Goal: Task Accomplishment & Management: Use online tool/utility

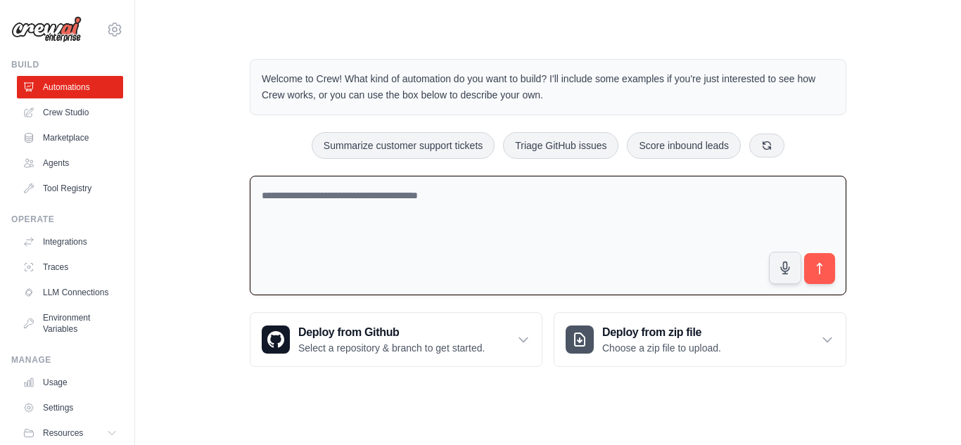
click at [416, 199] on textarea at bounding box center [548, 236] width 597 height 120
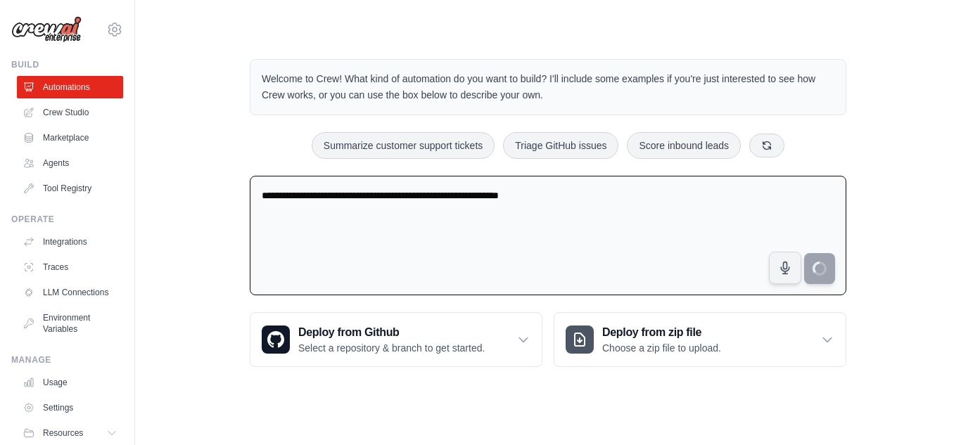
type textarea "**********"
click at [819, 279] on button "submit" at bounding box center [819, 269] width 32 height 32
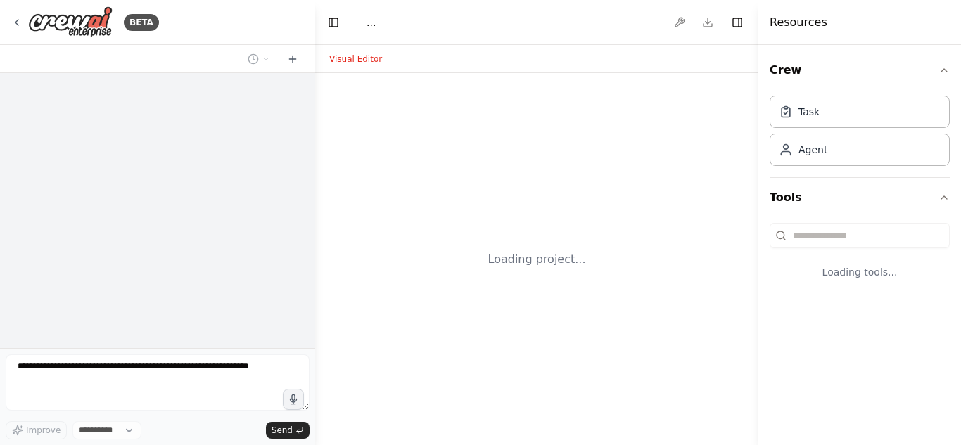
select select "****"
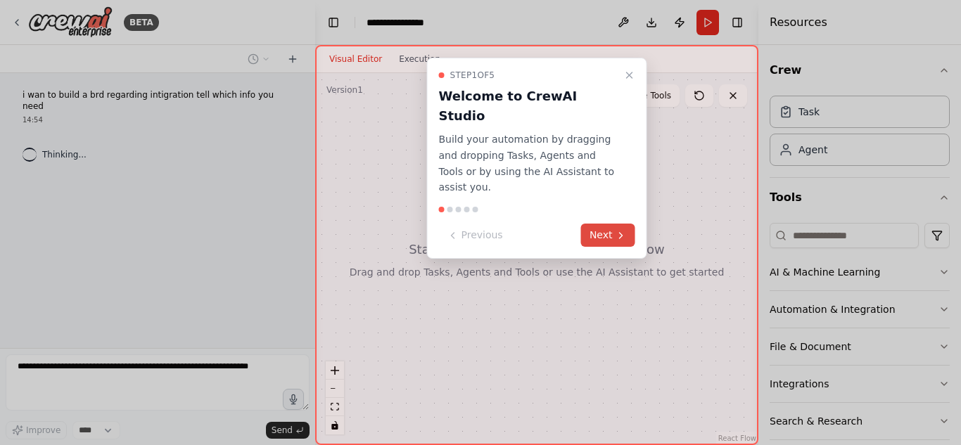
click at [609, 224] on button "Next" at bounding box center [608, 235] width 54 height 23
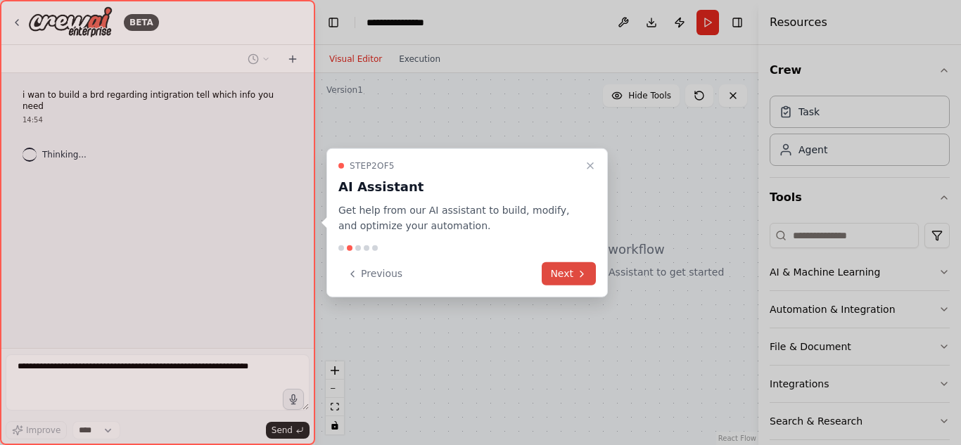
click at [571, 267] on button "Next" at bounding box center [569, 273] width 54 height 23
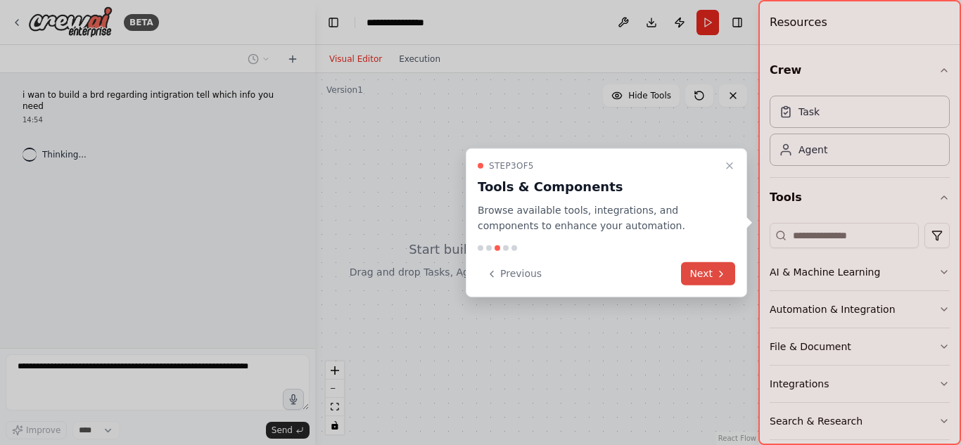
click at [703, 274] on button "Next" at bounding box center [708, 273] width 54 height 23
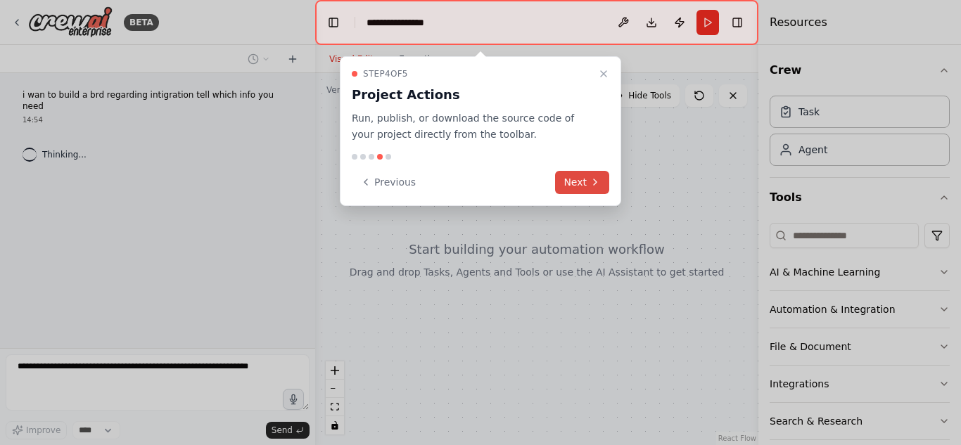
click at [589, 185] on button "Next" at bounding box center [582, 182] width 54 height 23
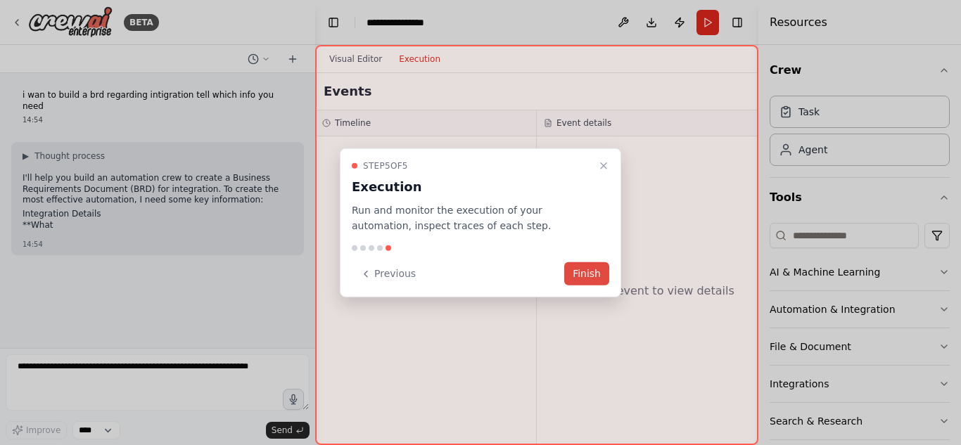
click at [597, 263] on button "Finish" at bounding box center [586, 273] width 45 height 23
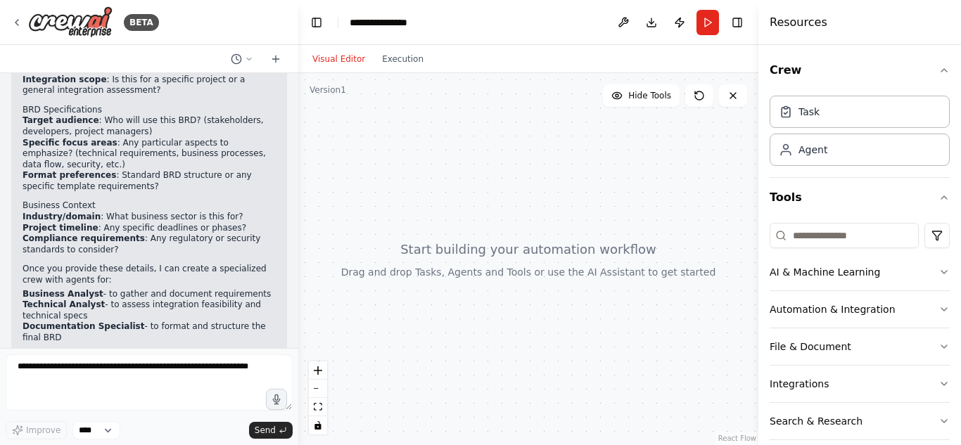
scroll to position [212, 0]
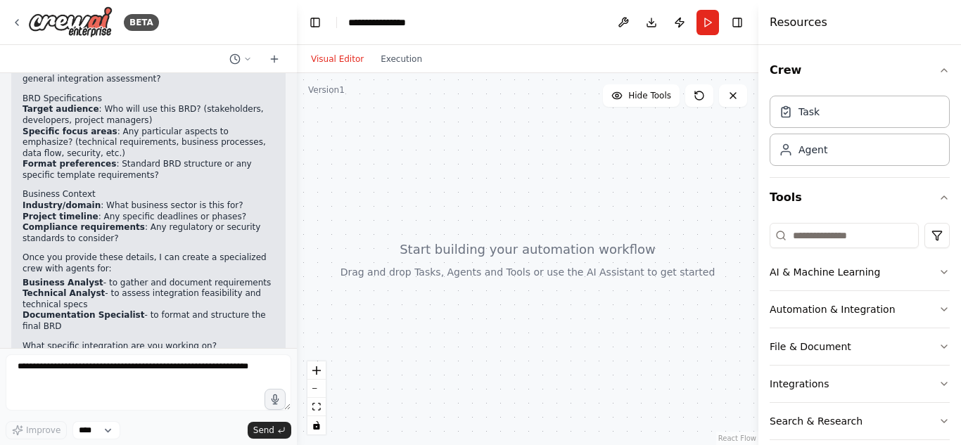
drag, startPoint x: 310, startPoint y: 269, endPoint x: 297, endPoint y: 186, distance: 84.0
click at [297, 186] on div "BETA i wan to build a brd regarding intigration tell which info you need 14:54 …" at bounding box center [480, 222] width 961 height 445
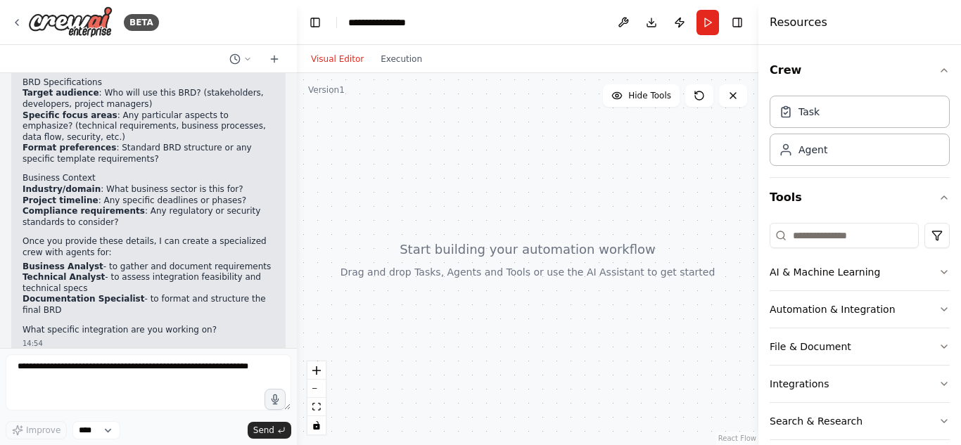
scroll to position [234, 0]
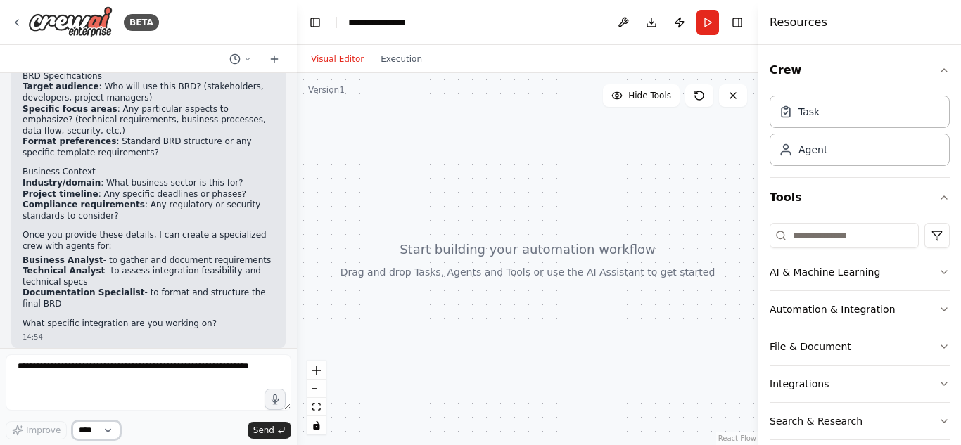
click at [93, 425] on select "****" at bounding box center [96, 430] width 48 height 18
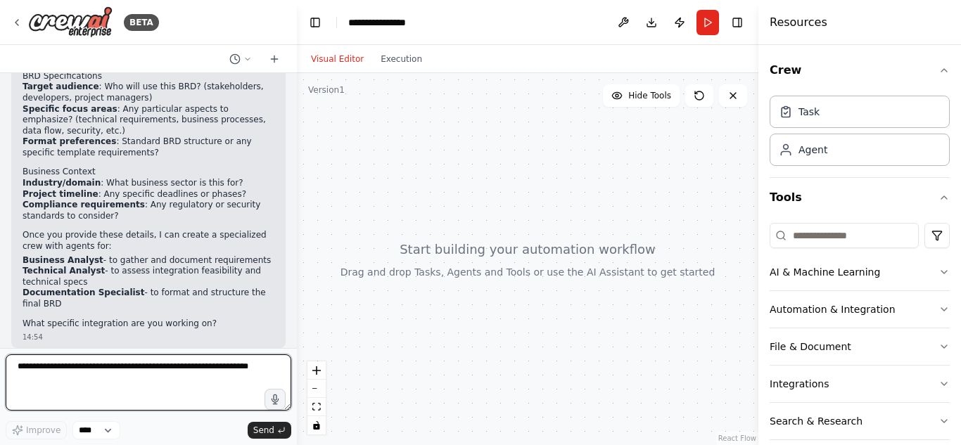
click at [161, 387] on textarea at bounding box center [149, 383] width 286 height 56
click at [227, 388] on textarea at bounding box center [149, 383] width 286 height 56
click at [250, 380] on textarea "**********" at bounding box center [149, 383] width 286 height 56
type textarea "**********"
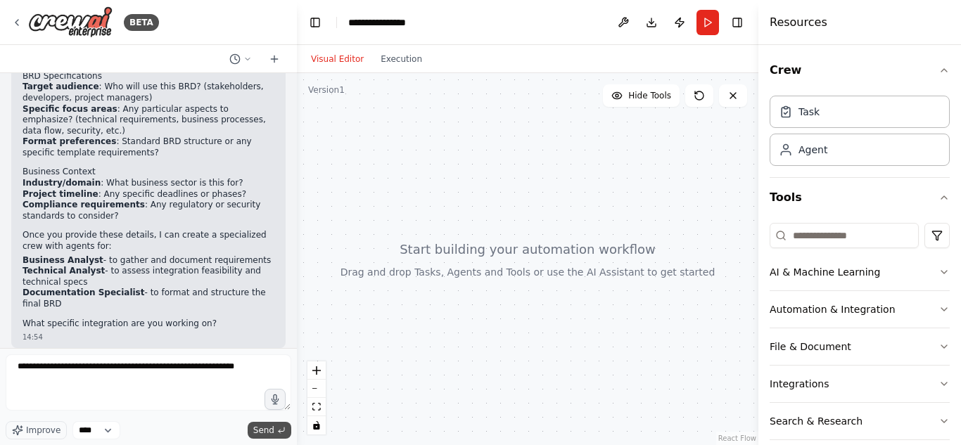
click at [275, 426] on button "Send" at bounding box center [270, 430] width 44 height 17
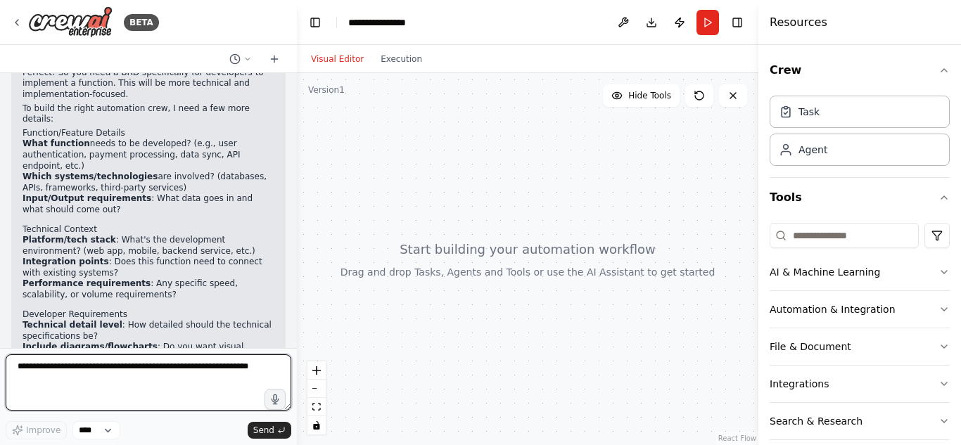
scroll to position [606, 0]
paste textarea "**********"
type textarea "**********"
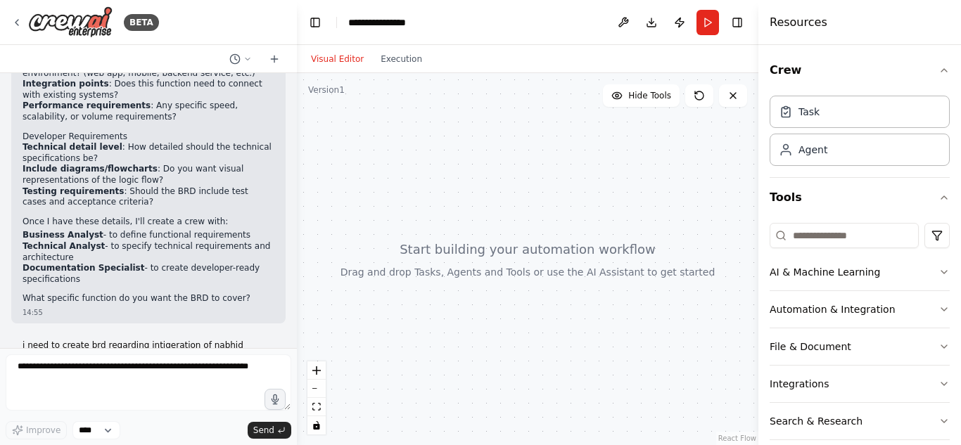
scroll to position [939, 0]
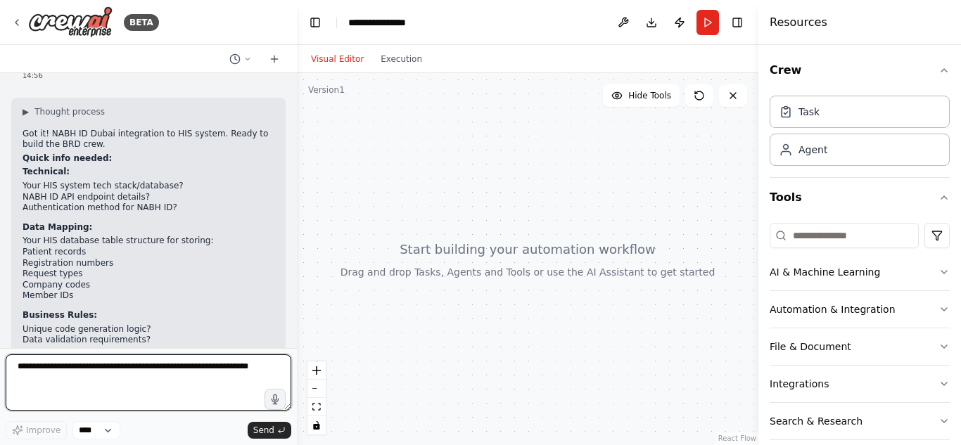
paste textarea "**********"
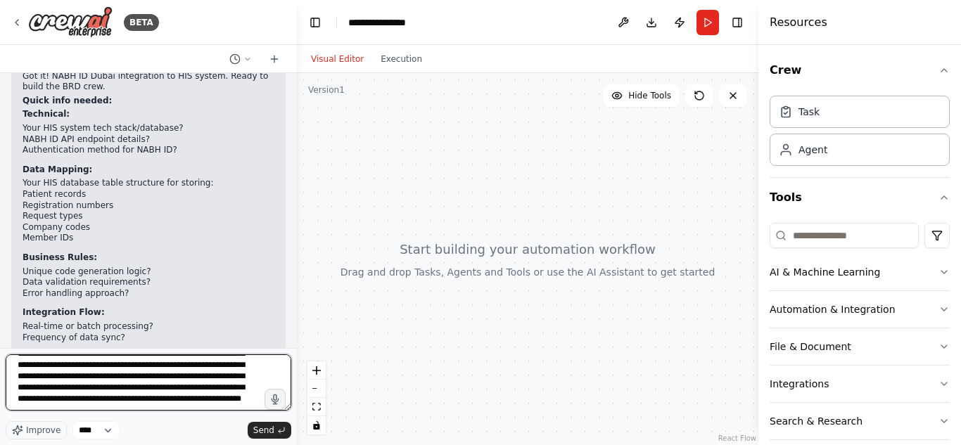
scroll to position [1267, 0]
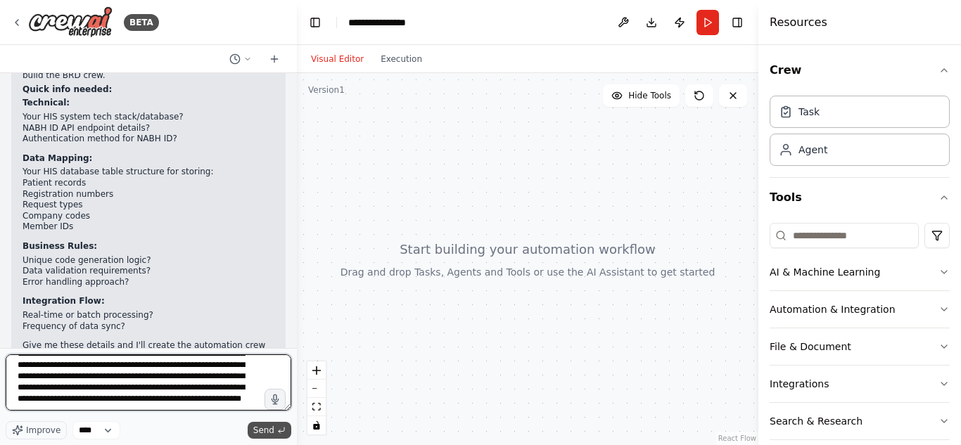
type textarea "**********"
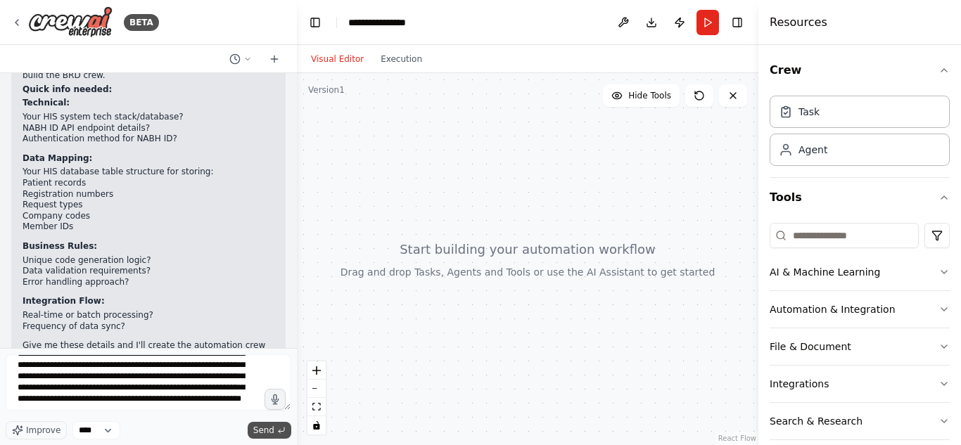
click at [274, 434] on span "Send" at bounding box center [263, 430] width 21 height 11
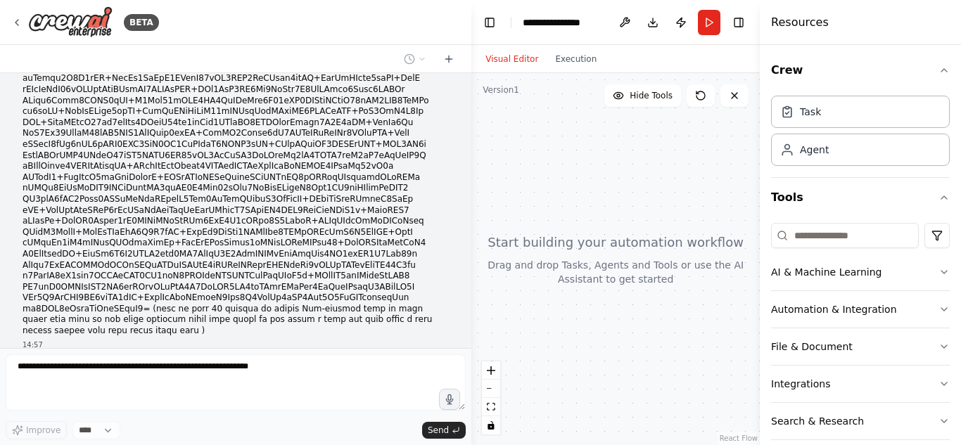
scroll to position [1482, 0]
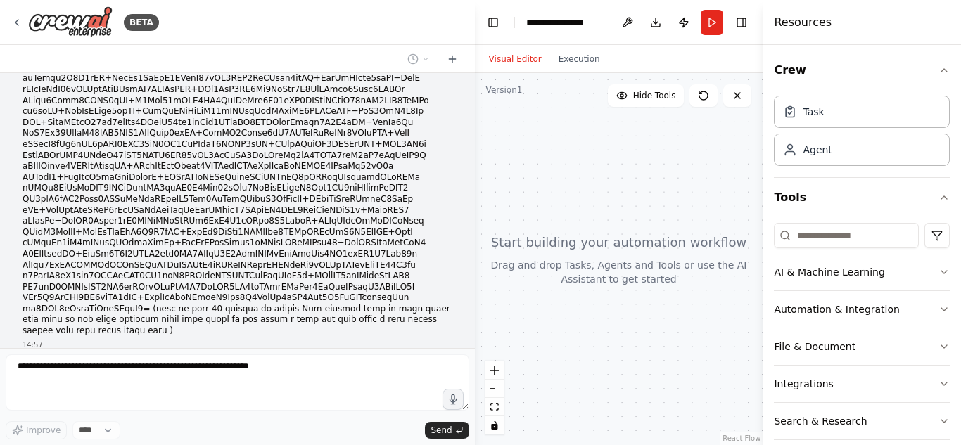
drag, startPoint x: 294, startPoint y: 298, endPoint x: 485, endPoint y: 292, distance: 191.5
click at [485, 292] on div "BETA i wan to build a brd regarding intigration tell which info you need 14:54 …" at bounding box center [480, 222] width 961 height 445
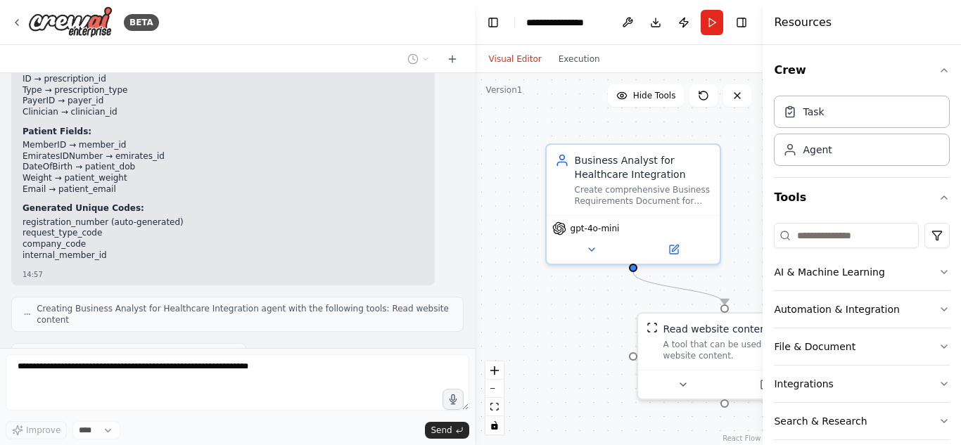
scroll to position [2159, 0]
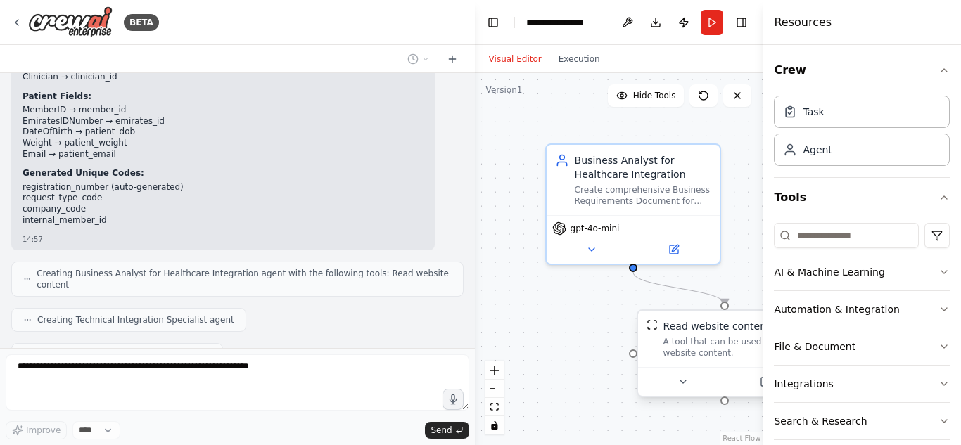
click at [685, 391] on div at bounding box center [724, 381] width 173 height 29
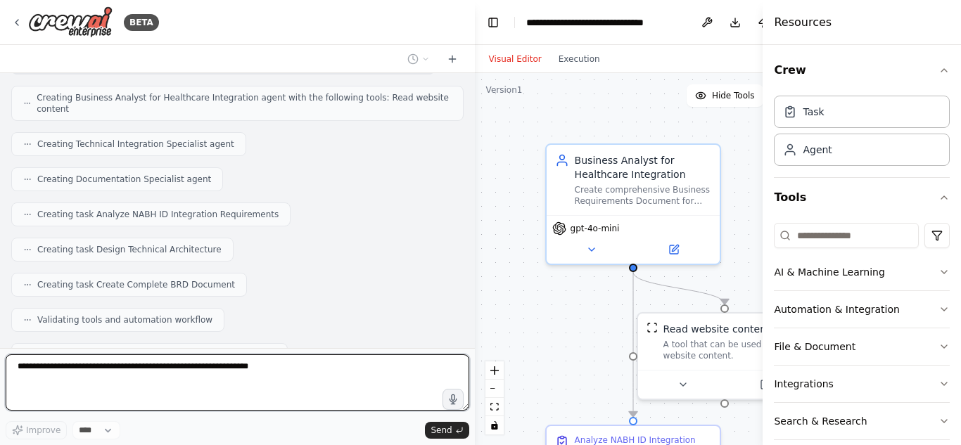
scroll to position [2508, 0]
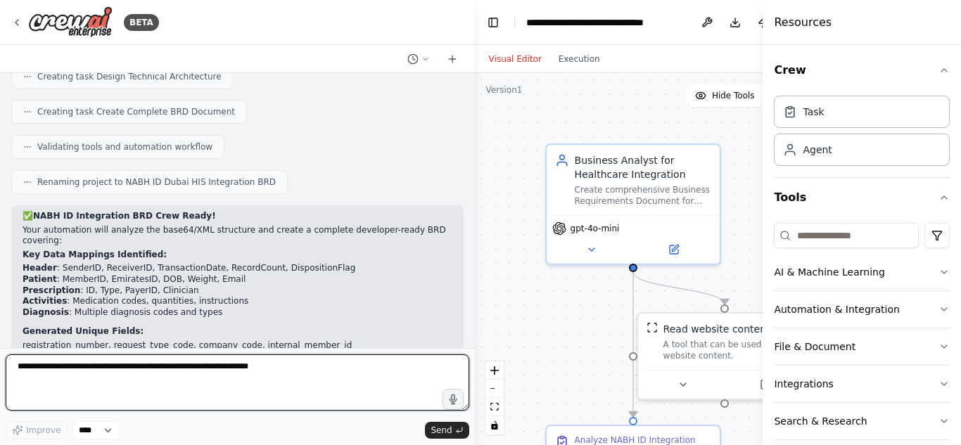
click at [139, 368] on textarea at bounding box center [238, 383] width 464 height 56
paste textarea "**********"
type textarea "**********"
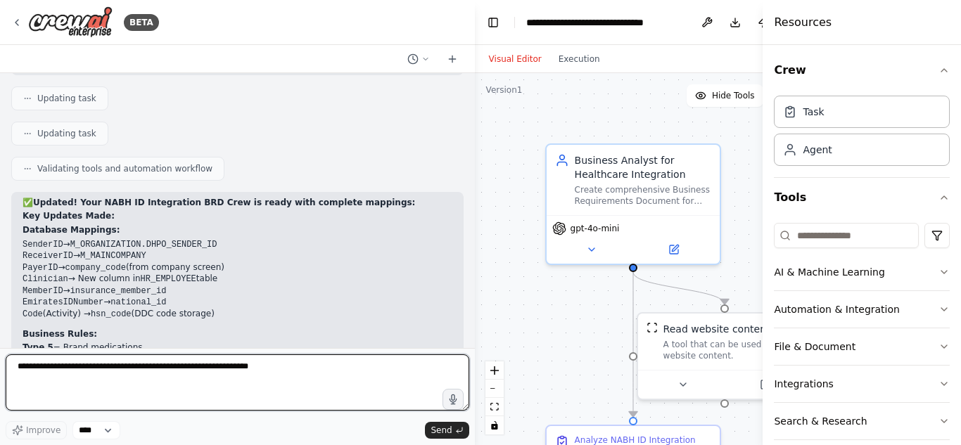
scroll to position [3463, 0]
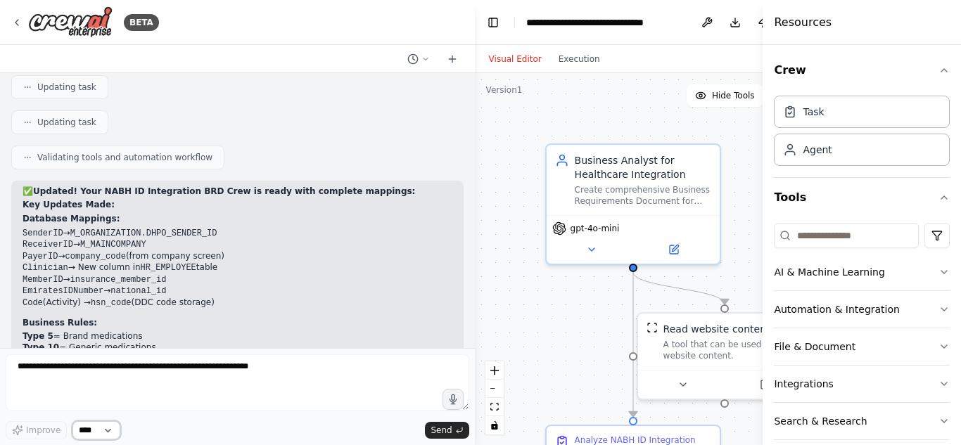
click at [84, 429] on select "****" at bounding box center [96, 430] width 48 height 18
click at [34, 433] on div "Improve ****" at bounding box center [63, 430] width 115 height 18
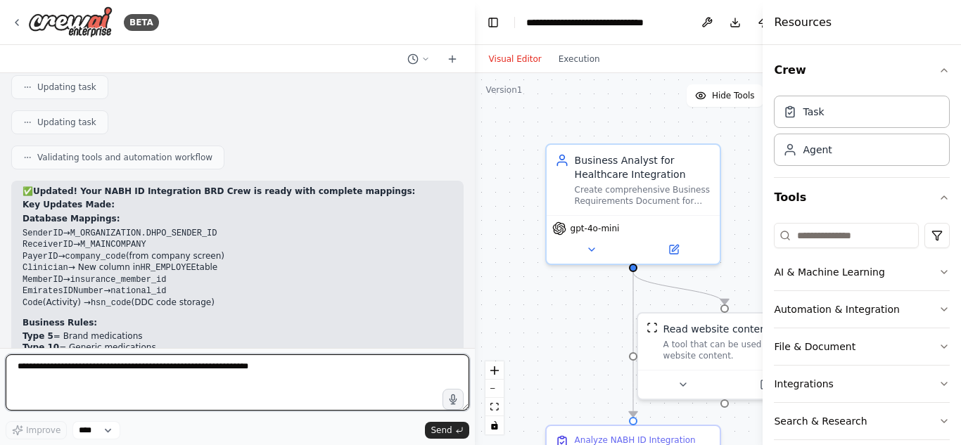
click at [115, 376] on textarea at bounding box center [238, 383] width 464 height 56
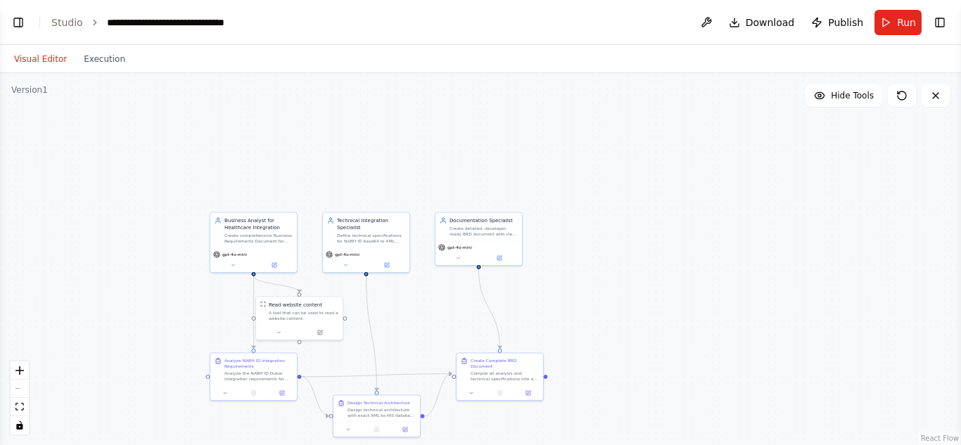
select select "****"
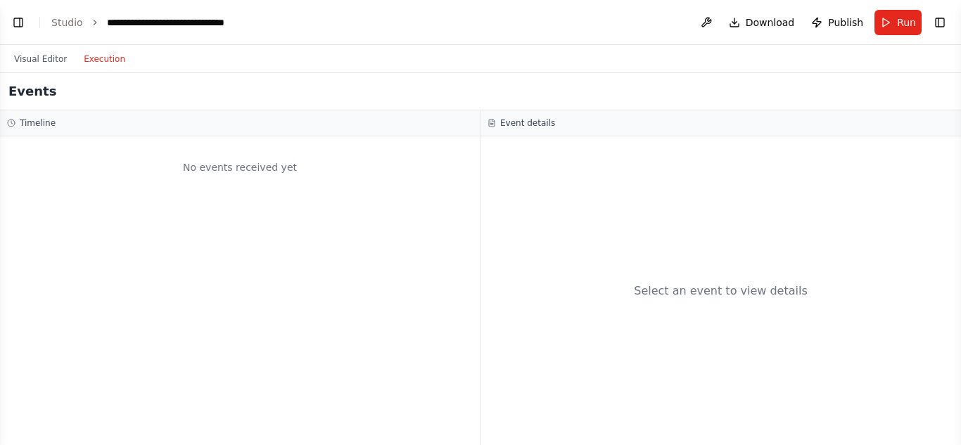
click at [102, 56] on button "Execution" at bounding box center [104, 59] width 58 height 17
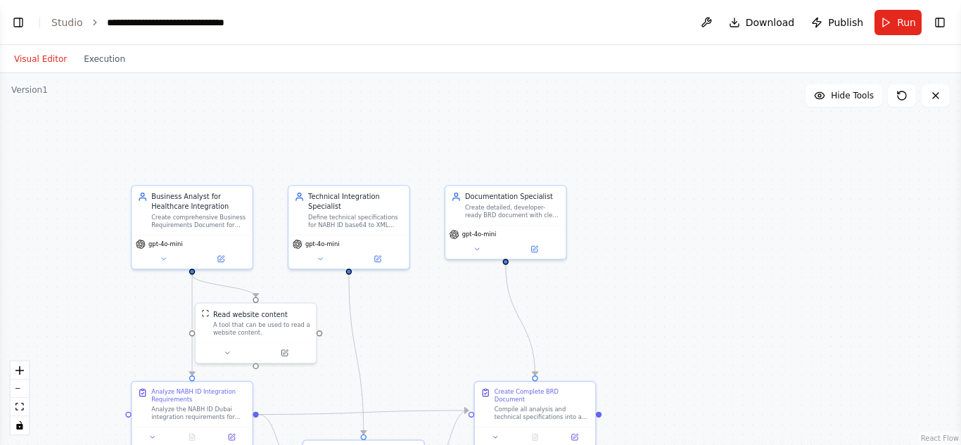
click at [46, 59] on button "Visual Editor" at bounding box center [41, 59] width 70 height 17
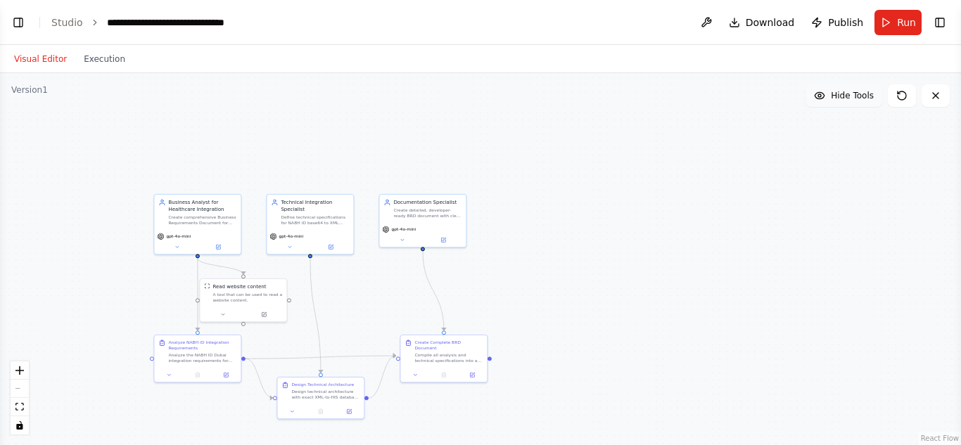
click at [861, 88] on button "Hide Tools" at bounding box center [844, 95] width 77 height 23
click at [934, 91] on icon at bounding box center [935, 95] width 11 height 11
click at [903, 23] on span "Run" at bounding box center [906, 22] width 19 height 14
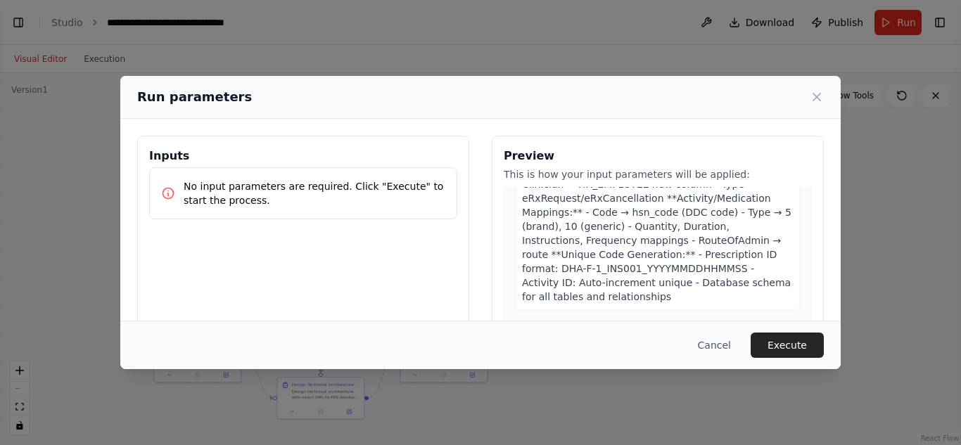
scroll to position [820, 0]
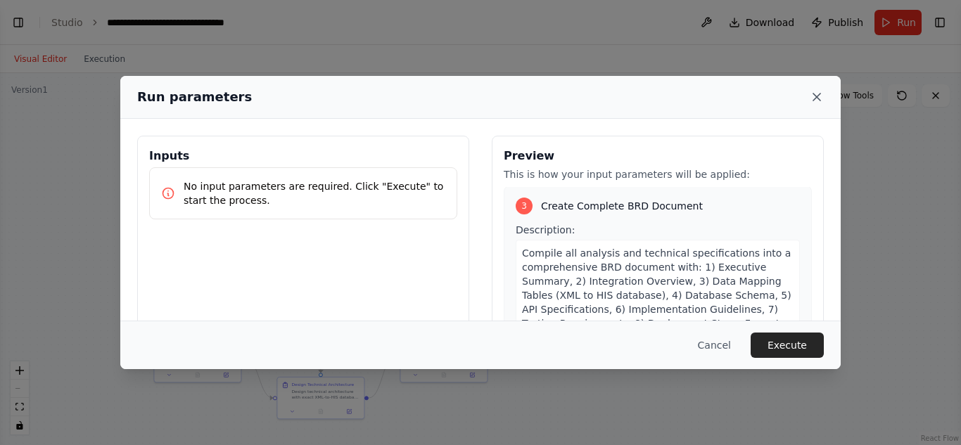
click at [810, 99] on icon at bounding box center [817, 97] width 14 height 14
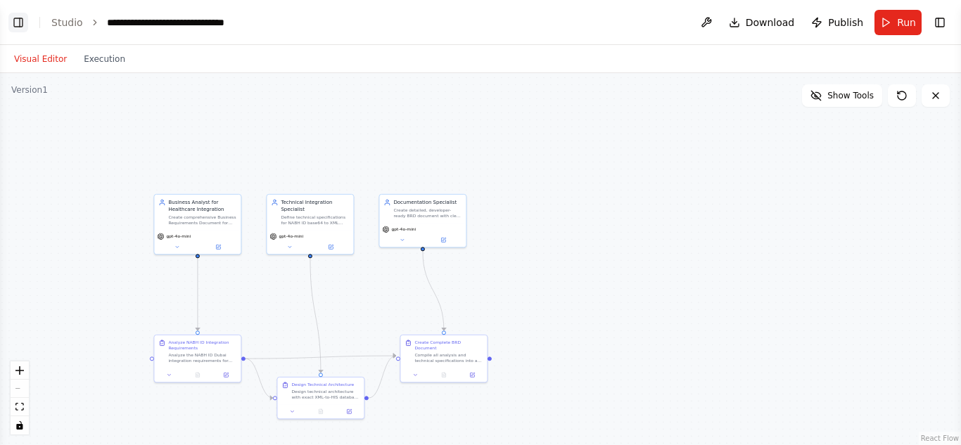
click at [20, 25] on button "Toggle Left Sidebar" at bounding box center [18, 23] width 20 height 20
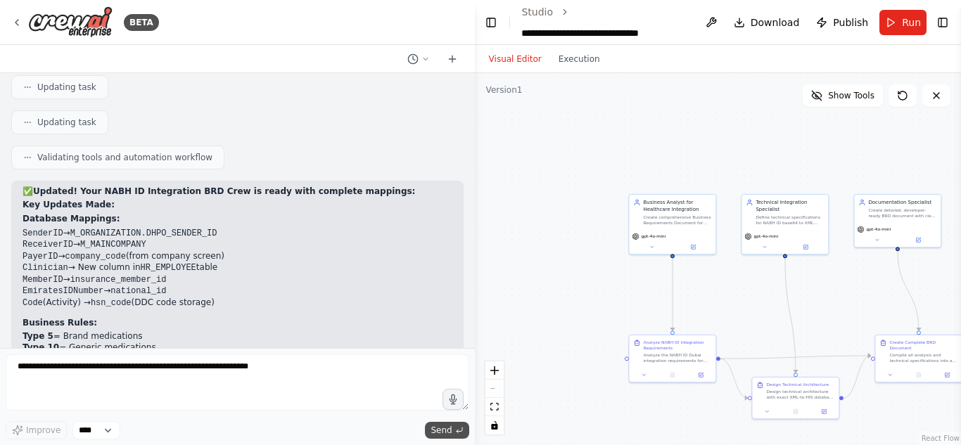
click at [450, 432] on span "Send" at bounding box center [441, 430] width 21 height 11
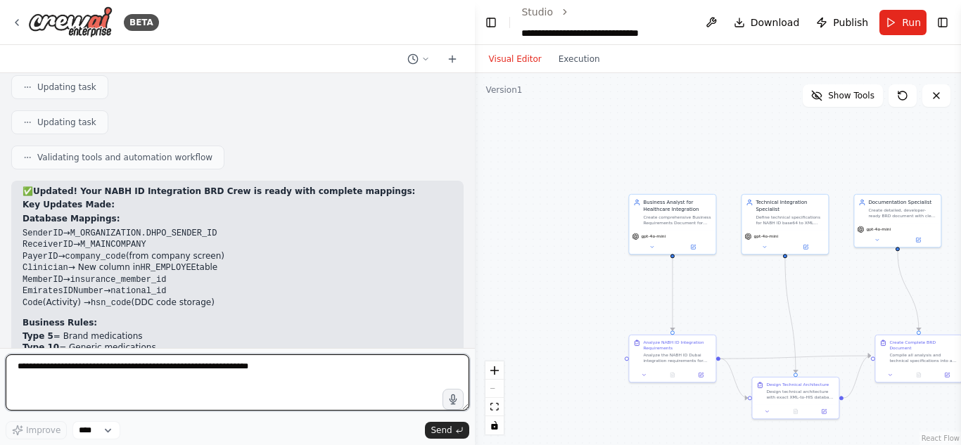
click at [262, 376] on textarea at bounding box center [238, 383] width 464 height 56
click at [145, 367] on textarea at bounding box center [238, 383] width 464 height 56
click at [77, 371] on textarea at bounding box center [238, 383] width 464 height 56
click at [37, 371] on textarea at bounding box center [238, 383] width 464 height 56
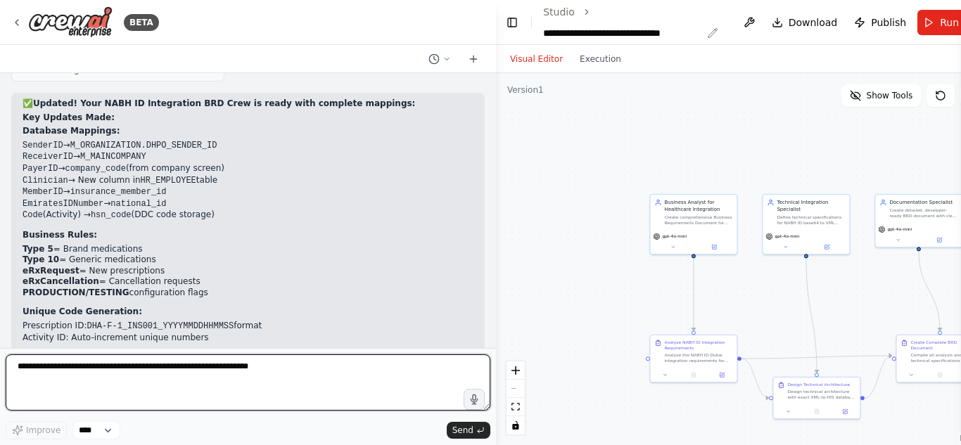
scroll to position [3408, 0]
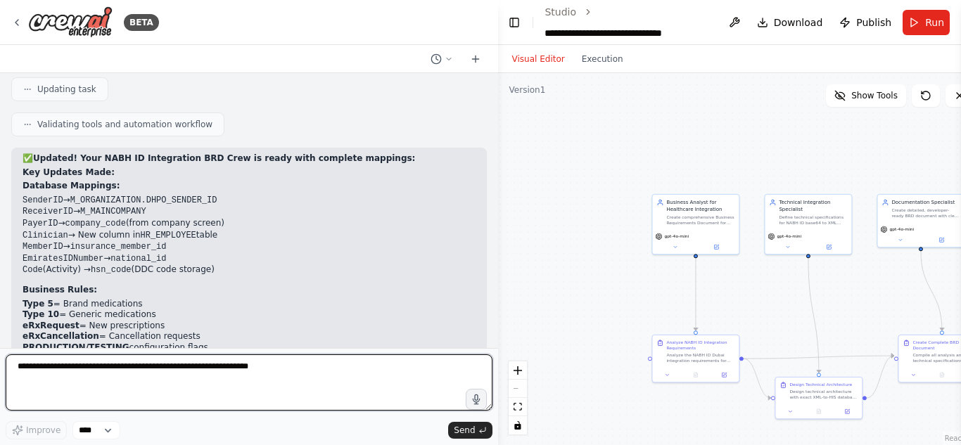
drag, startPoint x: 474, startPoint y: 23, endPoint x: 803, endPoint y: 53, distance: 330.6
click at [803, 53] on div "BETA i wan to build a brd regarding intigration tell which info you need 14:54 …" at bounding box center [480, 222] width 961 height 445
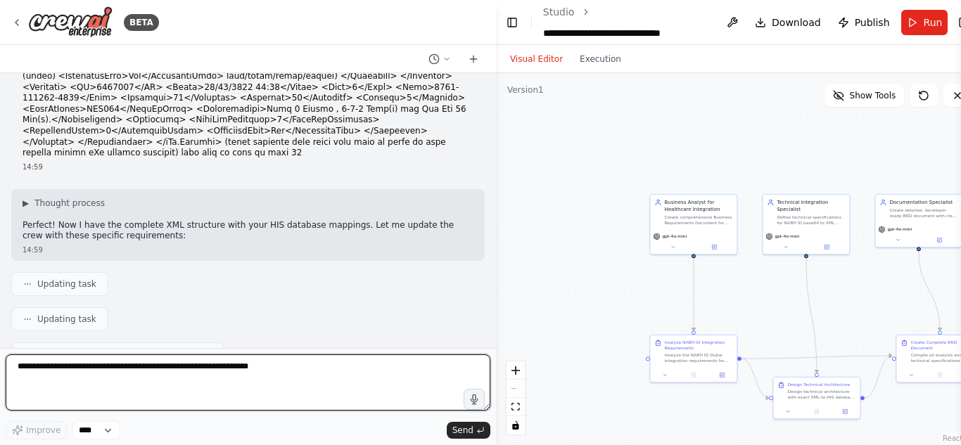
scroll to position [3167, 0]
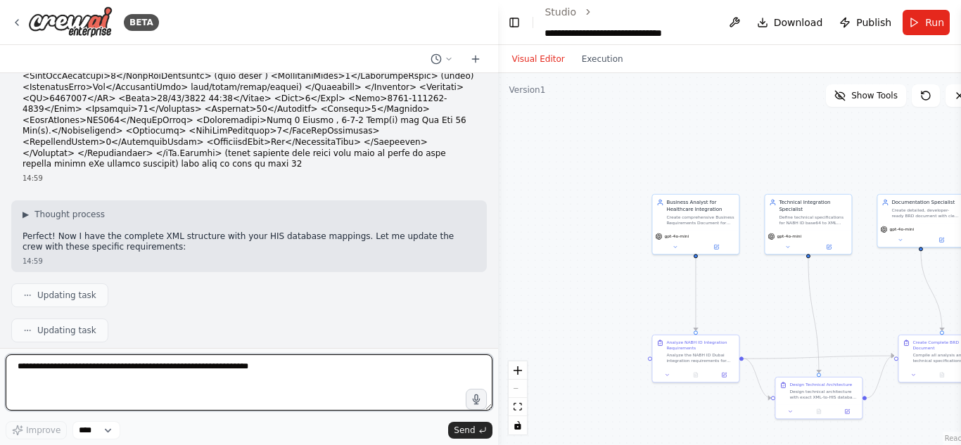
drag, startPoint x: 492, startPoint y: 284, endPoint x: 739, endPoint y: 281, distance: 247.0
click at [739, 281] on div "BETA i wan to build a brd regarding intigration tell which info you need 14:54 …" at bounding box center [480, 222] width 961 height 445
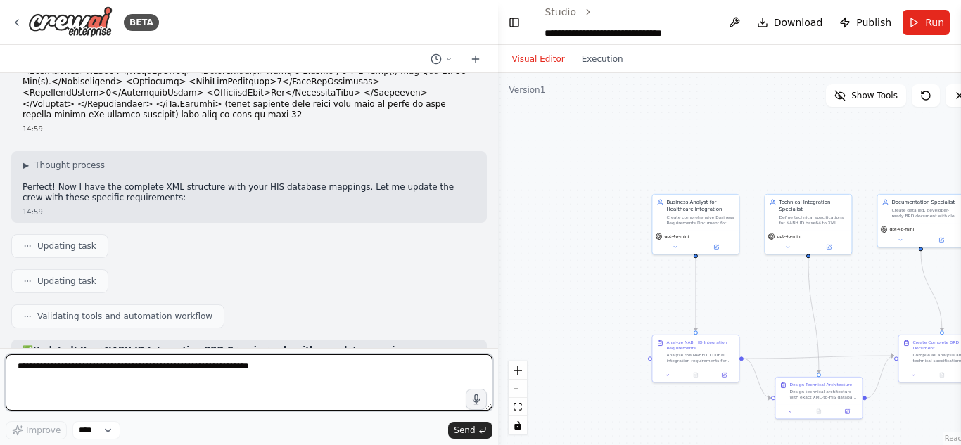
scroll to position [3215, 0]
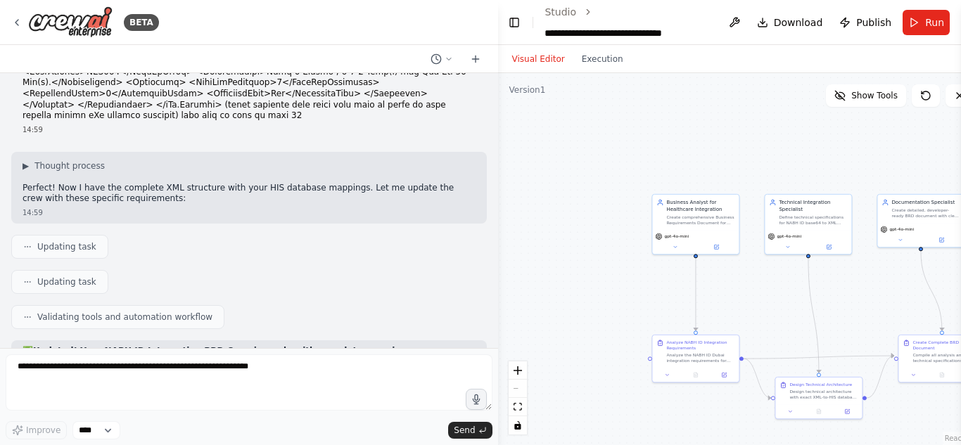
drag, startPoint x: 166, startPoint y: 279, endPoint x: 25, endPoint y: 167, distance: 179.9
click at [25, 278] on icon at bounding box center [27, 282] width 8 height 8
click at [30, 278] on icon at bounding box center [27, 282] width 8 height 8
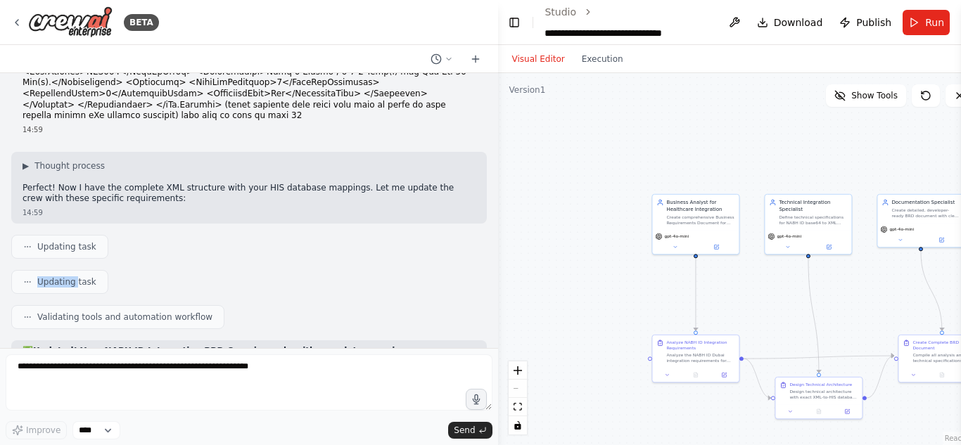
scroll to position [3408, 0]
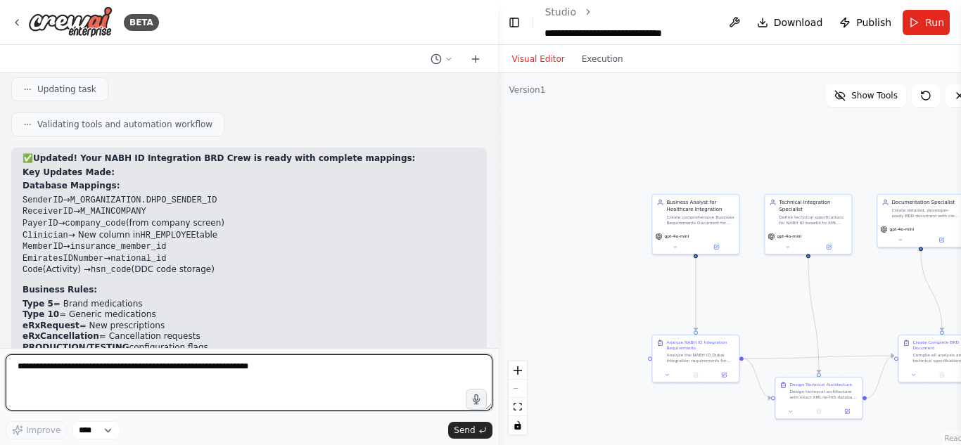
click at [72, 382] on textarea at bounding box center [249, 383] width 487 height 56
paste textarea "**********"
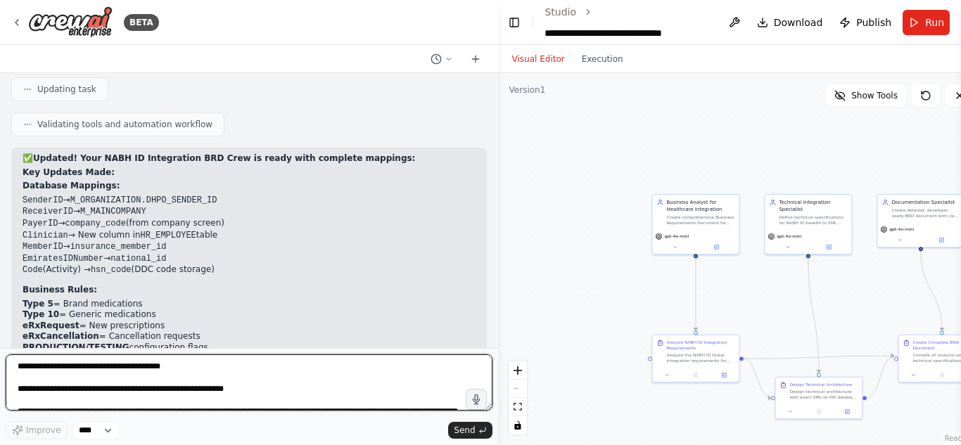
scroll to position [401, 0]
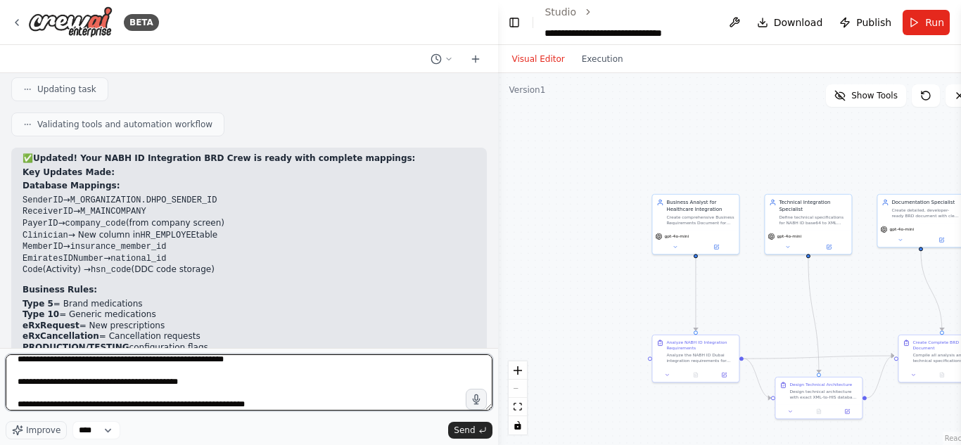
type textarea "**********"
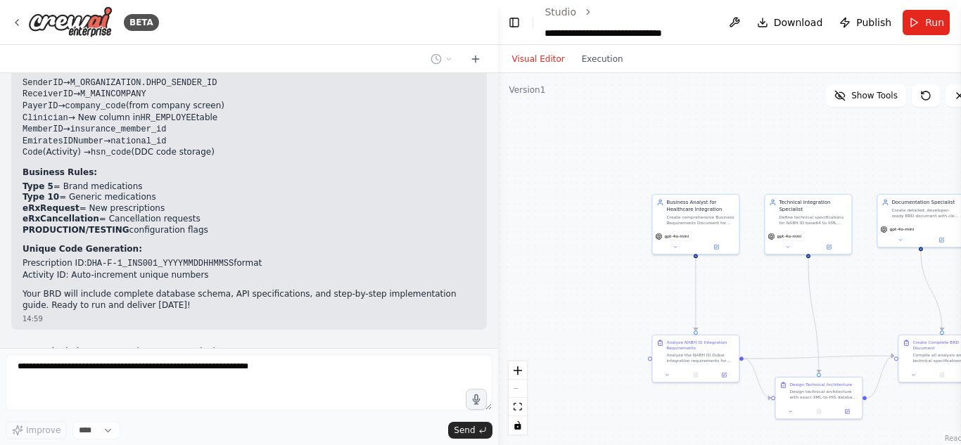
scroll to position [3765, 0]
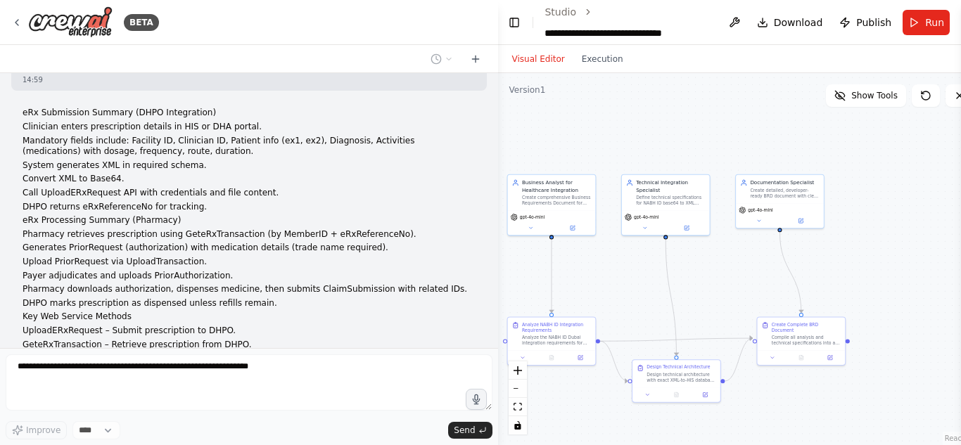
drag, startPoint x: 754, startPoint y: 287, endPoint x: 611, endPoint y: 267, distance: 143.5
click at [611, 267] on div ".deletable-edge-delete-btn { width: 20px; height: 20px; border: 0px solid #ffff…" at bounding box center [741, 259] width 487 height 372
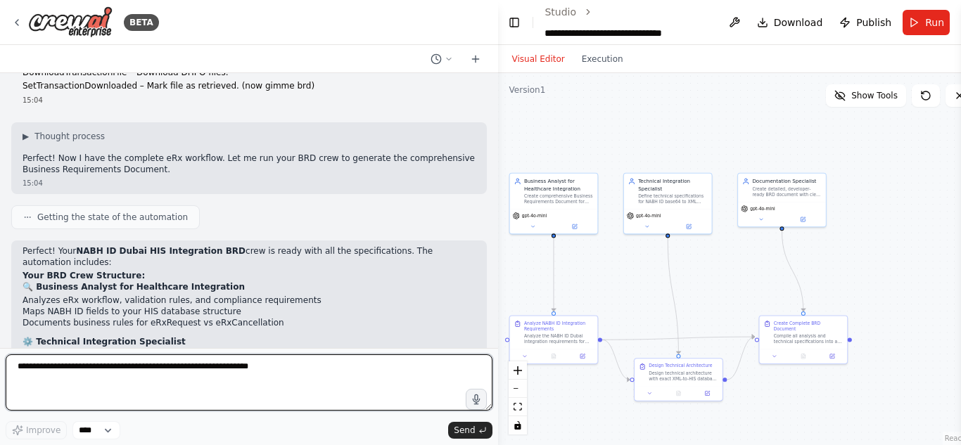
scroll to position [4064, 0]
paste textarea "**********"
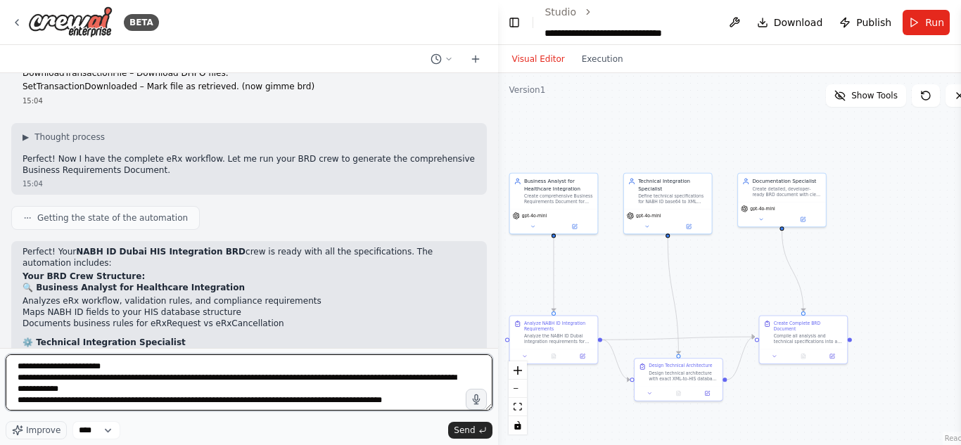
scroll to position [108, 0]
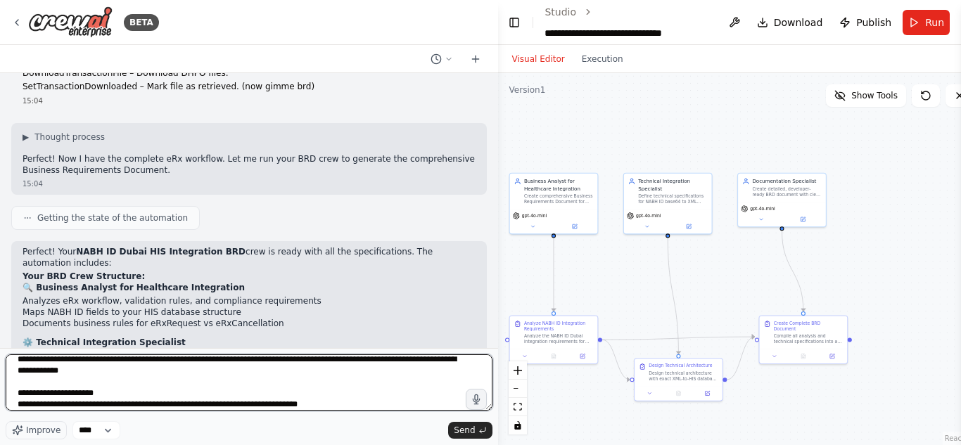
type textarea "**********"
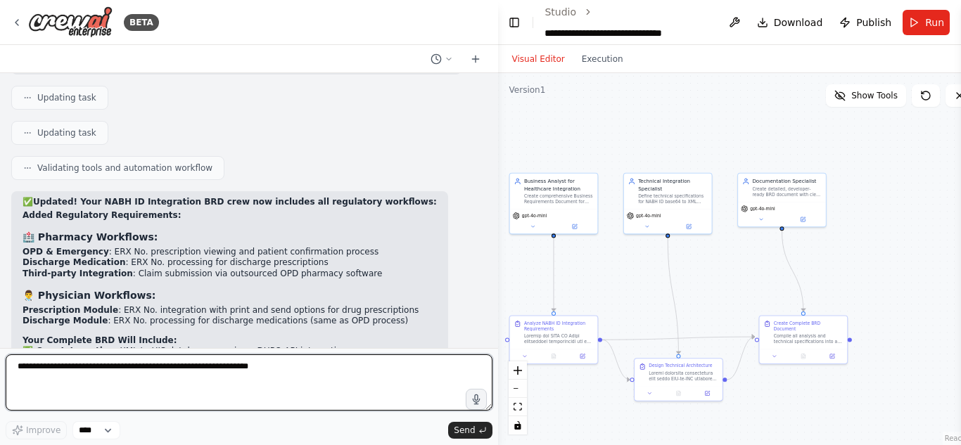
scroll to position [4777, 0]
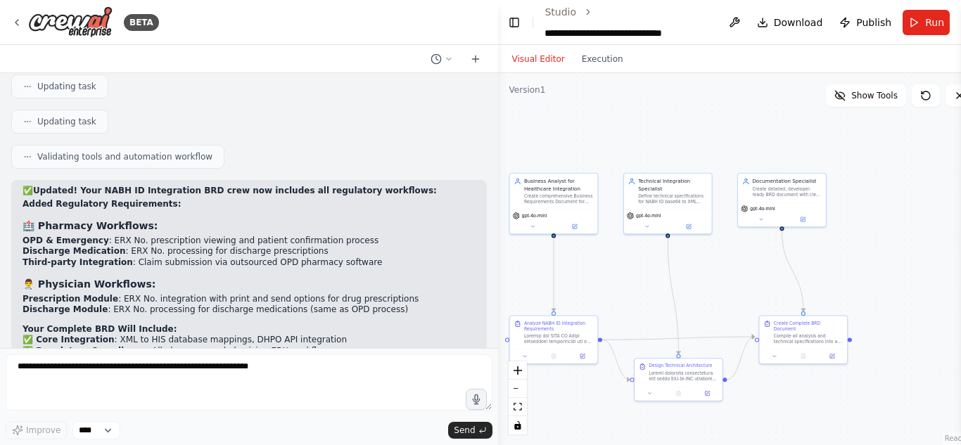
click at [452, 202] on div "✅ Updated! Your NABH ID Integration BRD crew now includes all regulatory workfl…" at bounding box center [249, 313] width 453 height 254
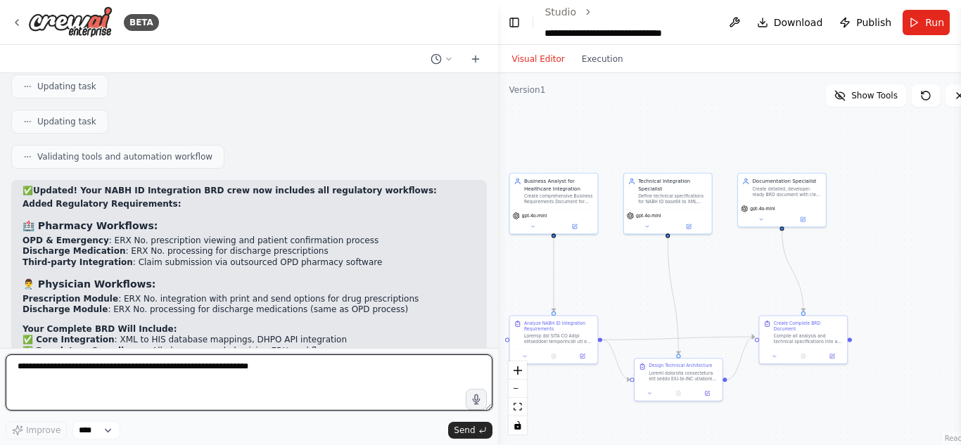
click at [188, 359] on textarea at bounding box center [249, 383] width 487 height 56
paste textarea "**********"
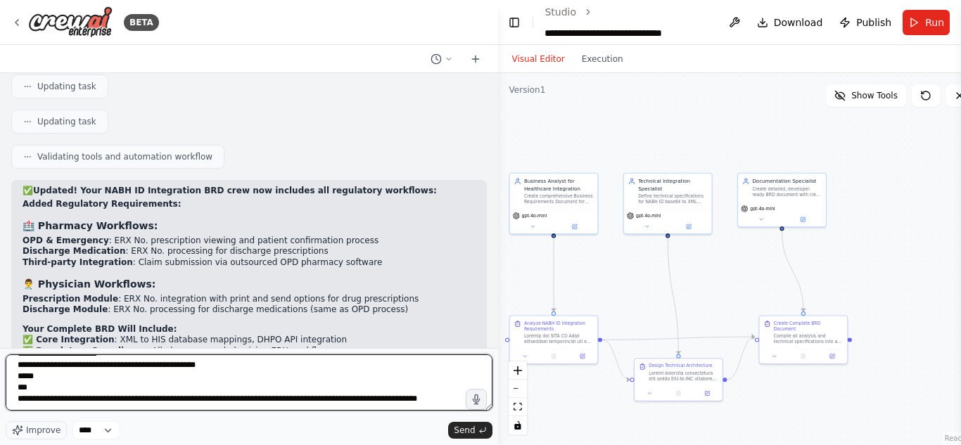
scroll to position [25831, 0]
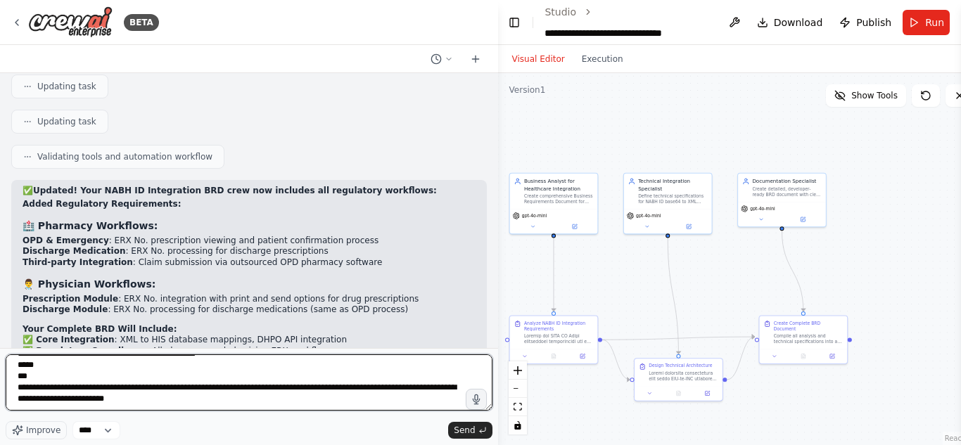
paste textarea "**********"
type textarea "**********"
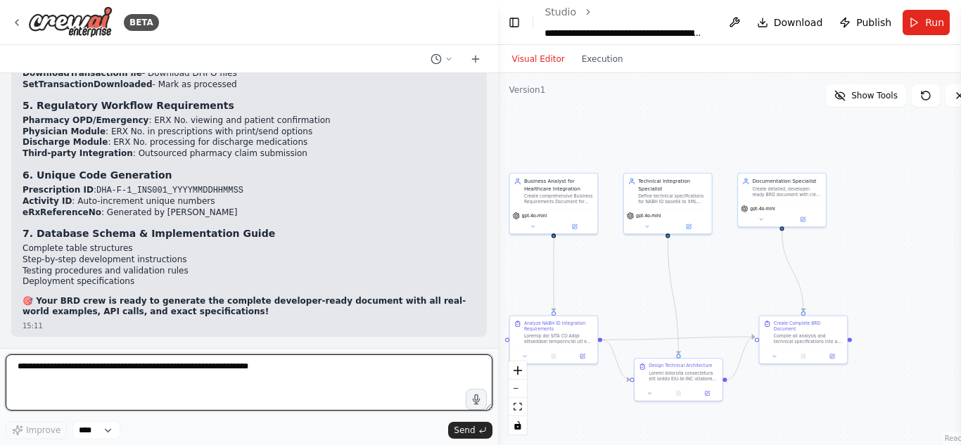
scroll to position [13221, 0]
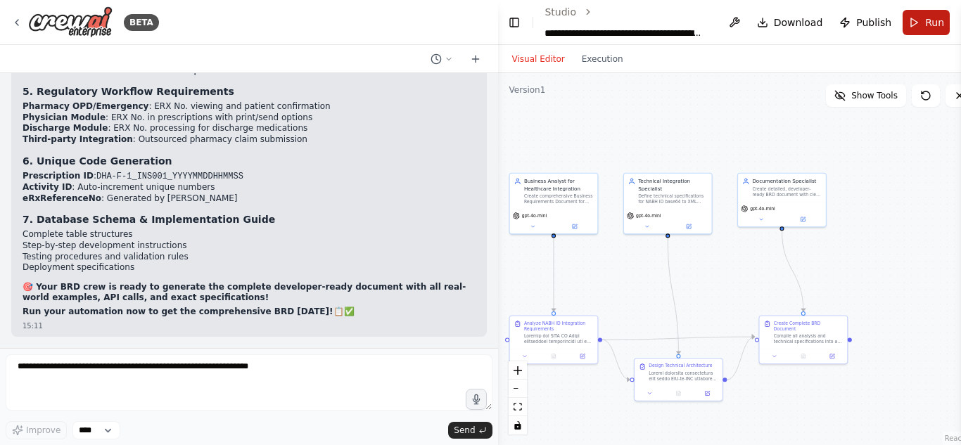
click at [926, 20] on span "Run" at bounding box center [934, 22] width 19 height 14
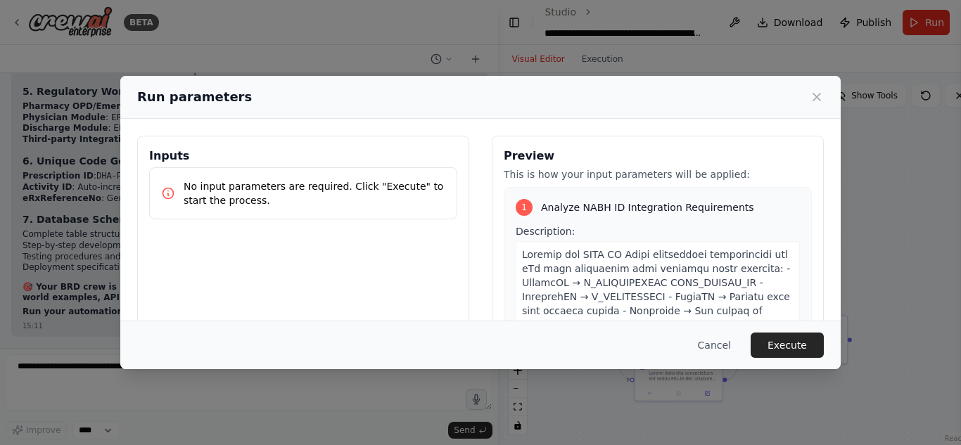
click at [289, 222] on div "Inputs No input parameters are required. Click "Execute" to start the process." at bounding box center [303, 302] width 332 height 333
click at [285, 255] on div "Inputs No input parameters are required. Click "Execute" to start the process." at bounding box center [303, 302] width 332 height 333
click at [786, 346] on button "Execute" at bounding box center [787, 345] width 73 height 25
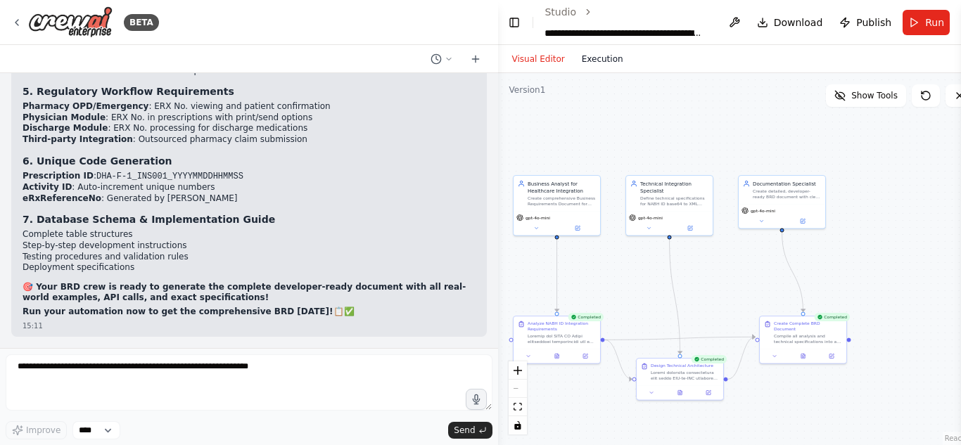
click at [580, 61] on button "Execution" at bounding box center [602, 59] width 58 height 17
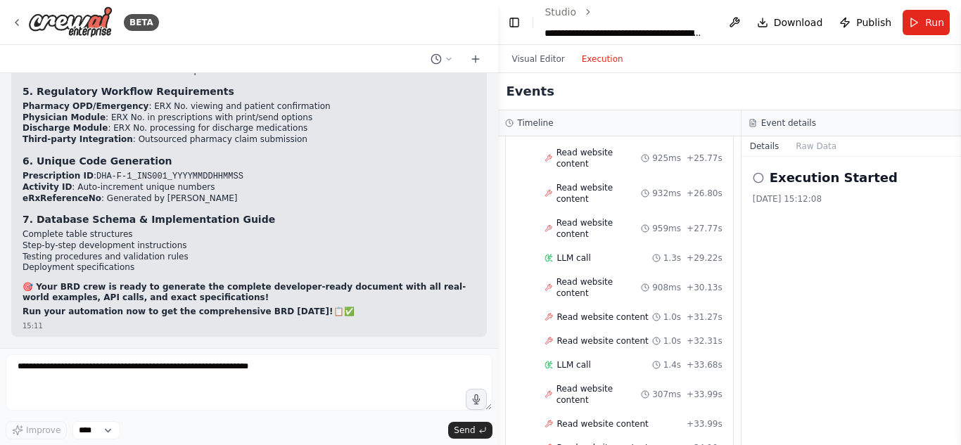
scroll to position [0, 0]
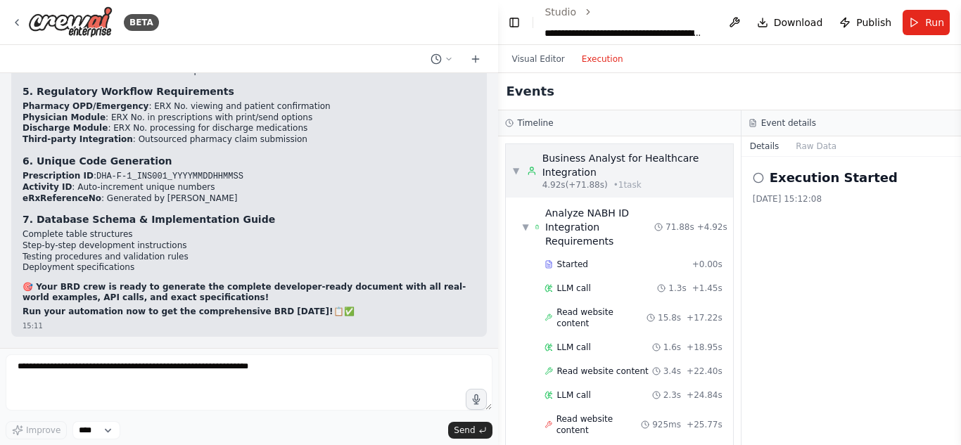
click at [588, 167] on div "Business Analyst for Healthcare Integration" at bounding box center [634, 165] width 184 height 28
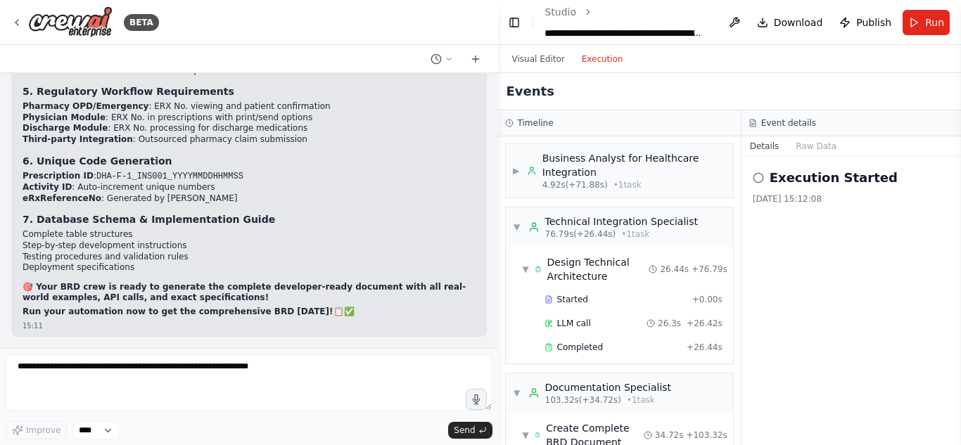
click at [535, 47] on div "Visual Editor Execution" at bounding box center [568, 59] width 128 height 28
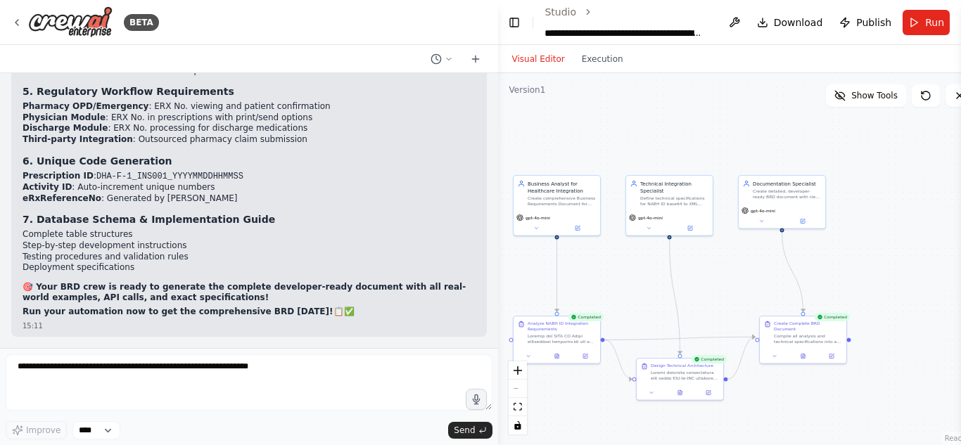
click at [540, 61] on button "Visual Editor" at bounding box center [539, 59] width 70 height 17
click at [799, 34] on button "Download" at bounding box center [789, 22] width 77 height 25
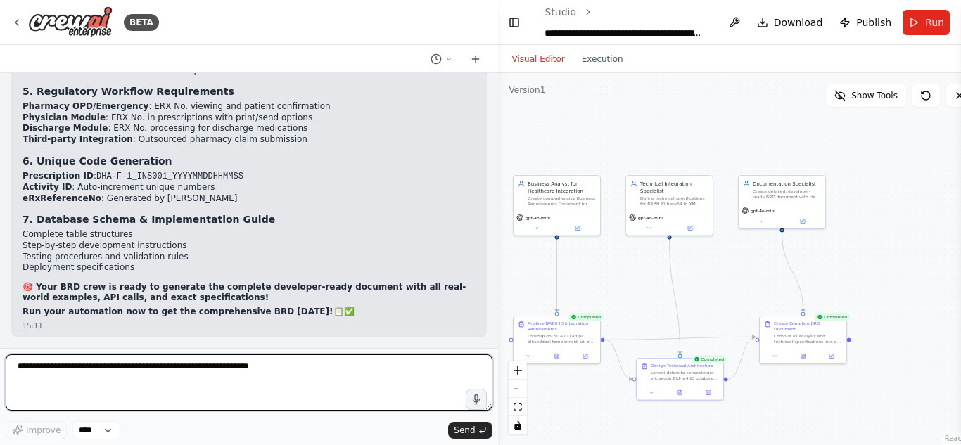
click at [90, 369] on textarea at bounding box center [249, 383] width 487 height 56
type textarea "**********"
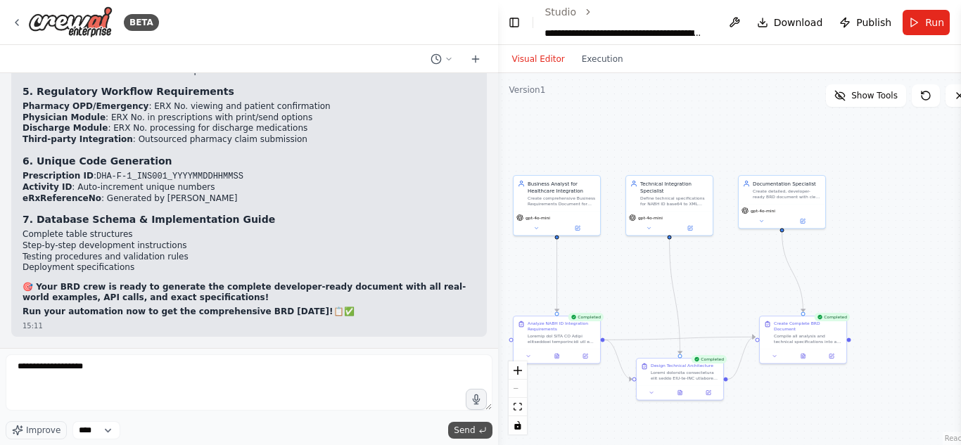
click at [474, 434] on span "Send" at bounding box center [464, 430] width 21 height 11
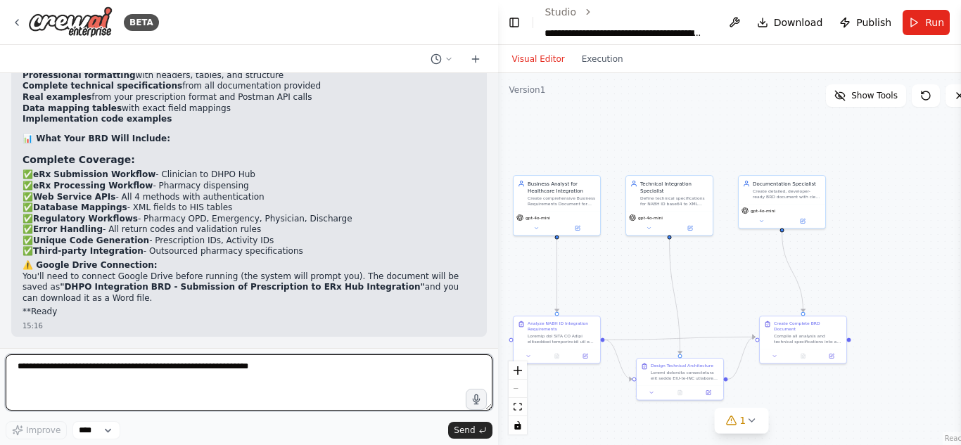
scroll to position [13966, 0]
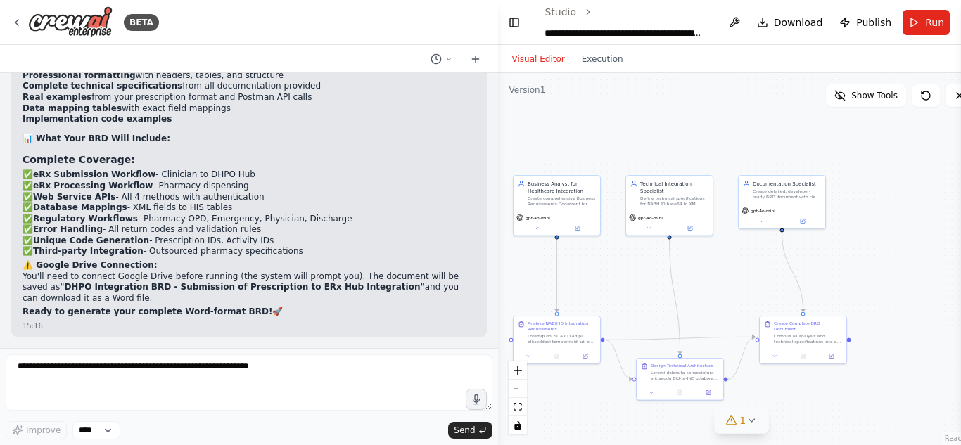
click at [747, 429] on button "1" at bounding box center [741, 421] width 54 height 26
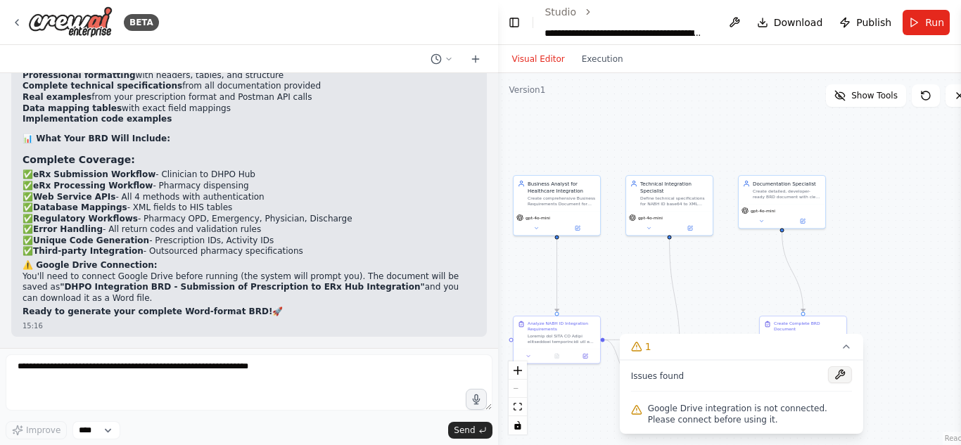
click at [830, 368] on button at bounding box center [840, 375] width 24 height 17
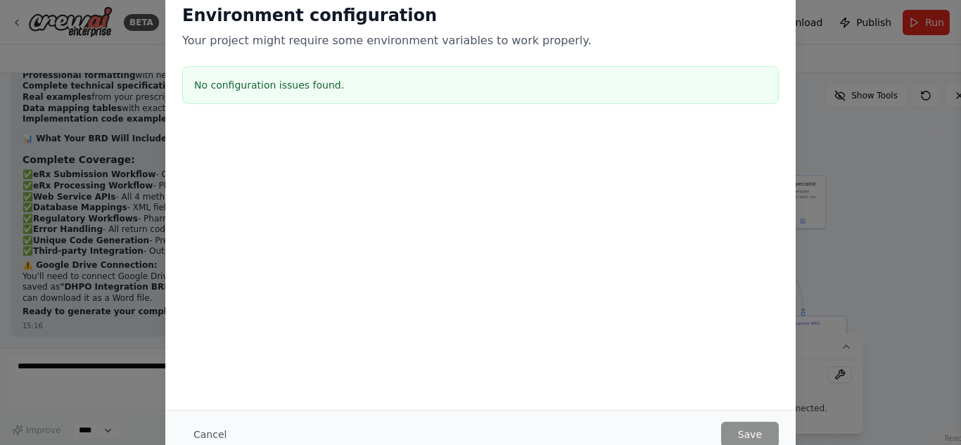
click at [870, 183] on div "Environment configuration Your project might require some environment variables…" at bounding box center [480, 222] width 961 height 445
click at [331, 79] on h3 "No configuration issues found." at bounding box center [480, 85] width 573 height 14
click at [294, 130] on div at bounding box center [480, 135] width 630 height 17
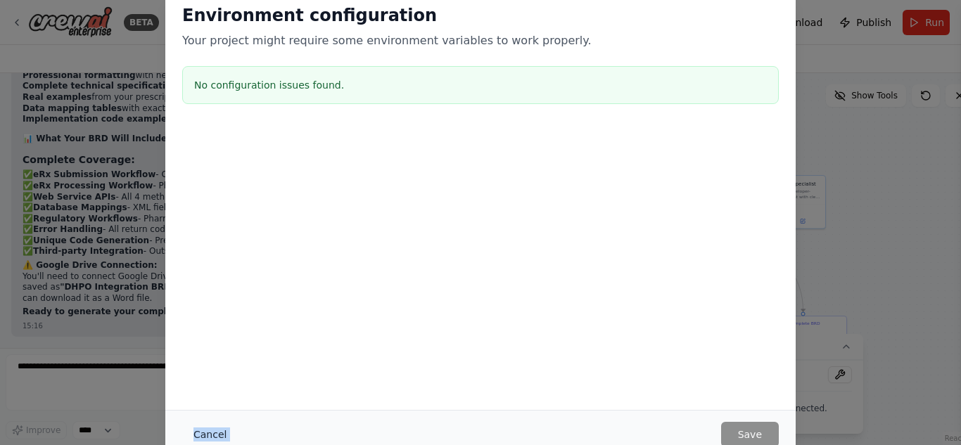
drag, startPoint x: 294, startPoint y: 130, endPoint x: 201, endPoint y: 430, distance: 313.8
click at [201, 430] on div "Environment configuration Your project might require some environment variables…" at bounding box center [480, 222] width 630 height 471
click at [201, 430] on button "Cancel" at bounding box center [210, 434] width 56 height 25
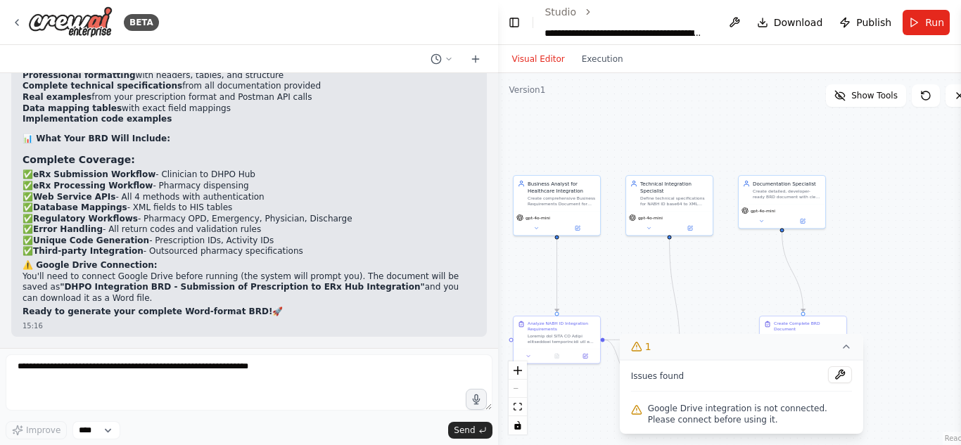
click at [636, 343] on icon at bounding box center [636, 346] width 11 height 11
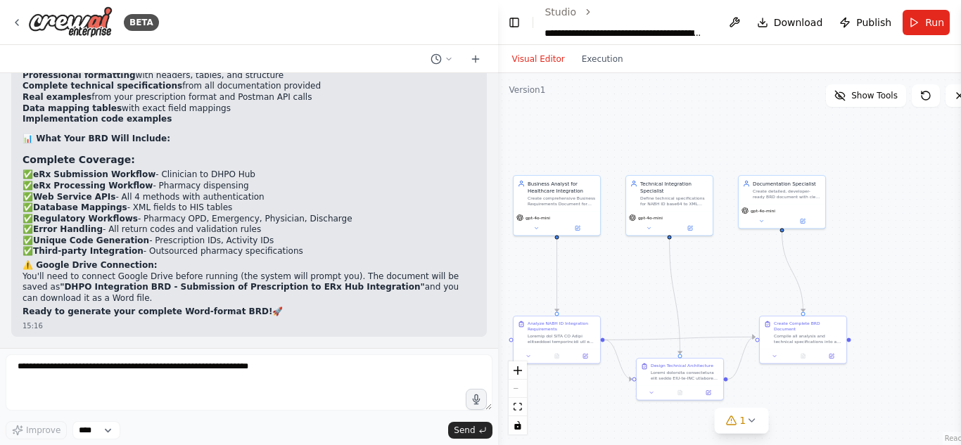
click at [736, 439] on div ".deletable-edge-delete-btn { width: 20px; height: 20px; border: 0px solid #ffff…" at bounding box center [741, 259] width 487 height 372
click at [739, 427] on span "1" at bounding box center [742, 421] width 6 height 14
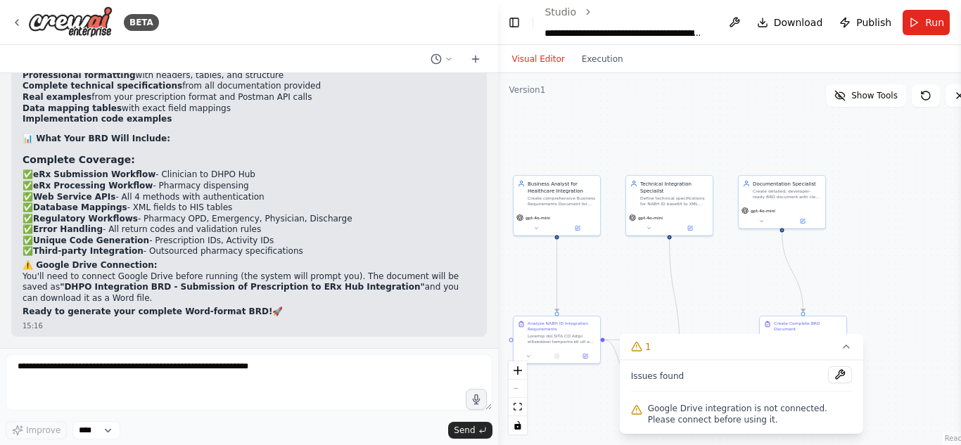
click at [718, 411] on span "Google Drive integration is not connected. Please connect before using it." at bounding box center [750, 414] width 204 height 23
click at [925, 28] on span "Run" at bounding box center [934, 22] width 19 height 14
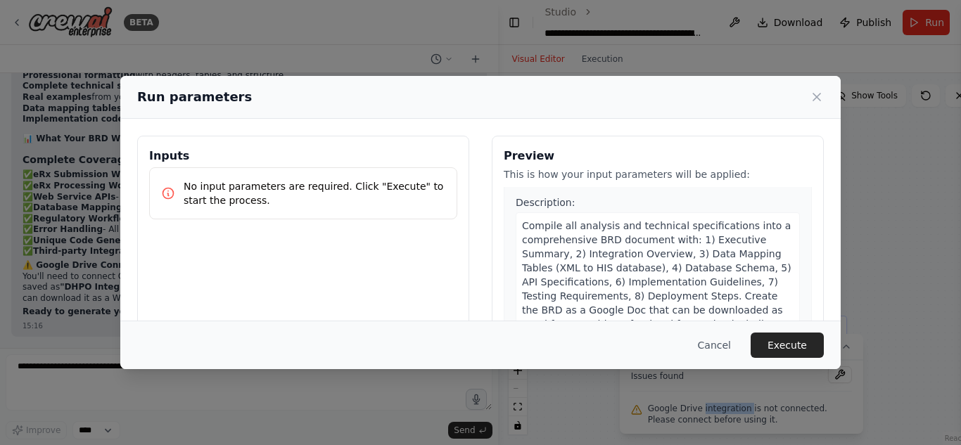
scroll to position [1454, 0]
click at [789, 346] on button "Execute" at bounding box center [787, 345] width 73 height 25
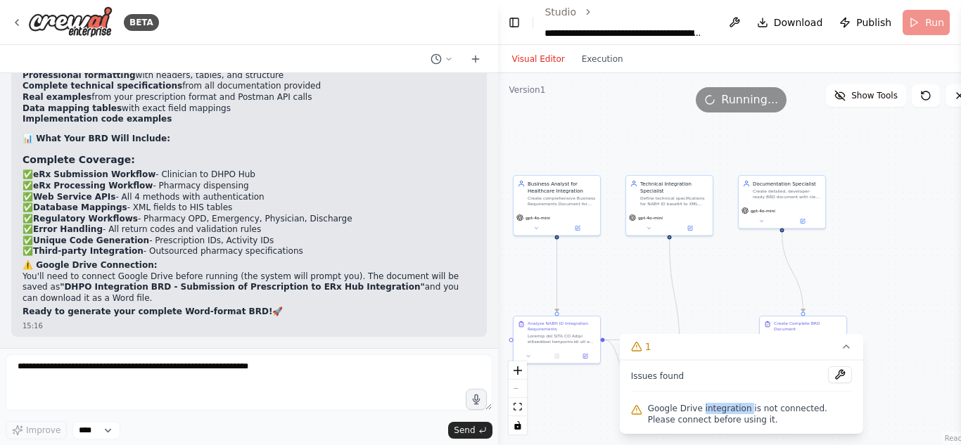
click at [904, 290] on div ".deletable-edge-delete-btn { width: 20px; height: 20px; border: 0px solid #ffff…" at bounding box center [741, 259] width 487 height 372
click at [903, 329] on div ".deletable-edge-delete-btn { width: 20px; height: 20px; border: 0px solid #ffff…" at bounding box center [741, 259] width 487 height 372
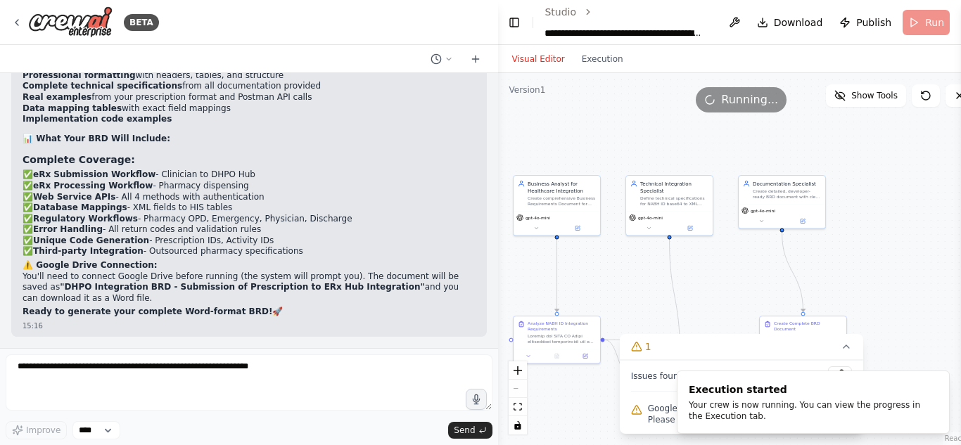
scroll to position [13966, 0]
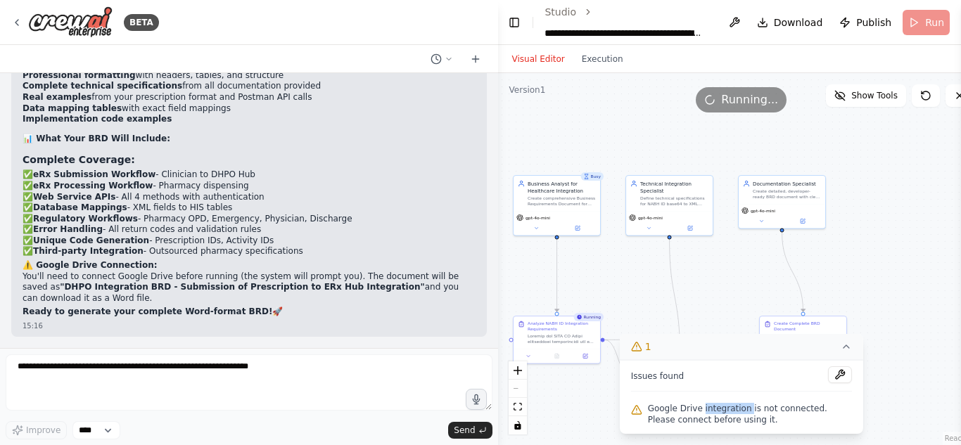
click at [815, 351] on button "1" at bounding box center [741, 347] width 243 height 26
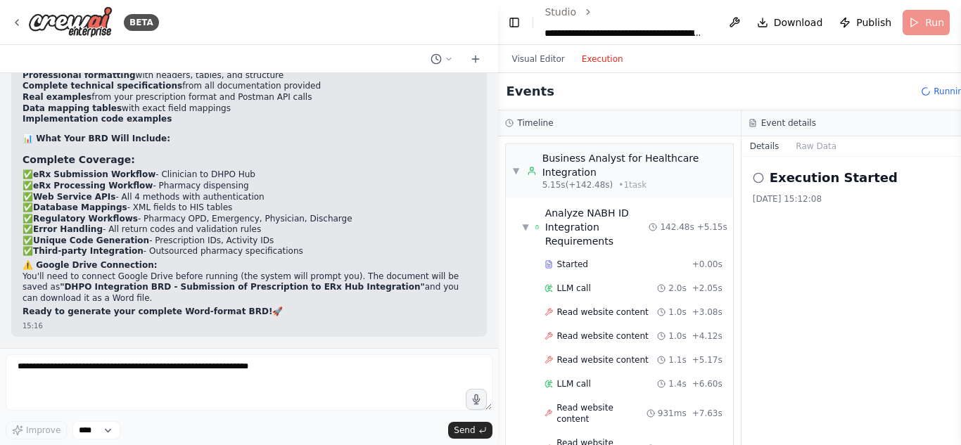
click at [588, 63] on button "Execution" at bounding box center [602, 59] width 58 height 17
click at [557, 267] on span "Started" at bounding box center [572, 264] width 31 height 11
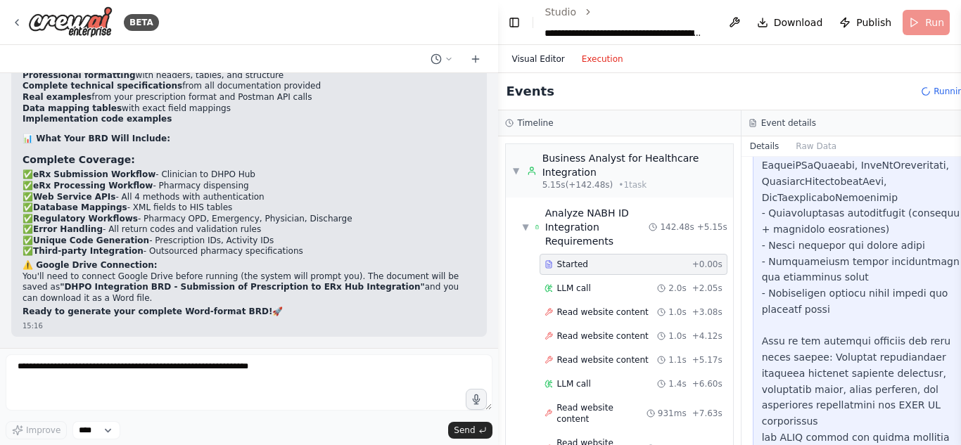
scroll to position [875, 0]
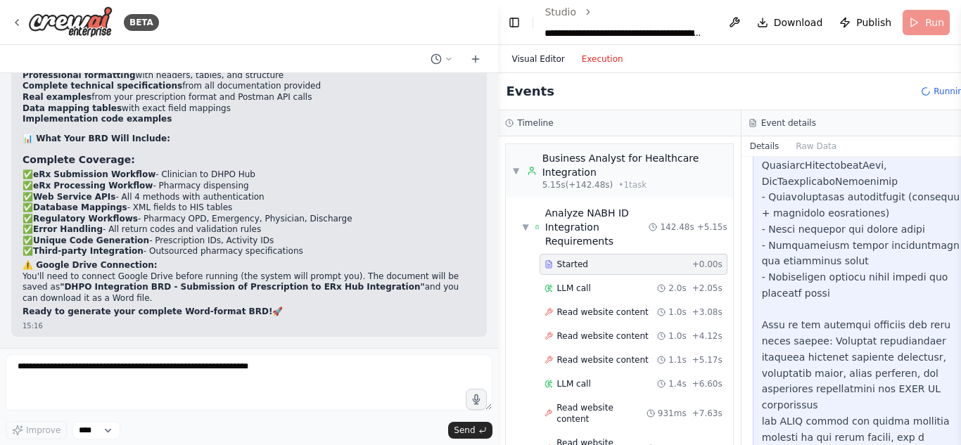
click at [536, 51] on button "Visual Editor" at bounding box center [539, 59] width 70 height 17
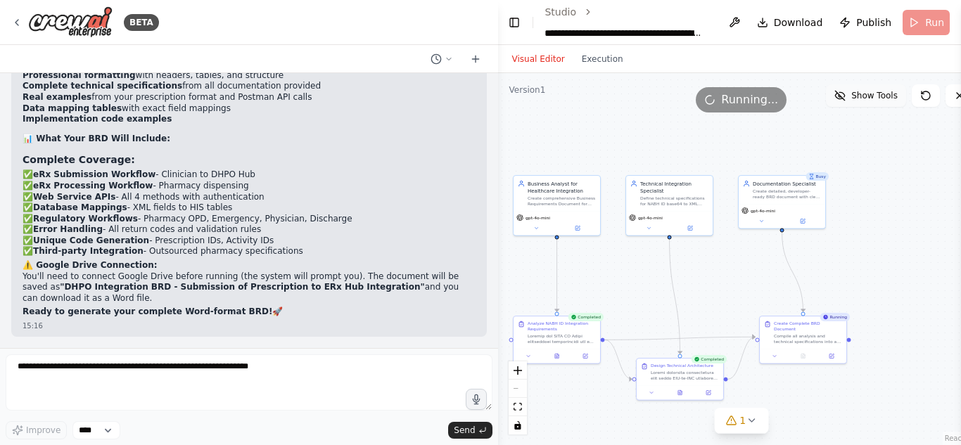
click at [865, 101] on span "Show Tools" at bounding box center [874, 95] width 46 height 11
click at [752, 278] on div "Google drive 1 of 9 Save files to Google Drive" at bounding box center [715, 270] width 87 height 23
click at [737, 289] on icon at bounding box center [735, 289] width 4 height 4
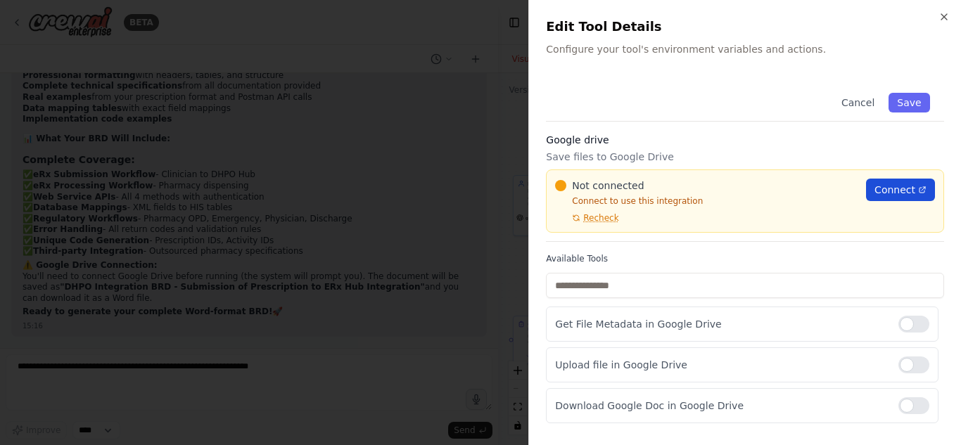
click at [881, 183] on span "Connect" at bounding box center [895, 190] width 41 height 14
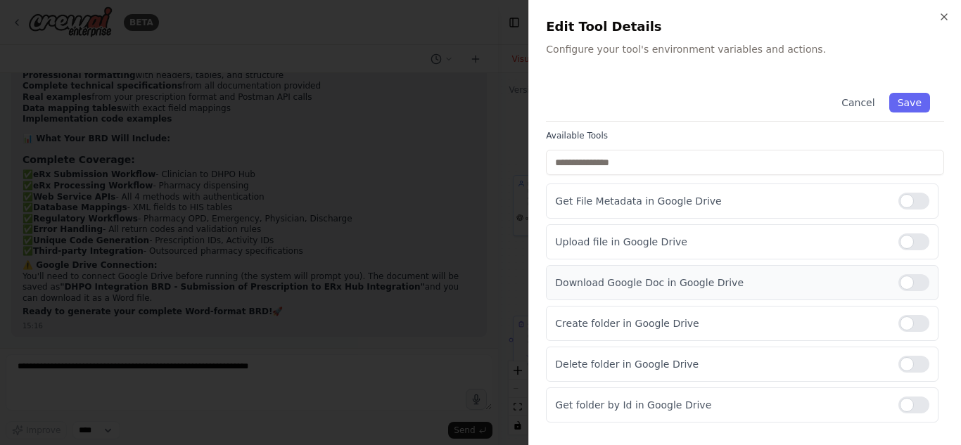
scroll to position [100, 0]
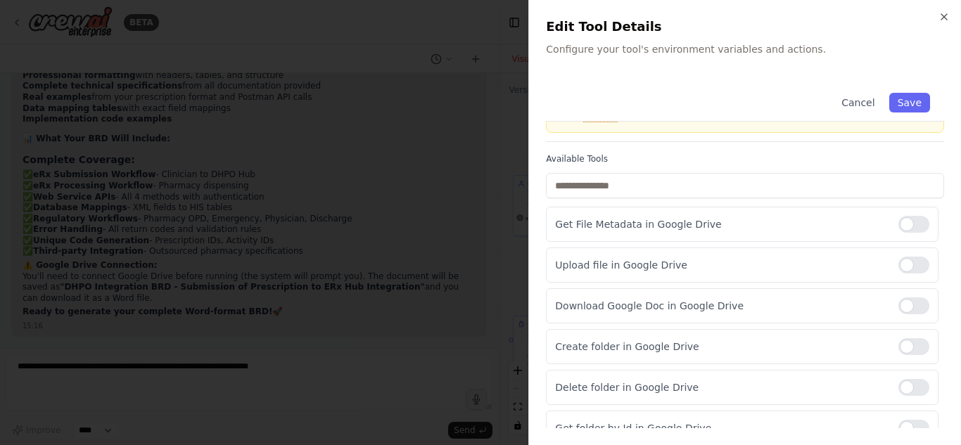
click at [951, 15] on div "Close Edit Tool Details Configure your tool's environment variables and actions…" at bounding box center [744, 222] width 433 height 445
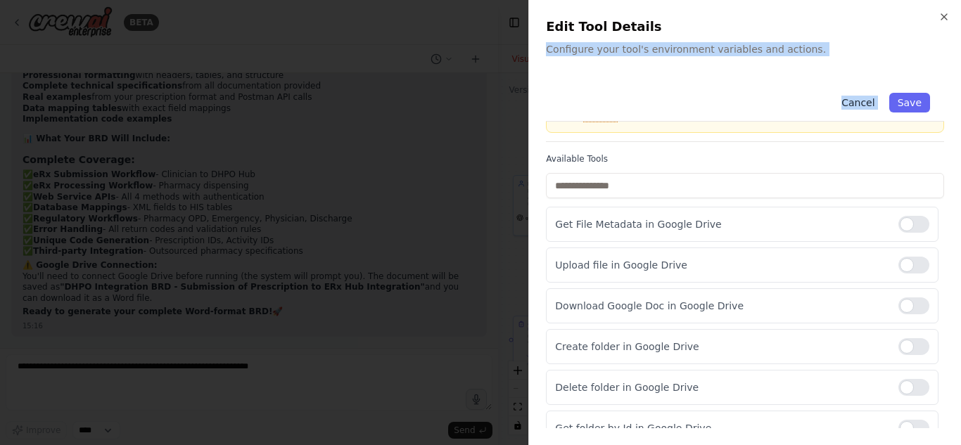
scroll to position [85, 0]
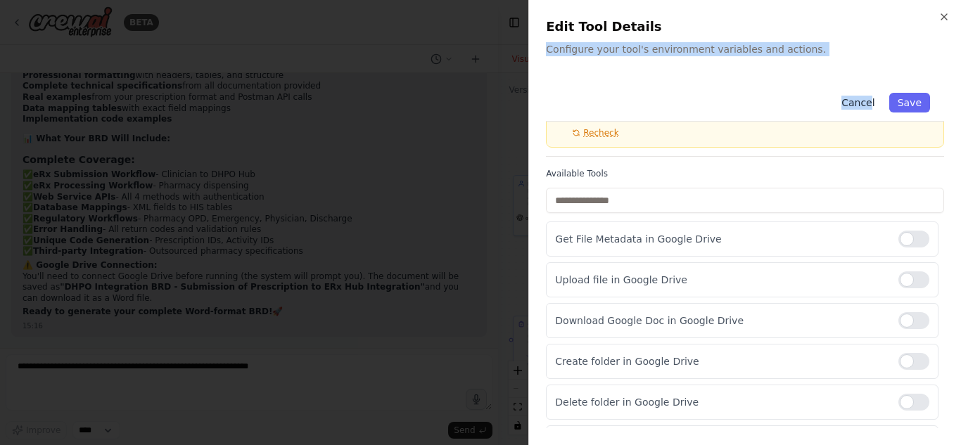
drag, startPoint x: 938, startPoint y: 19, endPoint x: 864, endPoint y: 108, distance: 115.9
click at [864, 108] on div "Close Edit Tool Details Configure your tool's environment variables and actions…" at bounding box center [744, 222] width 433 height 445
click at [864, 108] on button "Cancel" at bounding box center [858, 103] width 50 height 20
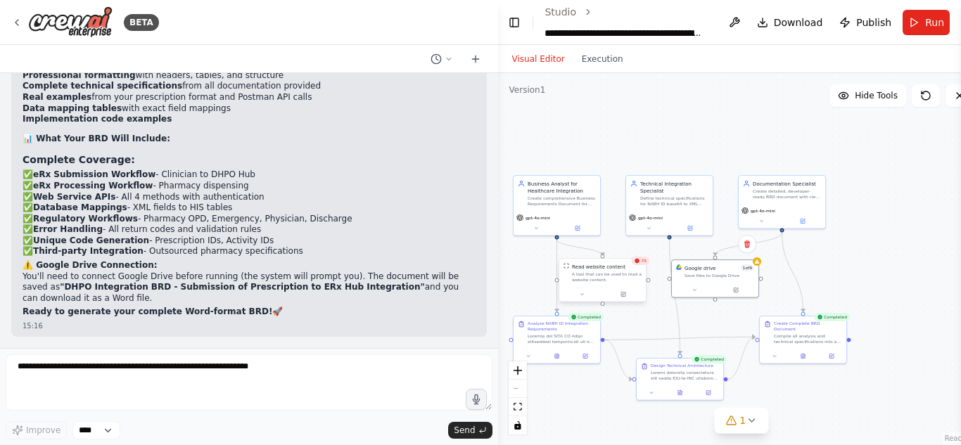
click at [642, 267] on div "Read website content A tool that can be used to read a website content." at bounding box center [602, 273] width 87 height 28
click at [624, 299] on div at bounding box center [602, 294] width 87 height 15
click at [622, 300] on div at bounding box center [602, 294] width 87 height 15
click at [624, 293] on icon at bounding box center [624, 294] width 4 height 4
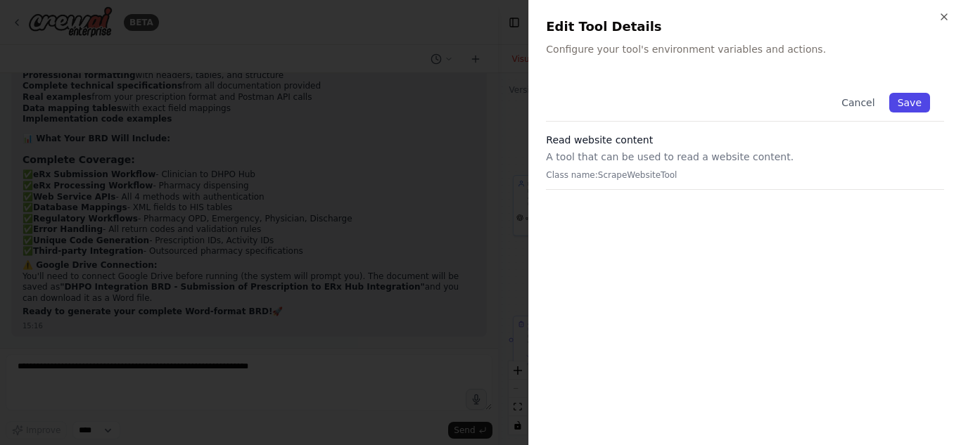
click at [918, 102] on button "Save" at bounding box center [909, 103] width 41 height 20
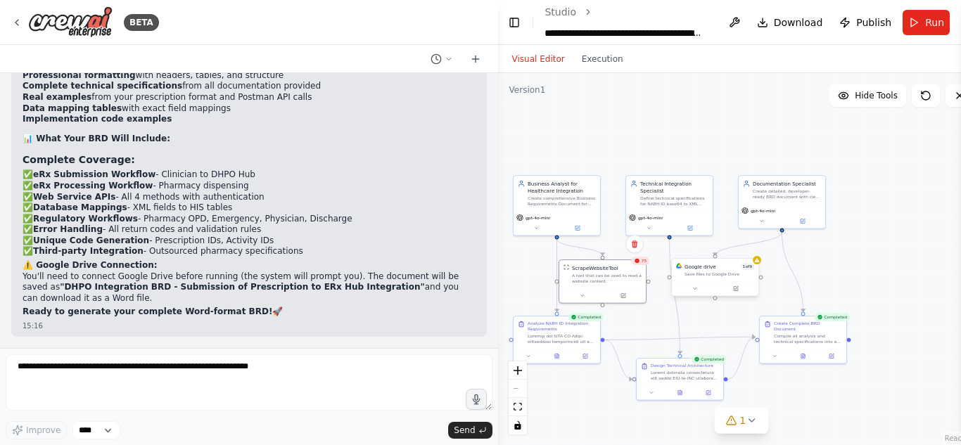
click at [737, 295] on div at bounding box center [715, 288] width 87 height 15
click at [760, 263] on icon at bounding box center [757, 261] width 6 height 6
click at [737, 291] on icon at bounding box center [735, 289] width 4 height 4
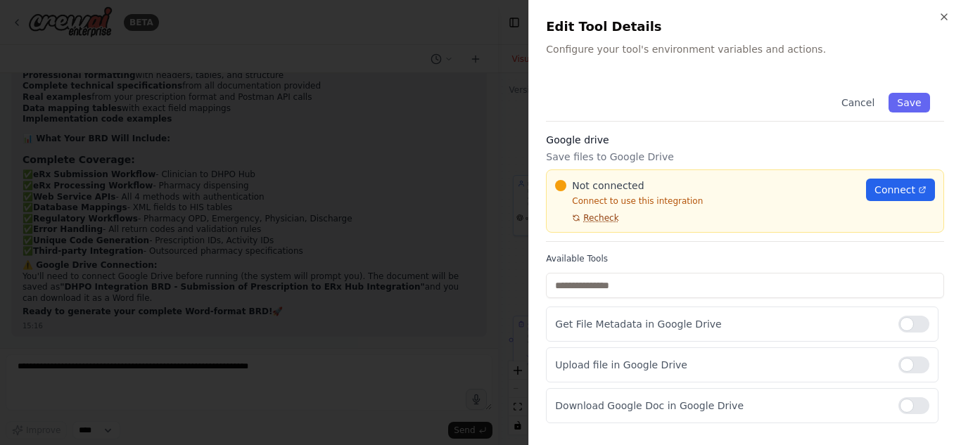
click at [597, 219] on span "Recheck" at bounding box center [600, 217] width 35 height 11
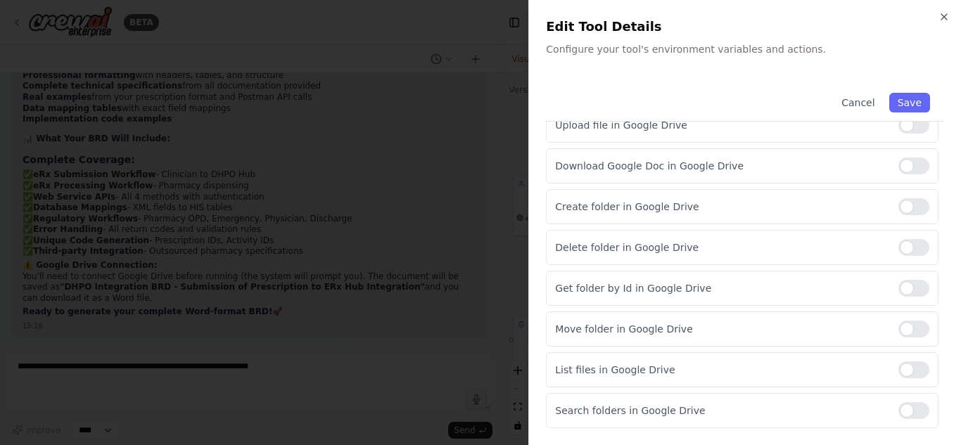
scroll to position [0, 0]
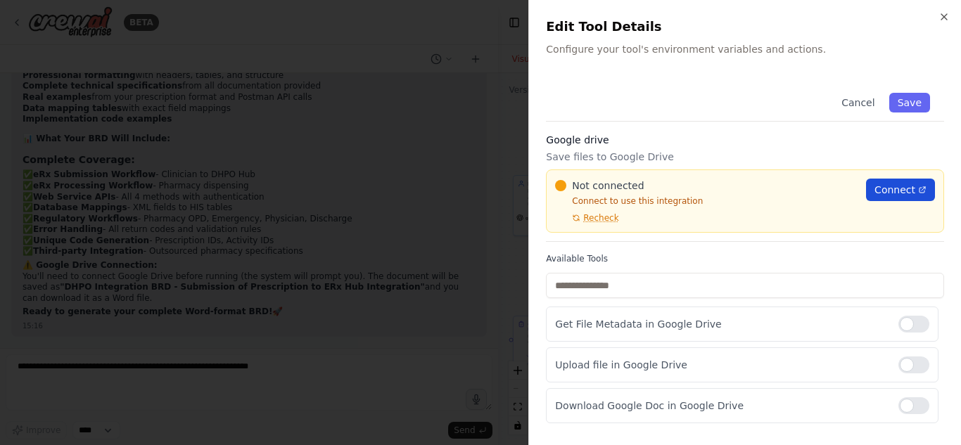
click at [888, 182] on link "Connect" at bounding box center [900, 190] width 69 height 23
click at [945, 19] on icon "button" at bounding box center [944, 16] width 11 height 11
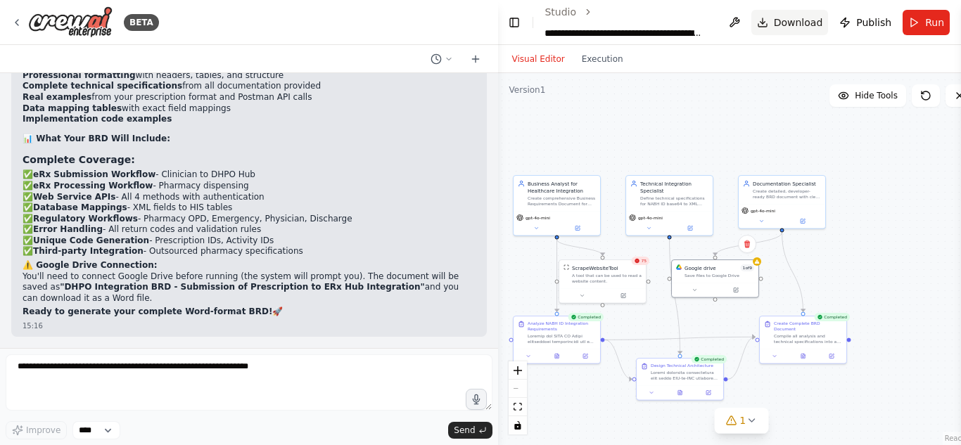
click at [772, 26] on button "Download" at bounding box center [789, 22] width 77 height 25
click at [864, 18] on span "Publish" at bounding box center [873, 22] width 35 height 14
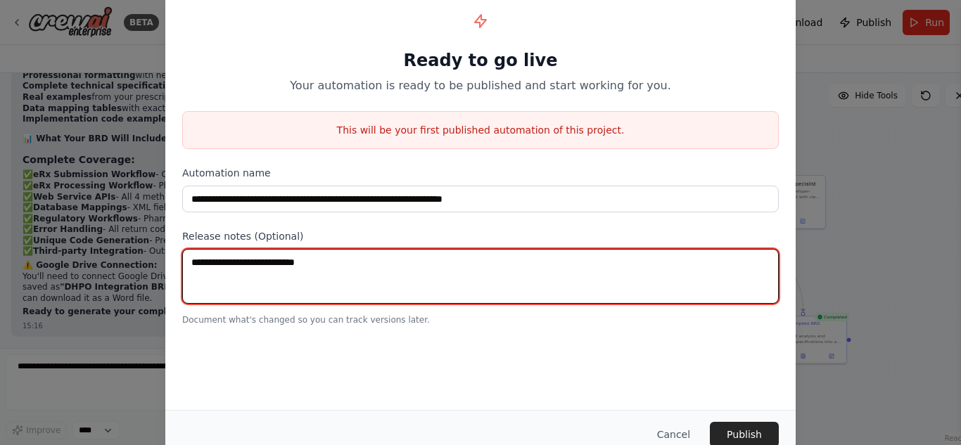
click at [406, 290] on textarea at bounding box center [480, 276] width 597 height 55
type textarea "***"
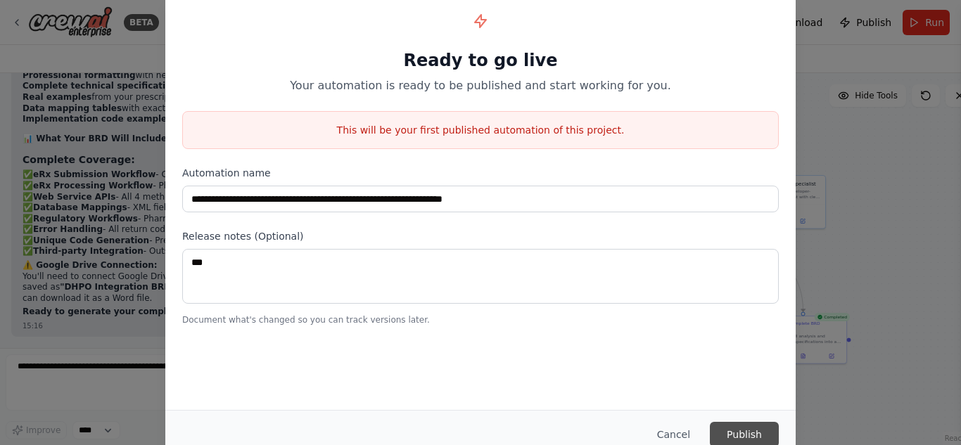
click at [742, 427] on button "Publish" at bounding box center [744, 434] width 69 height 25
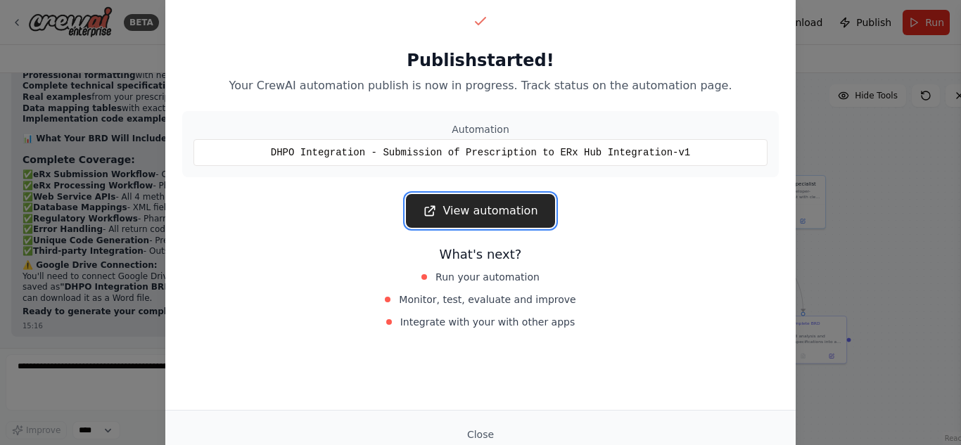
click at [515, 210] on link "View automation" at bounding box center [480, 211] width 148 height 34
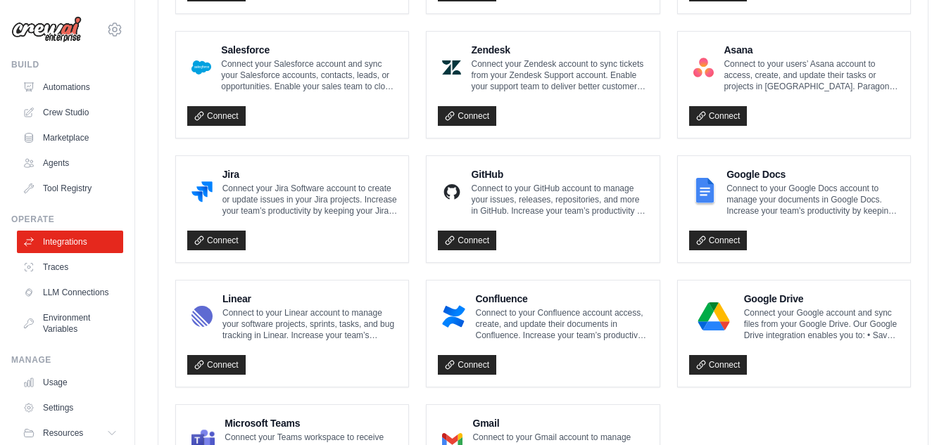
scroll to position [765, 0]
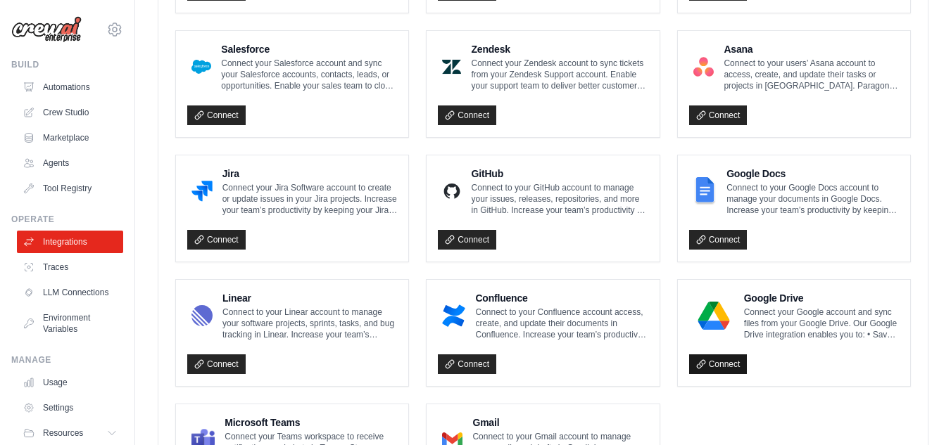
drag, startPoint x: 723, startPoint y: 374, endPoint x: 721, endPoint y: 365, distance: 8.6
click at [721, 365] on link "Connect" at bounding box center [718, 365] width 58 height 20
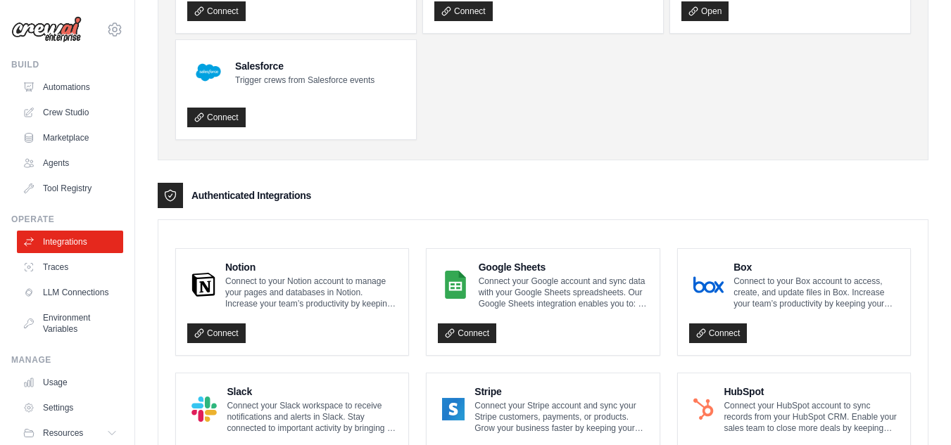
scroll to position [0, 0]
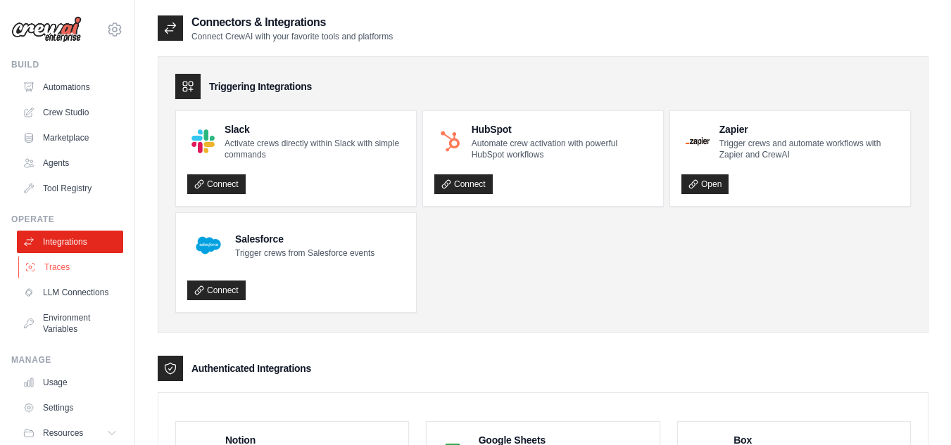
click at [72, 261] on link "Traces" at bounding box center [71, 267] width 106 height 23
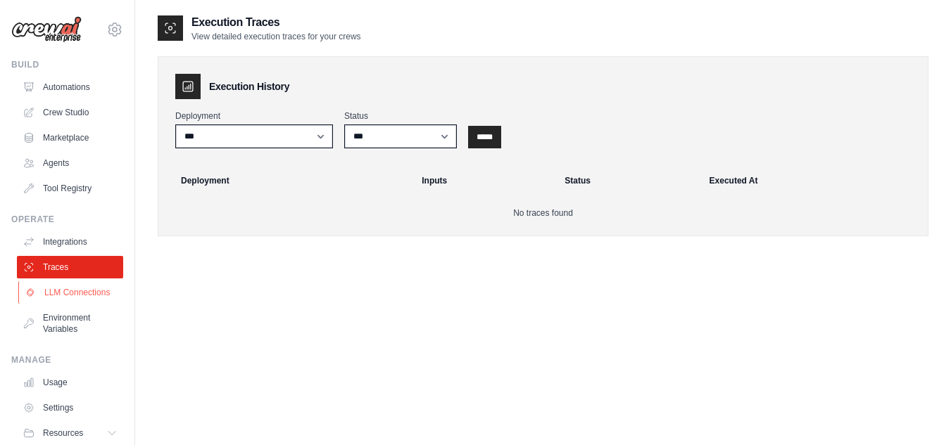
click at [65, 293] on link "LLM Connections" at bounding box center [71, 292] width 106 height 23
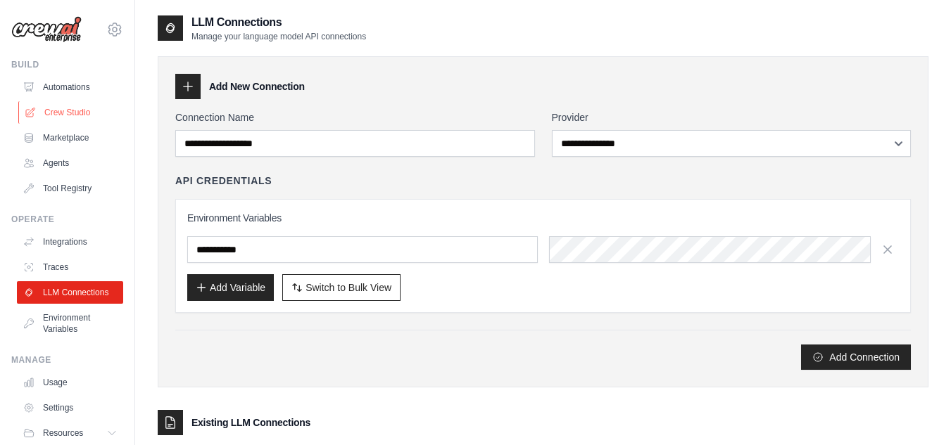
click at [51, 114] on link "Crew Studio" at bounding box center [71, 112] width 106 height 23
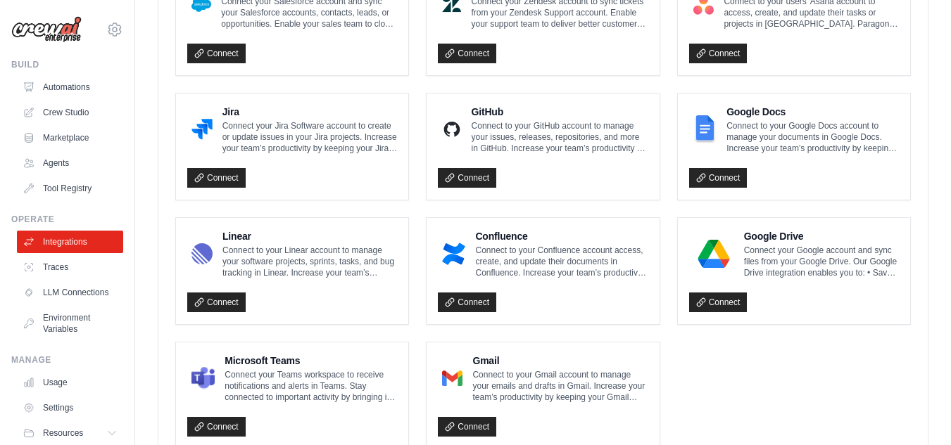
scroll to position [927, 0]
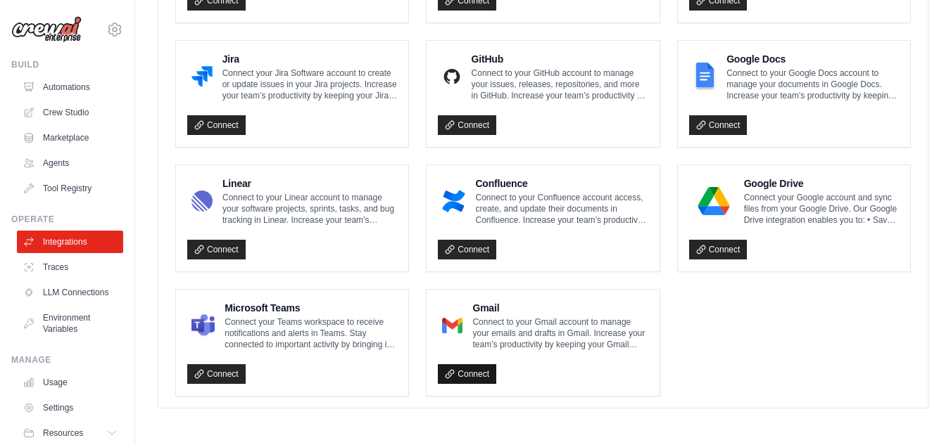
click at [473, 375] on link "Connect" at bounding box center [467, 374] width 58 height 20
click at [453, 375] on icon at bounding box center [450, 374] width 10 height 10
click at [41, 419] on link "Settings" at bounding box center [71, 408] width 106 height 23
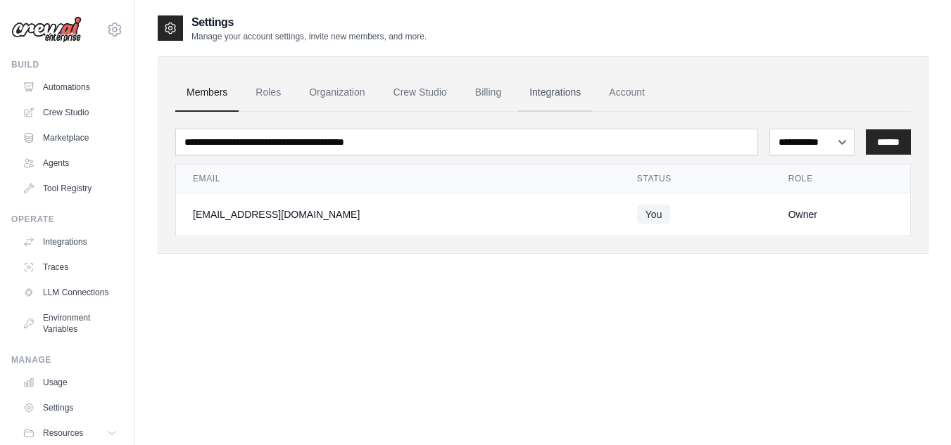
click at [552, 89] on link "Integrations" at bounding box center [555, 93] width 74 height 38
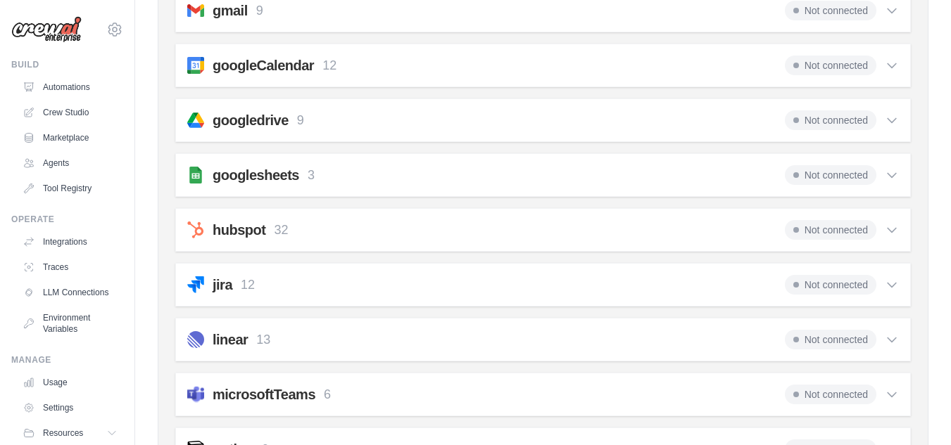
scroll to position [474, 0]
click at [892, 116] on icon at bounding box center [891, 120] width 14 height 14
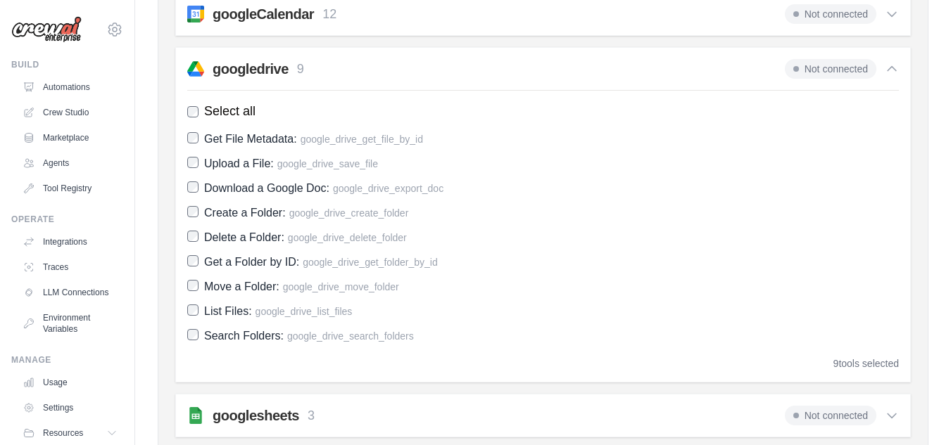
scroll to position [523, 0]
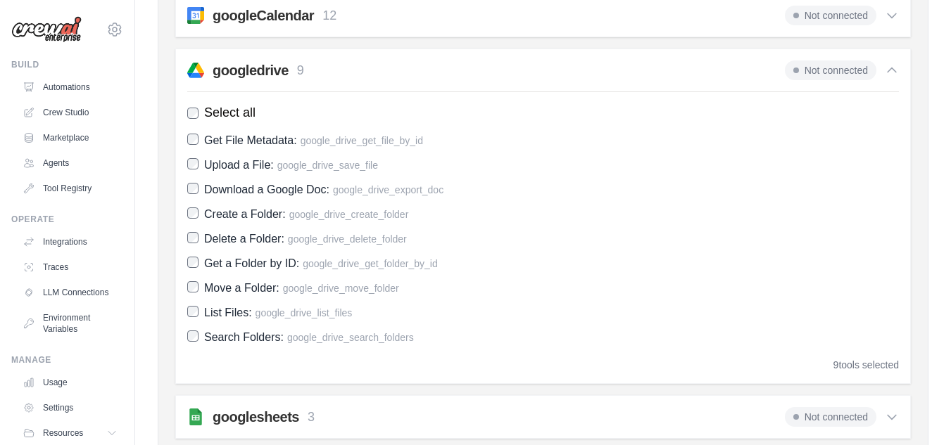
click at [257, 75] on h2 "googledrive" at bounding box center [250, 71] width 76 height 20
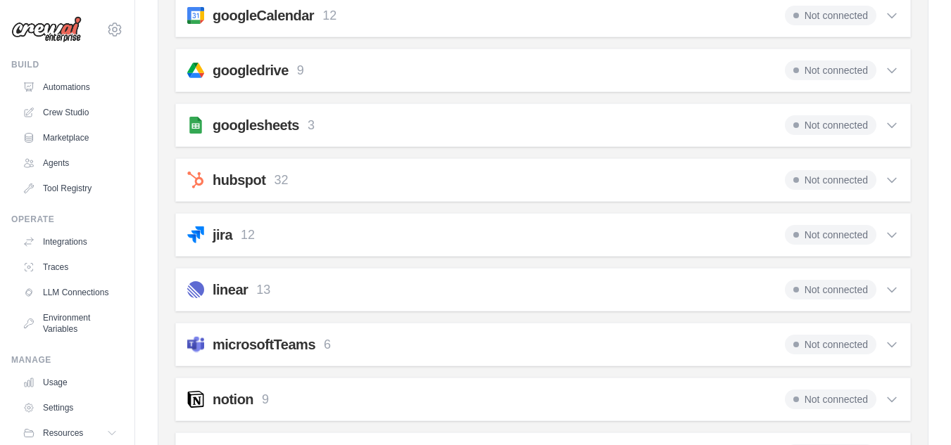
click at [257, 75] on h2 "googledrive" at bounding box center [250, 71] width 76 height 20
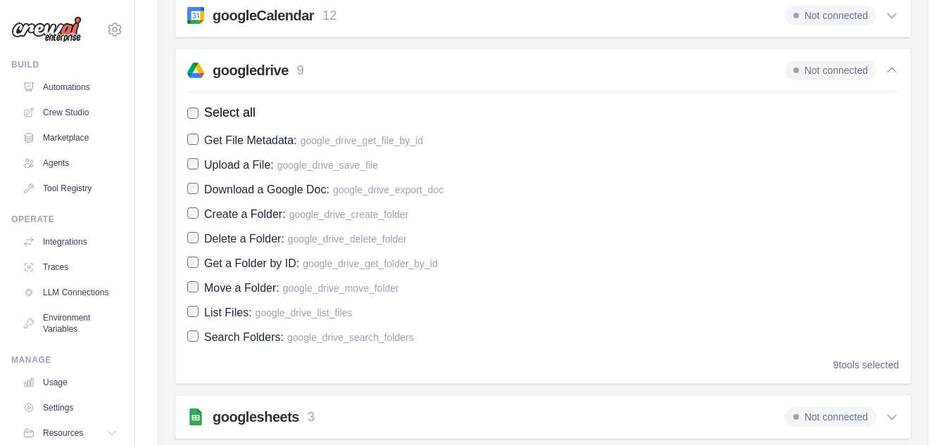
click at [257, 75] on h2 "googledrive" at bounding box center [250, 71] width 76 height 20
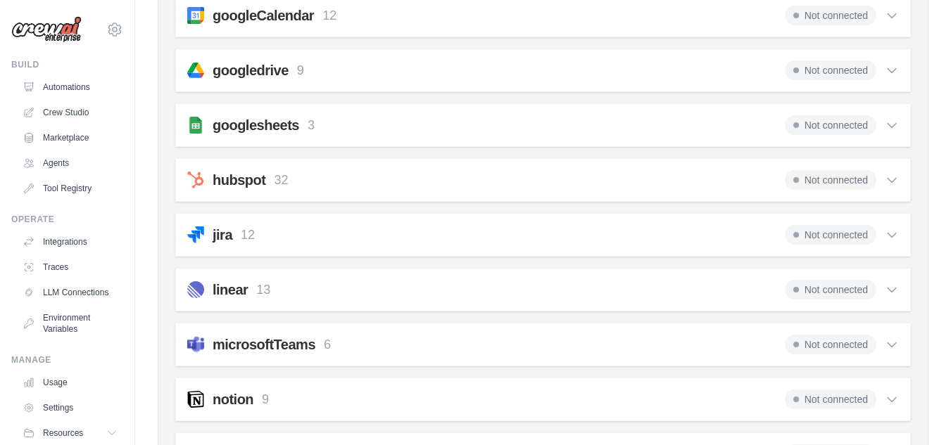
click at [814, 71] on span "Not connected" at bounding box center [829, 71] width 91 height 20
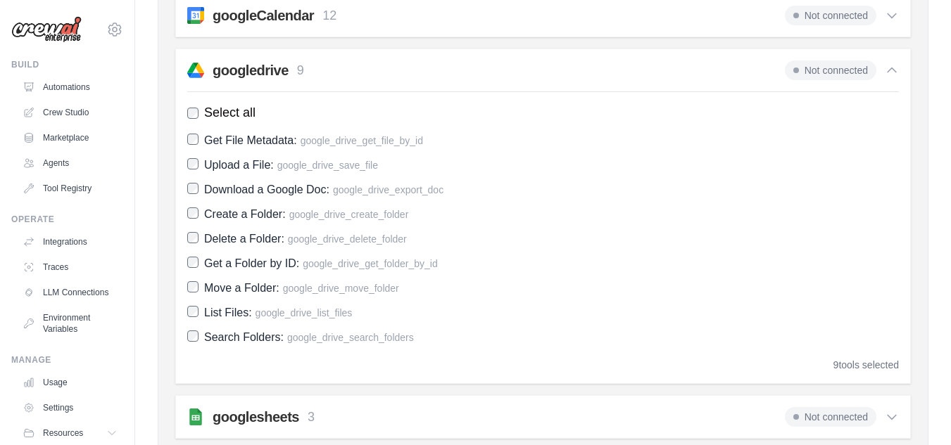
click at [814, 71] on span "Not connected" at bounding box center [829, 71] width 91 height 20
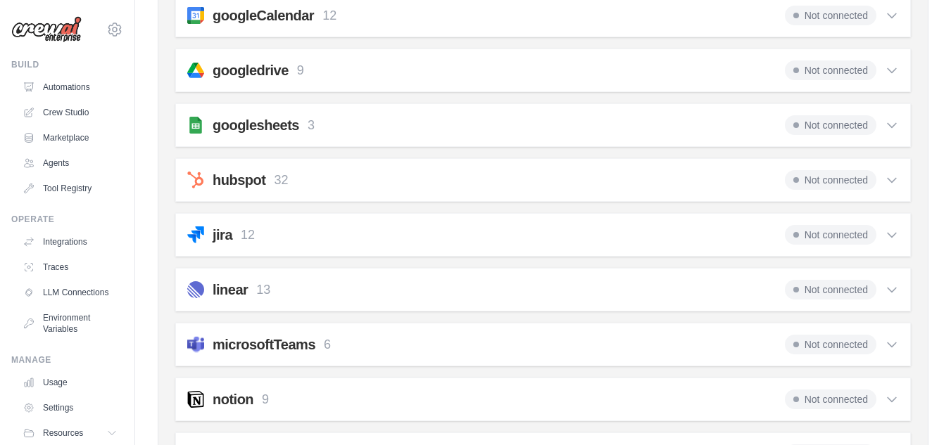
scroll to position [875, 0]
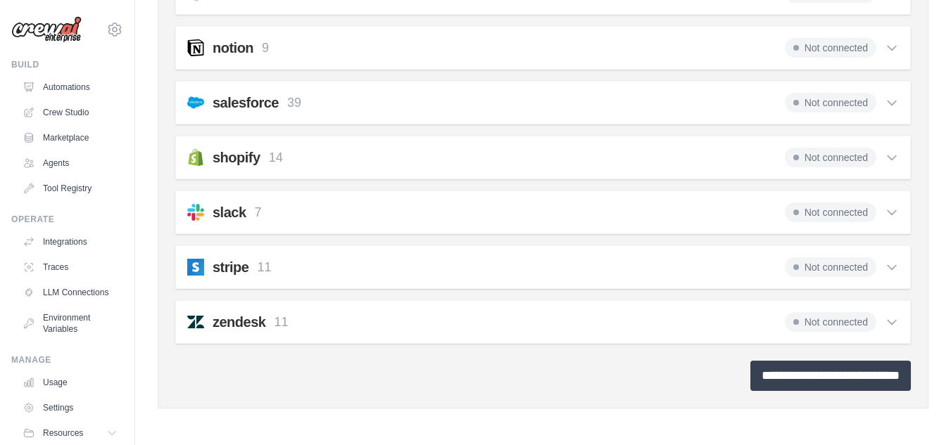
click at [782, 369] on input "**********" at bounding box center [830, 376] width 160 height 30
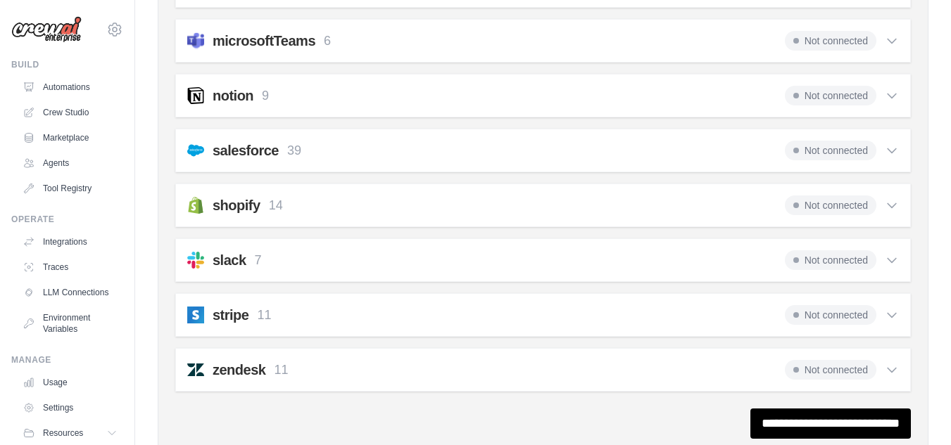
scroll to position [0, 0]
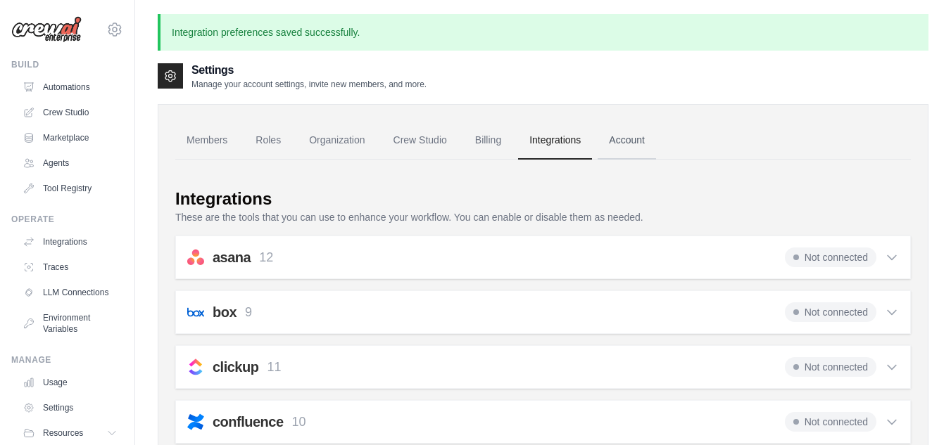
click at [617, 146] on link "Account" at bounding box center [626, 141] width 58 height 38
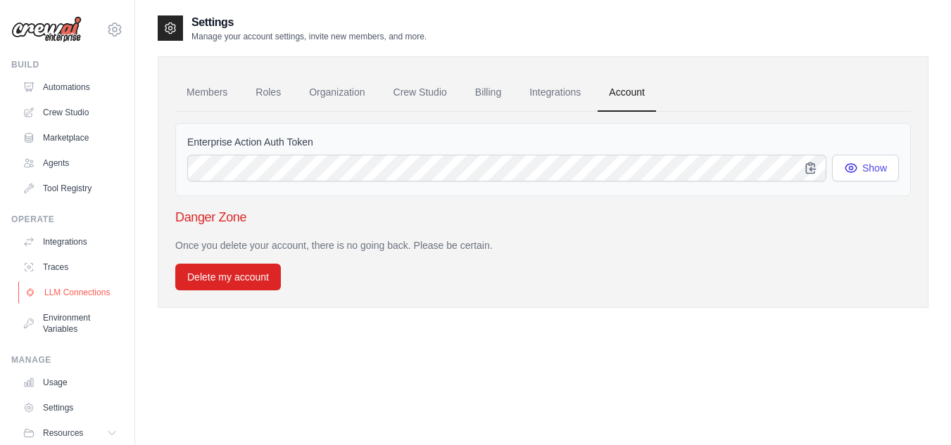
scroll to position [60, 0]
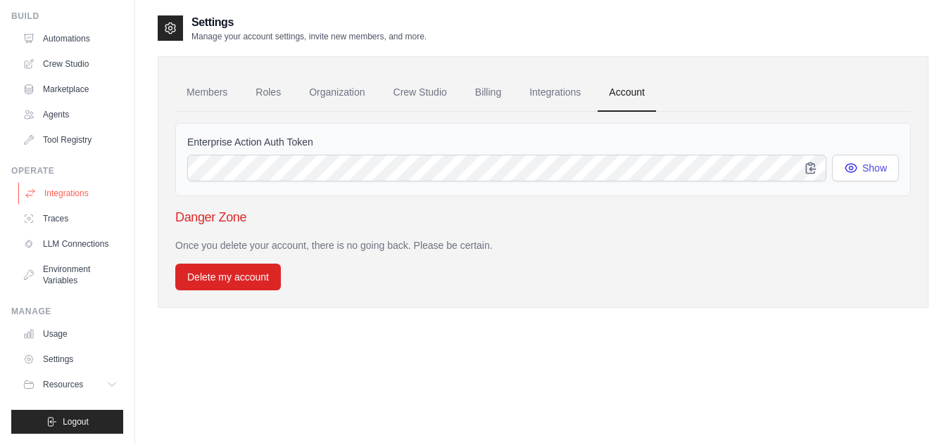
click at [77, 182] on link "Integrations" at bounding box center [71, 193] width 106 height 23
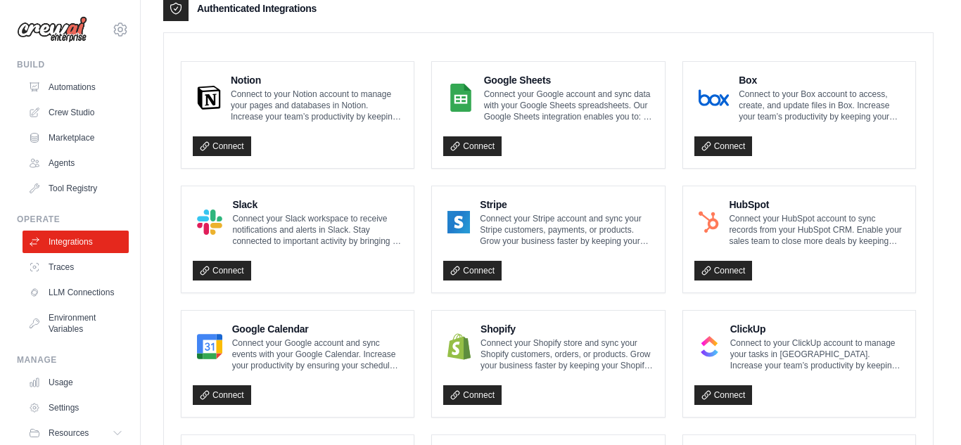
scroll to position [361, 0]
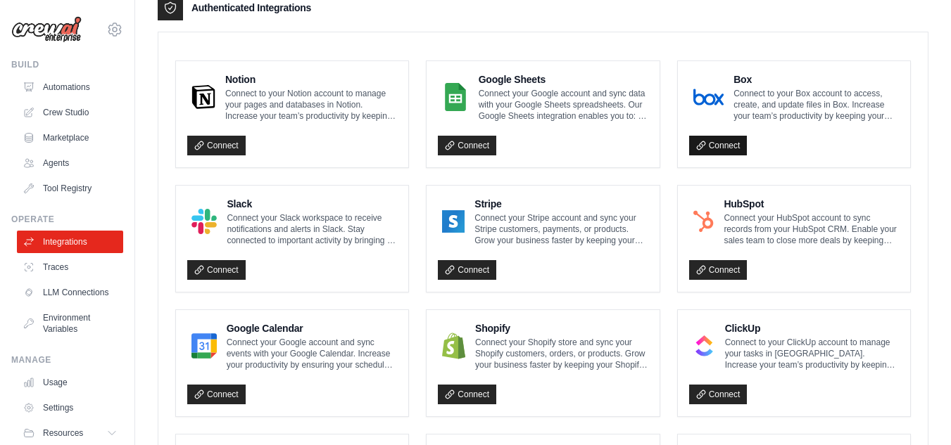
drag, startPoint x: 723, startPoint y: 152, endPoint x: 716, endPoint y: 146, distance: 9.0
click at [716, 146] on link "Connect" at bounding box center [718, 146] width 58 height 20
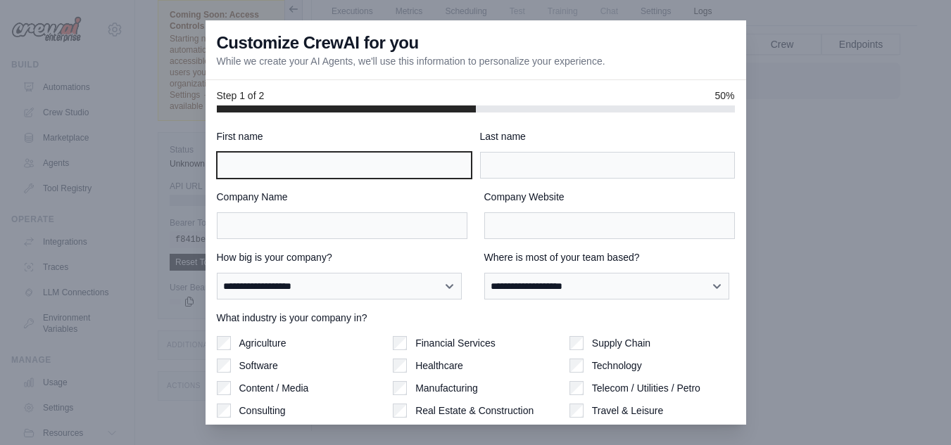
click at [377, 169] on input "First name" at bounding box center [344, 165] width 255 height 27
type input "*****"
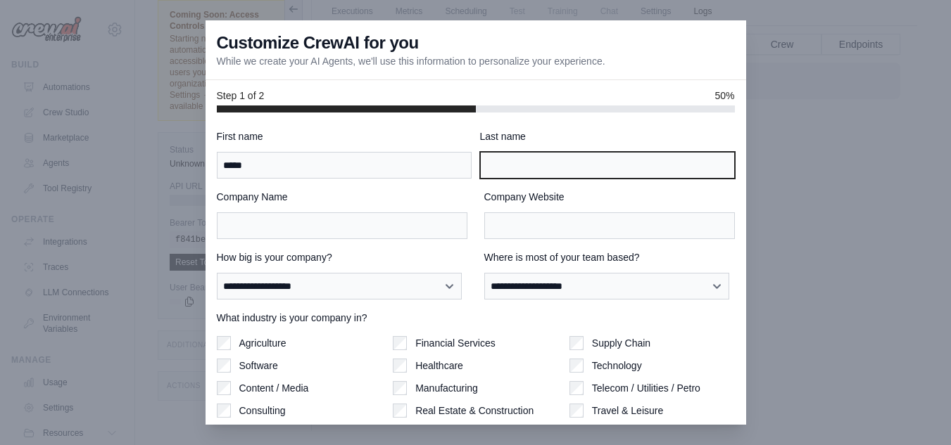
type input "*****"
type input "**********"
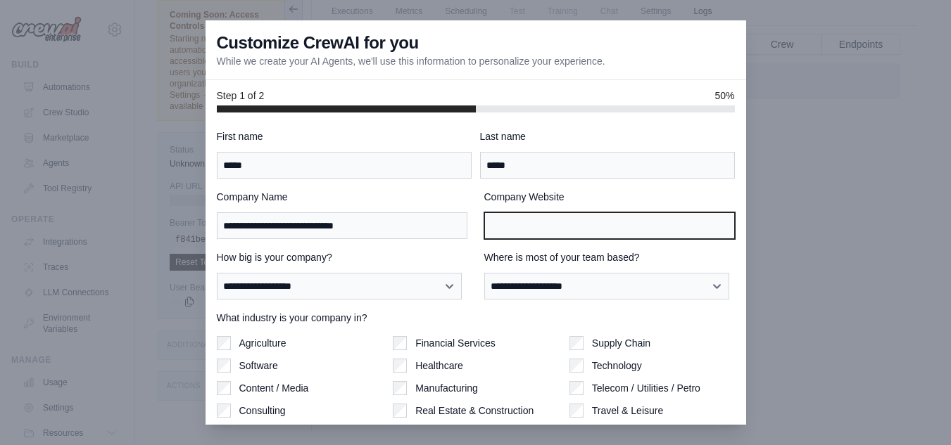
type input "**********"
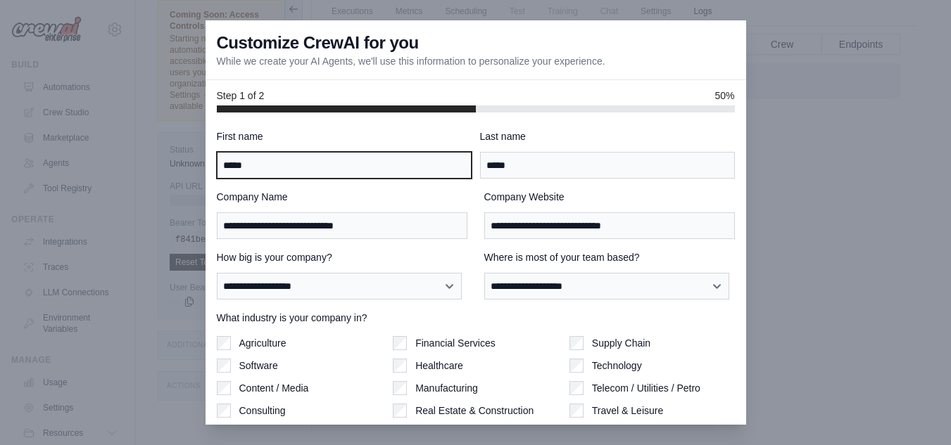
scroll to position [91, 0]
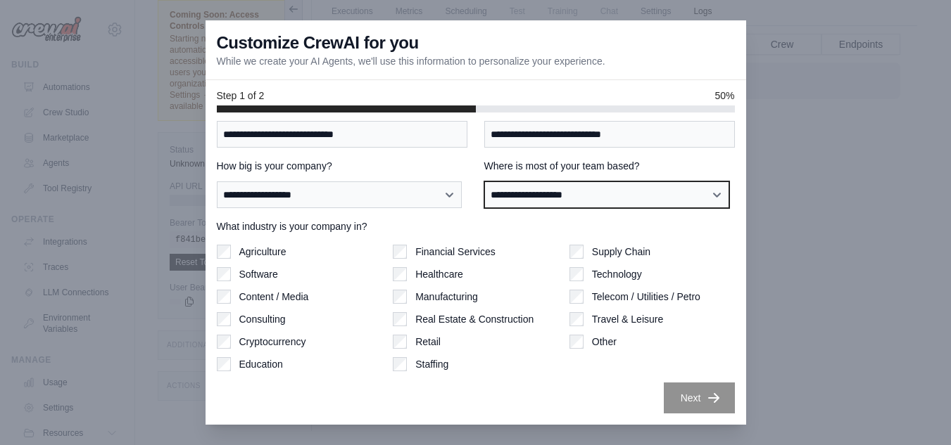
click at [560, 204] on select "**********" at bounding box center [607, 195] width 246 height 27
select select "**********"
click at [484, 182] on select "**********" at bounding box center [607, 195] width 246 height 27
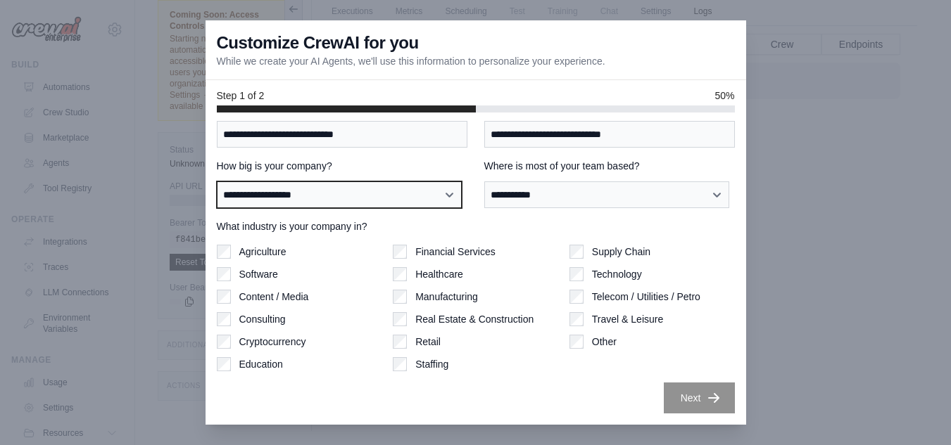
click at [367, 196] on select "**********" at bounding box center [340, 195] width 246 height 27
select select "**********"
click at [217, 182] on select "**********" at bounding box center [340, 195] width 246 height 27
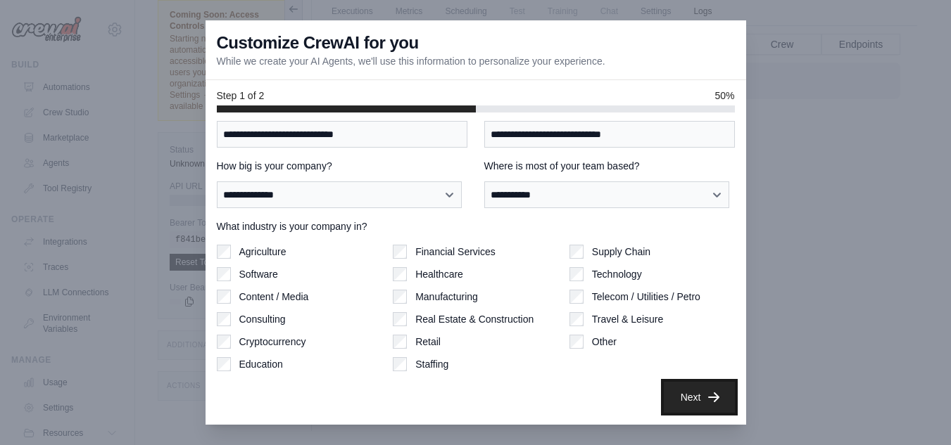
click at [701, 407] on button "Next" at bounding box center [698, 397] width 71 height 31
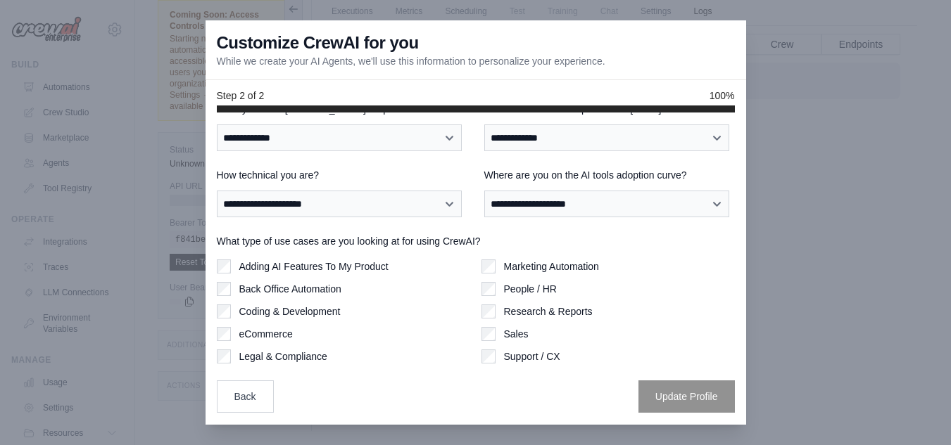
scroll to position [0, 0]
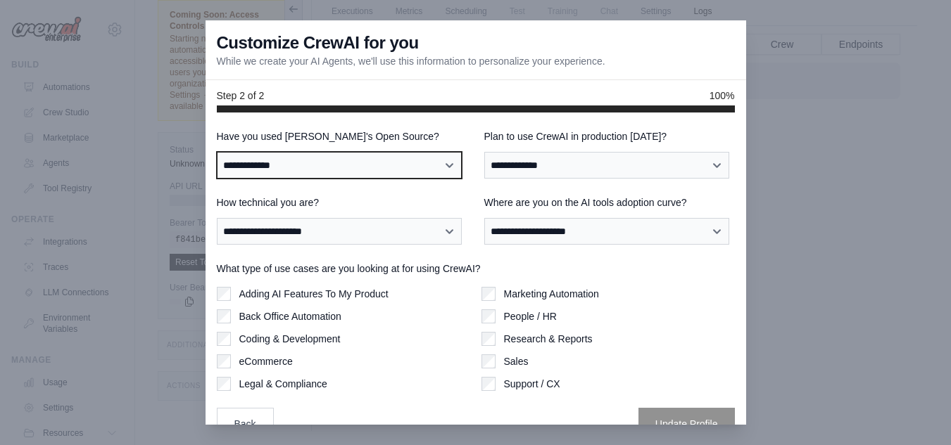
click at [341, 163] on select "**********" at bounding box center [340, 165] width 246 height 27
select select "**"
click at [217, 152] on select "**********" at bounding box center [340, 165] width 246 height 27
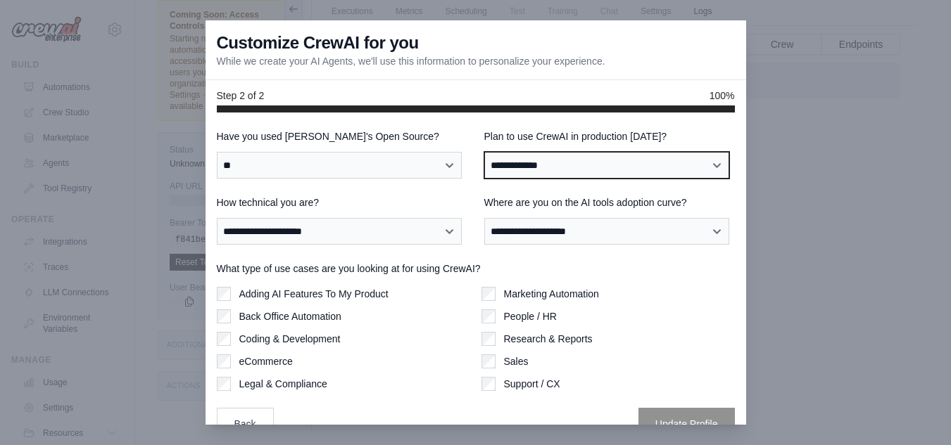
click at [492, 165] on select "**********" at bounding box center [607, 165] width 246 height 27
select select "****"
click at [484, 152] on select "**********" at bounding box center [607, 165] width 246 height 27
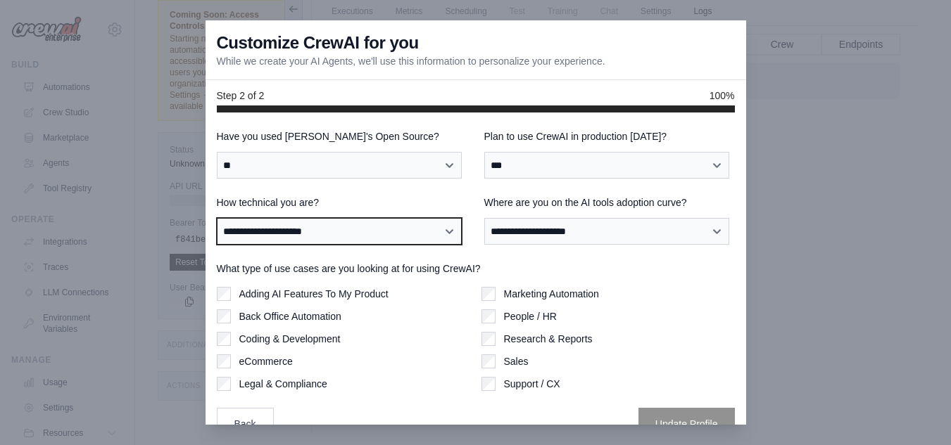
click at [363, 242] on select "**********" at bounding box center [340, 231] width 246 height 27
select select "**********"
click at [217, 218] on select "**********" at bounding box center [340, 231] width 246 height 27
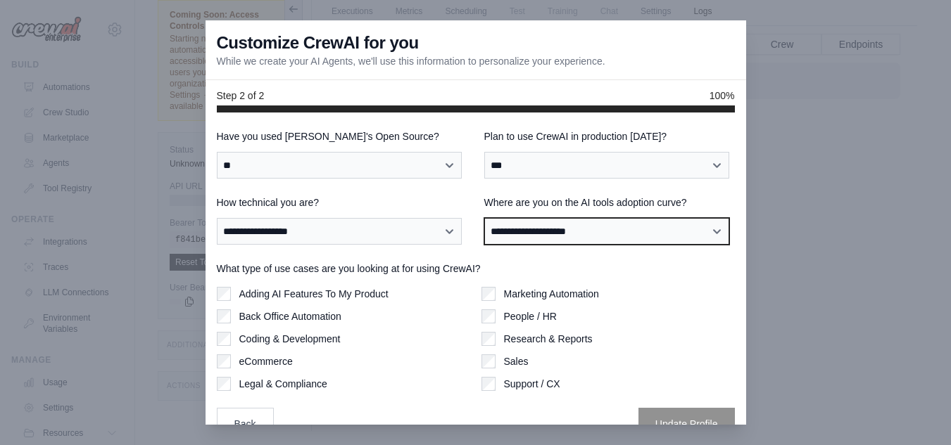
click at [503, 234] on select "**********" at bounding box center [607, 231] width 246 height 27
select select "**********"
click at [484, 218] on select "**********" at bounding box center [607, 231] width 246 height 27
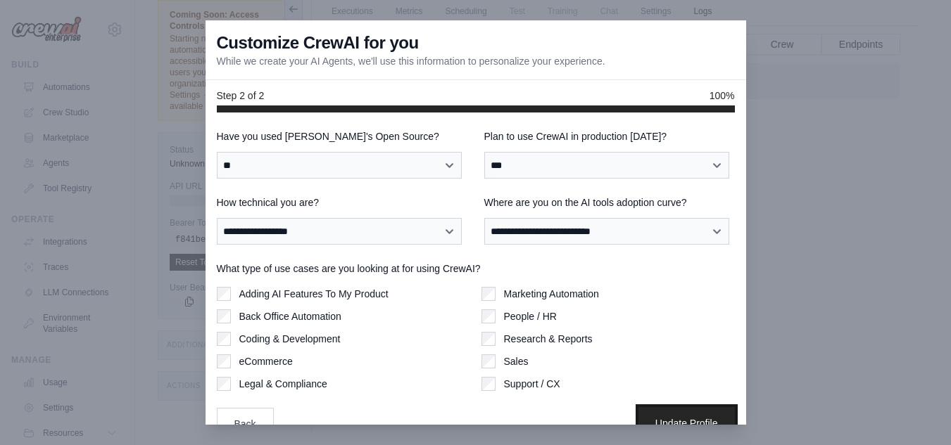
click at [694, 417] on button "Update Profile" at bounding box center [686, 423] width 96 height 32
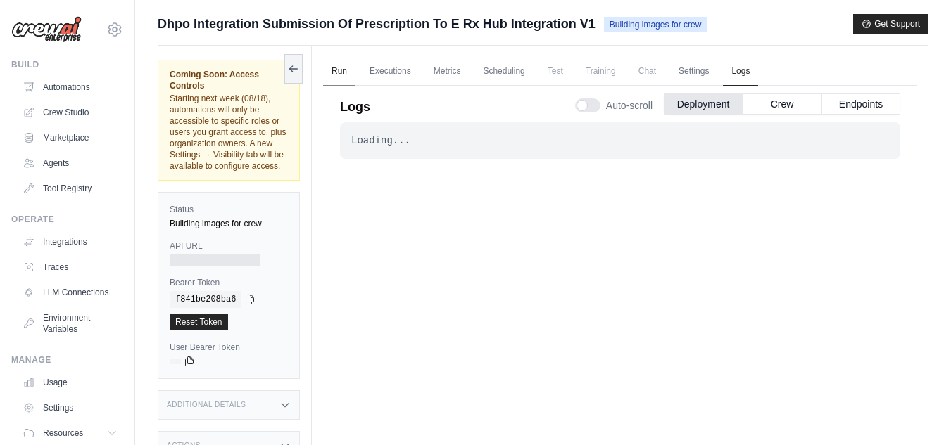
click at [338, 71] on link "Run" at bounding box center [339, 72] width 32 height 30
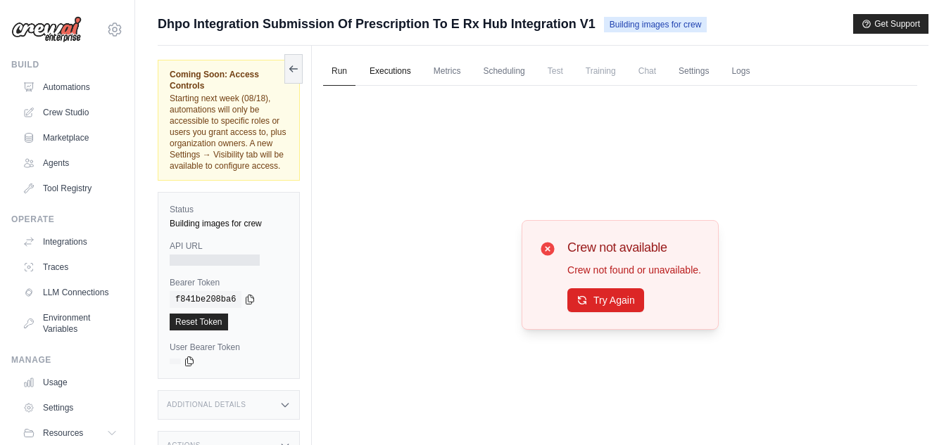
click at [382, 70] on link "Executions" at bounding box center [390, 72] width 58 height 30
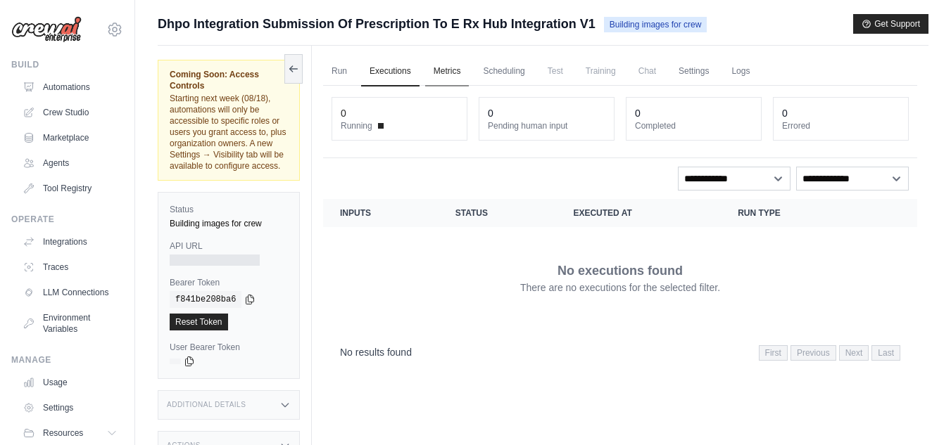
click at [461, 67] on link "Metrics" at bounding box center [447, 72] width 44 height 30
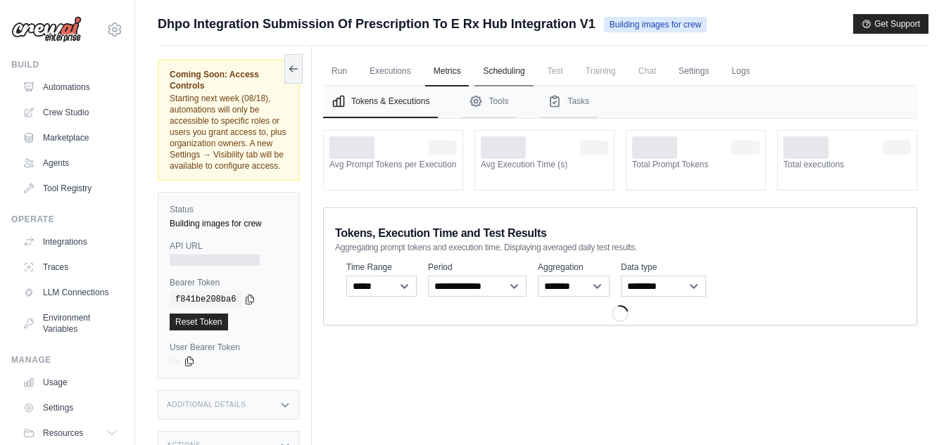
click at [495, 67] on link "Scheduling" at bounding box center [503, 72] width 58 height 30
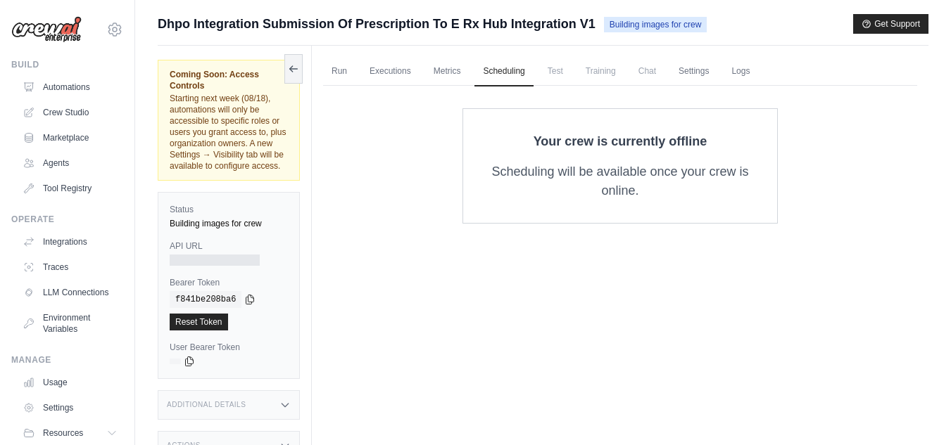
drag, startPoint x: 552, startPoint y: 58, endPoint x: 592, endPoint y: -46, distance: 111.3
click at [592, 0] on html "majidshah7251@gmail.com Settings Build Automations Crew Studio" at bounding box center [475, 252] width 951 height 505
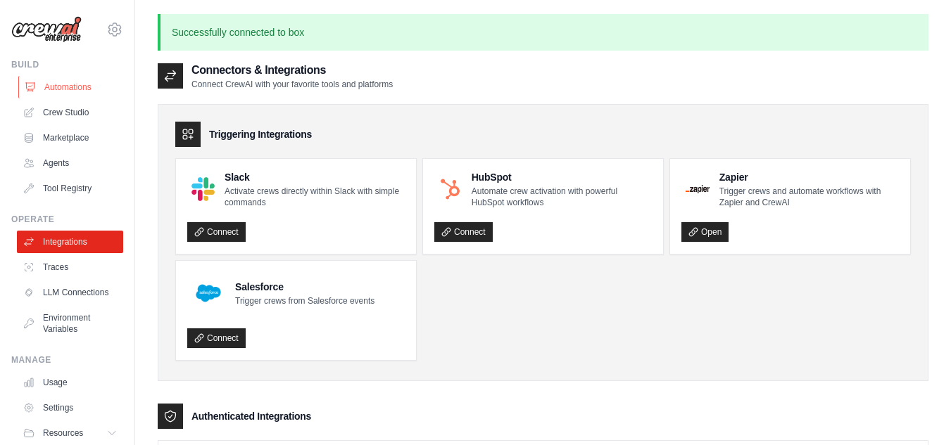
click at [31, 85] on icon at bounding box center [30, 87] width 11 height 11
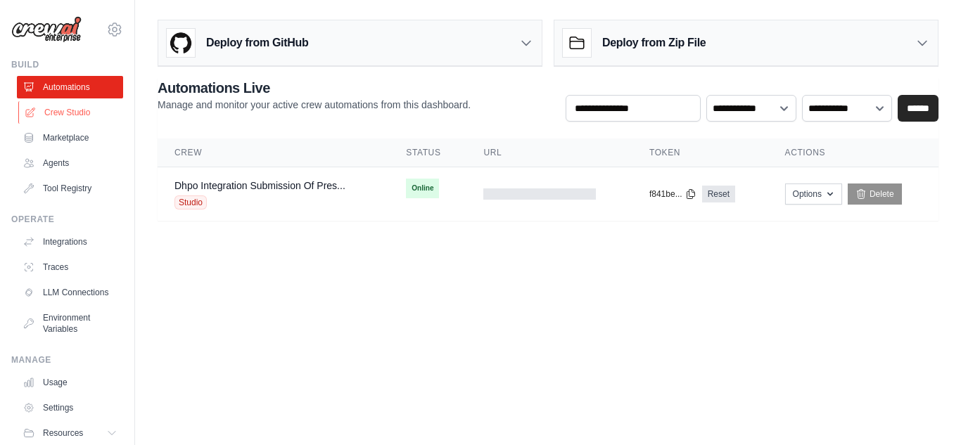
click at [70, 109] on link "Crew Studio" at bounding box center [71, 112] width 106 height 23
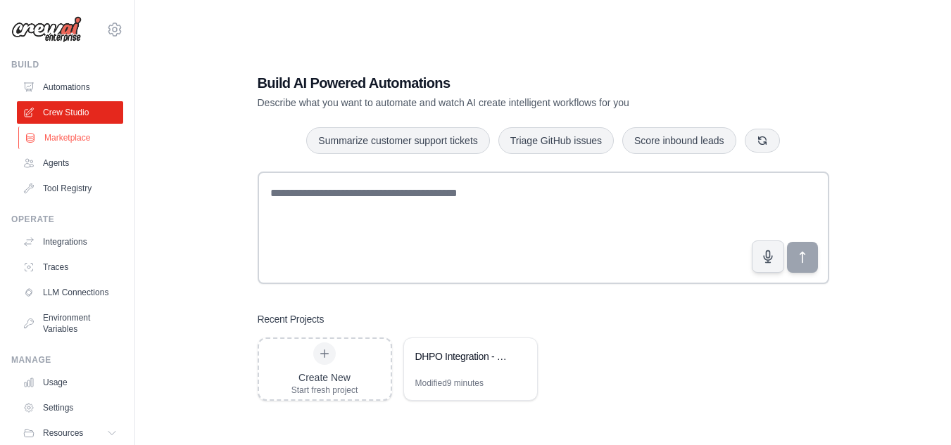
click at [55, 136] on link "Marketplace" at bounding box center [71, 138] width 106 height 23
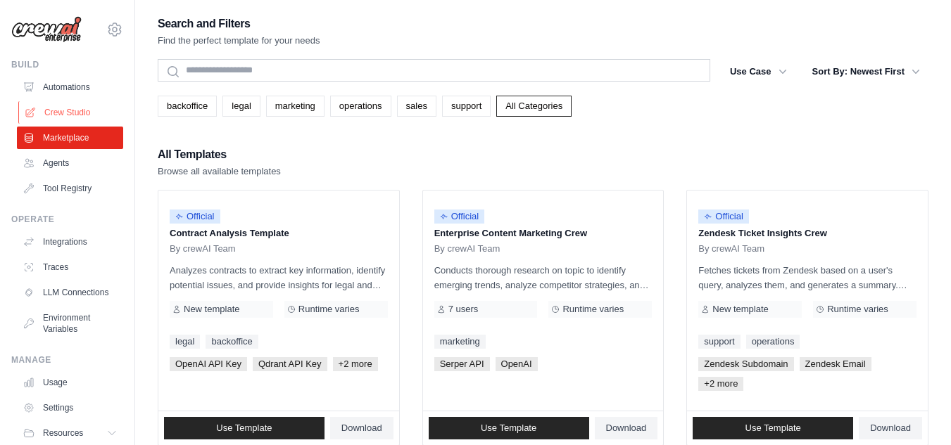
click at [63, 115] on link "Crew Studio" at bounding box center [71, 112] width 106 height 23
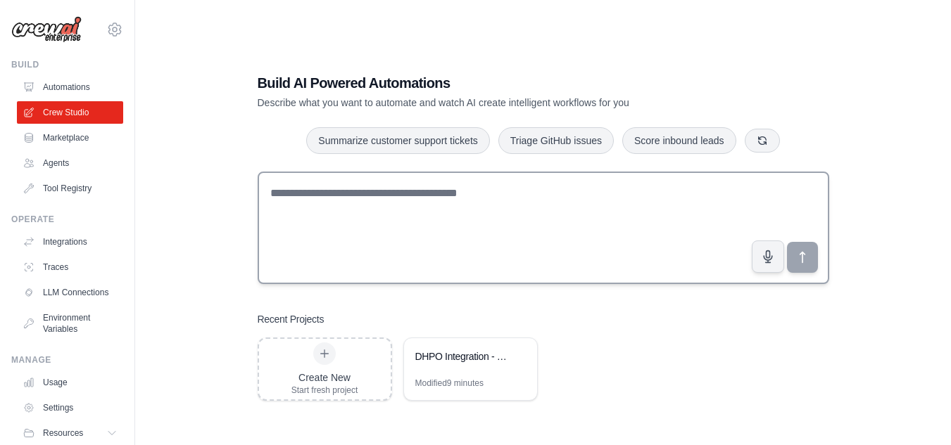
scroll to position [28, 0]
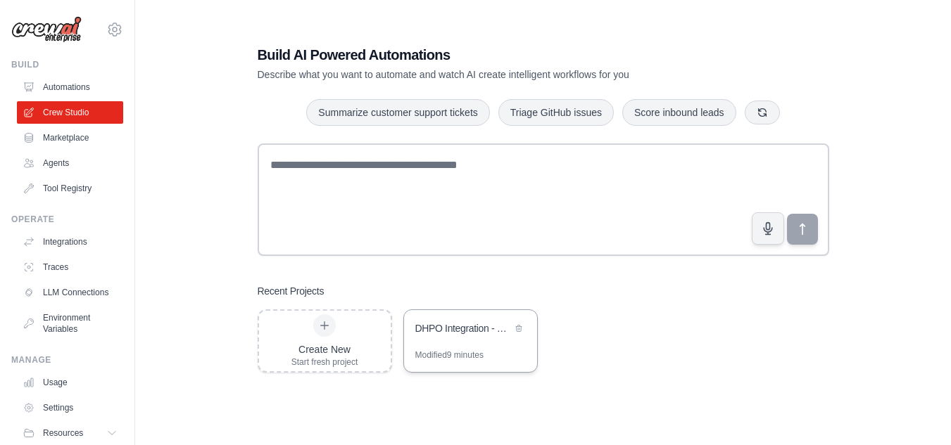
click at [434, 330] on div "DHPO Integration - Submission of Prescription to ERx Hub Integration" at bounding box center [463, 329] width 96 height 14
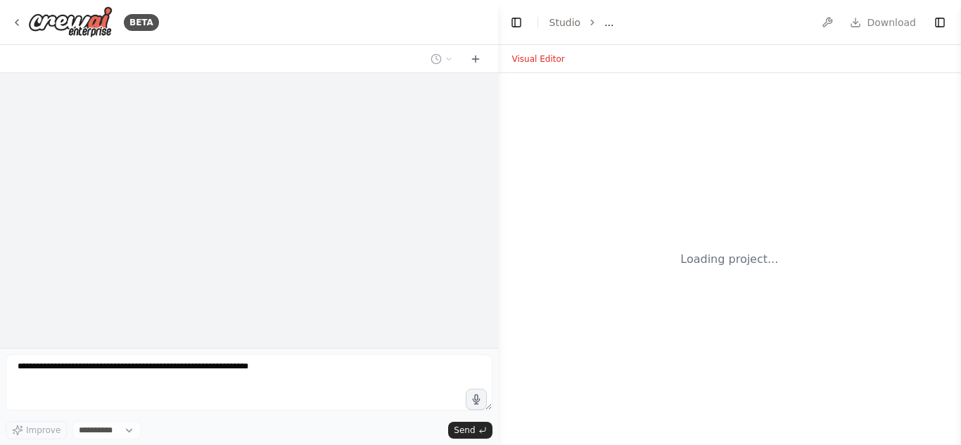
select select "****"
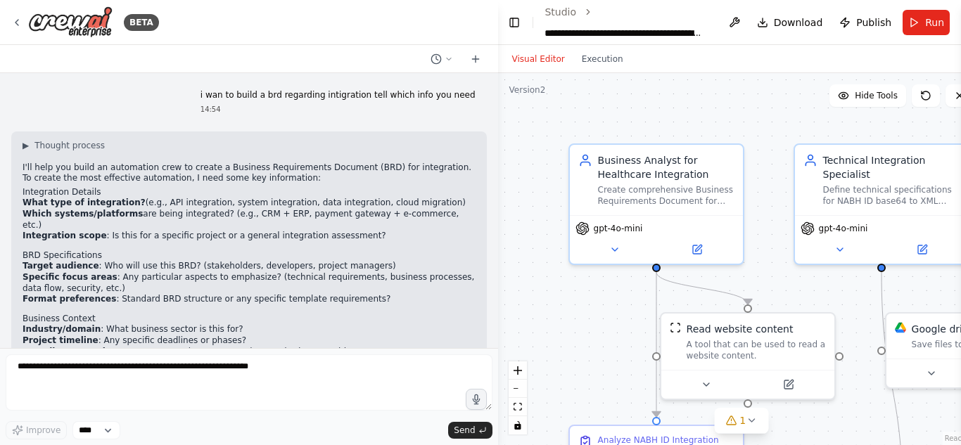
scroll to position [13966, 0]
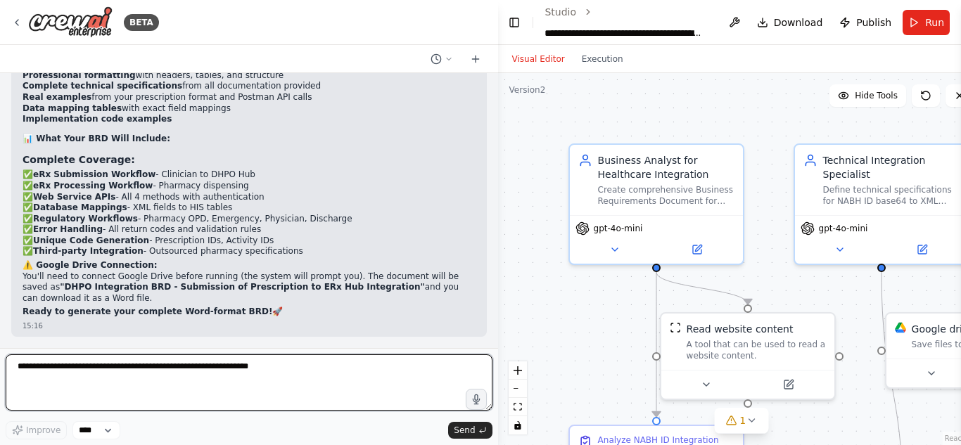
click at [193, 365] on textarea at bounding box center [249, 383] width 487 height 56
type textarea "**********"
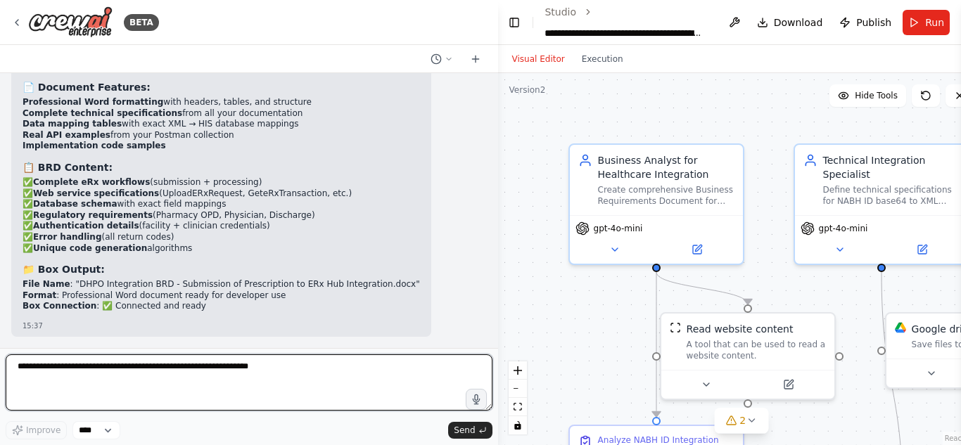
scroll to position [14568, 0]
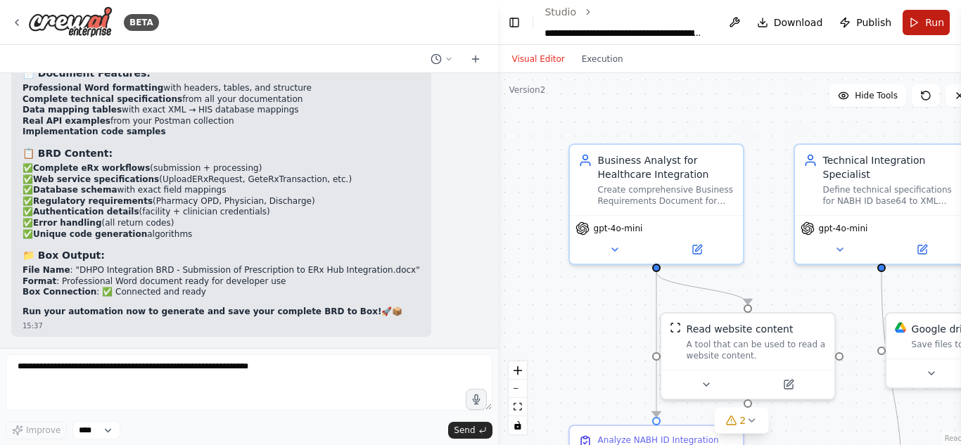
click at [906, 18] on button "Run" at bounding box center [926, 22] width 47 height 25
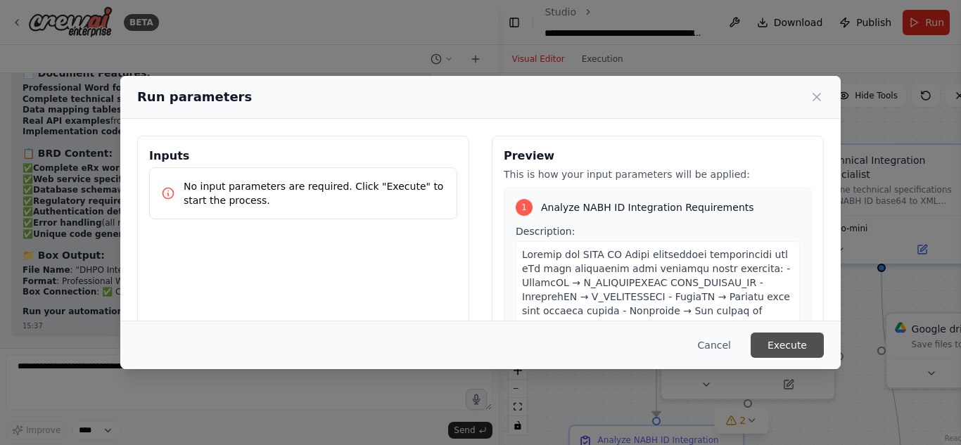
click at [769, 339] on button "Execute" at bounding box center [787, 345] width 73 height 25
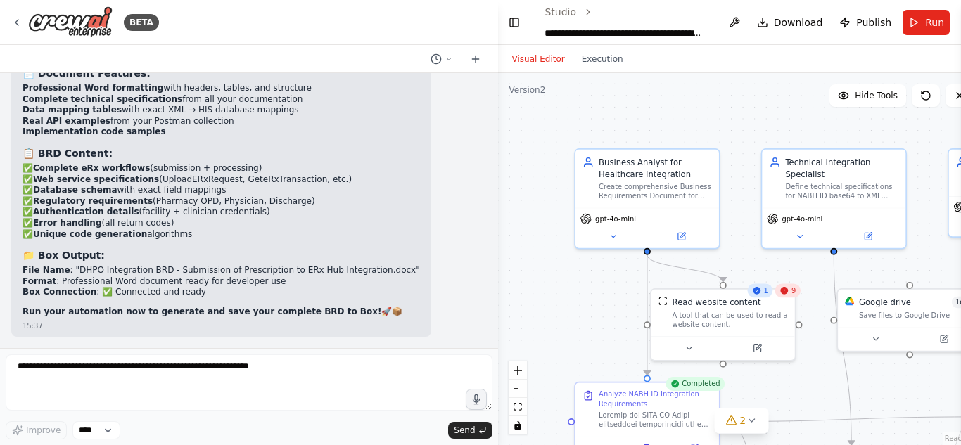
click at [785, 297] on div "9" at bounding box center [787, 291] width 25 height 14
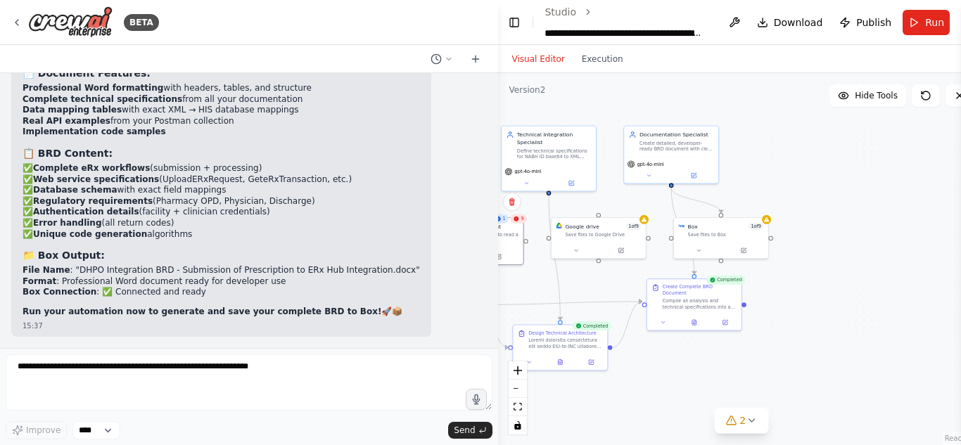
drag, startPoint x: 803, startPoint y: 400, endPoint x: 528, endPoint y: 297, distance: 293.0
click at [528, 297] on div ".deletable-edge-delete-btn { width: 20px; height: 20px; border: 0px solid #ffff…" at bounding box center [741, 259] width 487 height 372
click at [744, 252] on icon at bounding box center [743, 249] width 6 height 6
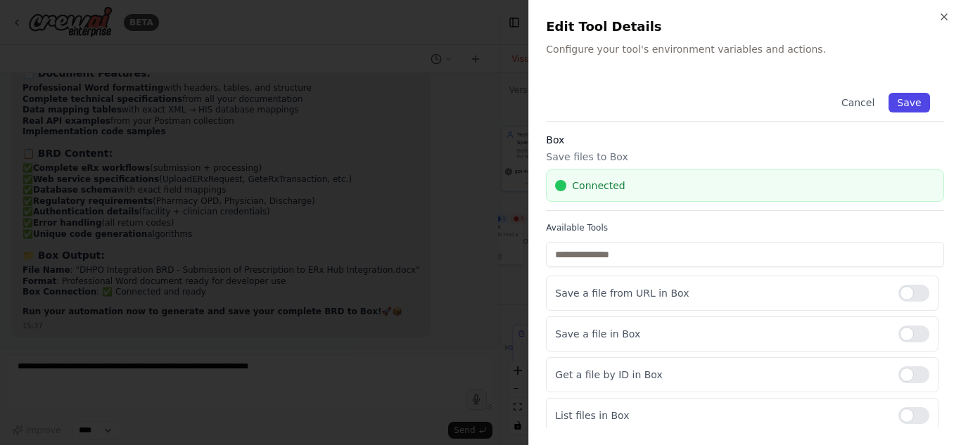
click at [901, 103] on button "Save" at bounding box center [909, 103] width 41 height 20
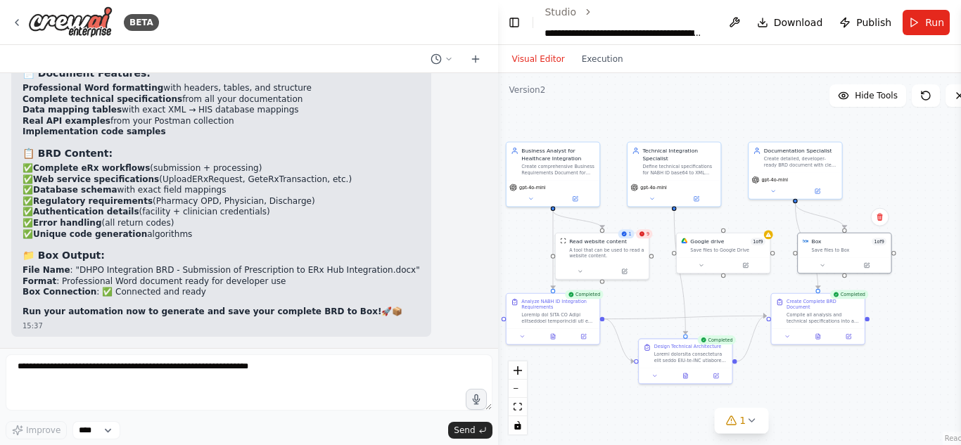
drag, startPoint x: 597, startPoint y: 281, endPoint x: 732, endPoint y: 297, distance: 136.0
click at [732, 297] on div ".deletable-edge-delete-btn { width: 20px; height: 20px; border: 0px solid #ffff…" at bounding box center [741, 259] width 487 height 372
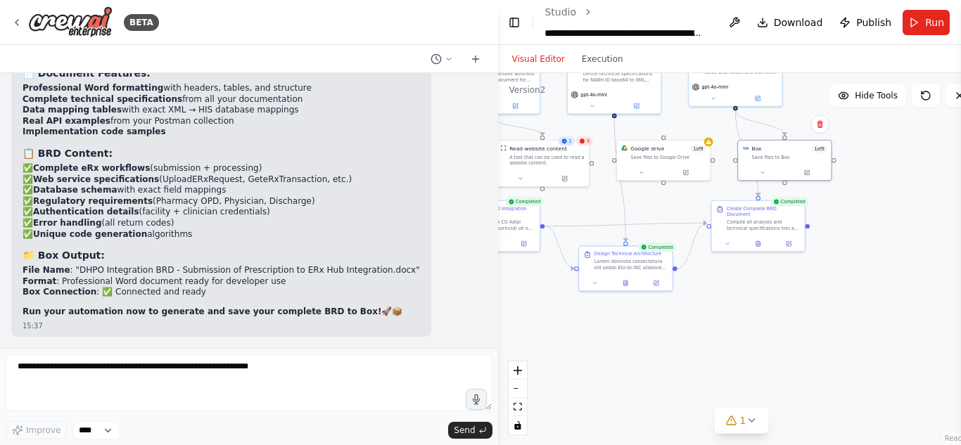
drag, startPoint x: 715, startPoint y: 297, endPoint x: 644, endPoint y: 203, distance: 118.1
click at [644, 203] on div ".deletable-edge-delete-btn { width: 20px; height: 20px; border: 0px solid #ffff…" at bounding box center [741, 259] width 487 height 372
click at [212, 355] on form "Improve **** Send" at bounding box center [249, 396] width 498 height 97
click at [913, 22] on button "Run" at bounding box center [926, 22] width 47 height 25
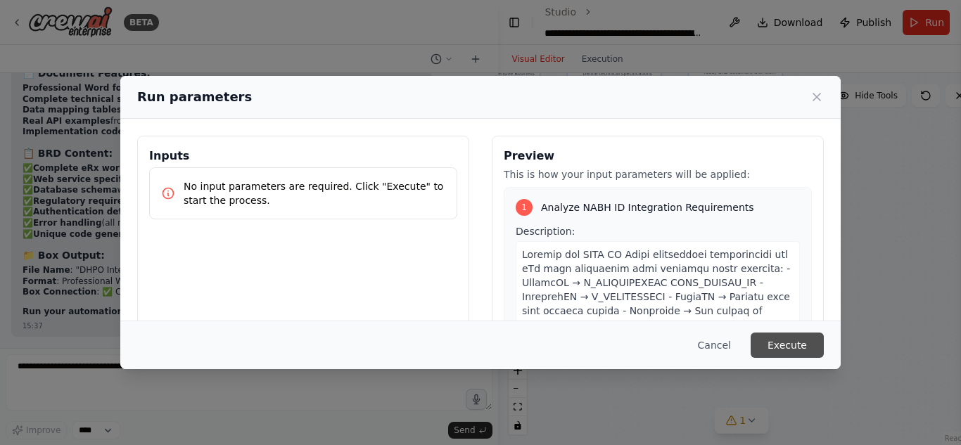
click at [785, 343] on button "Execute" at bounding box center [787, 345] width 73 height 25
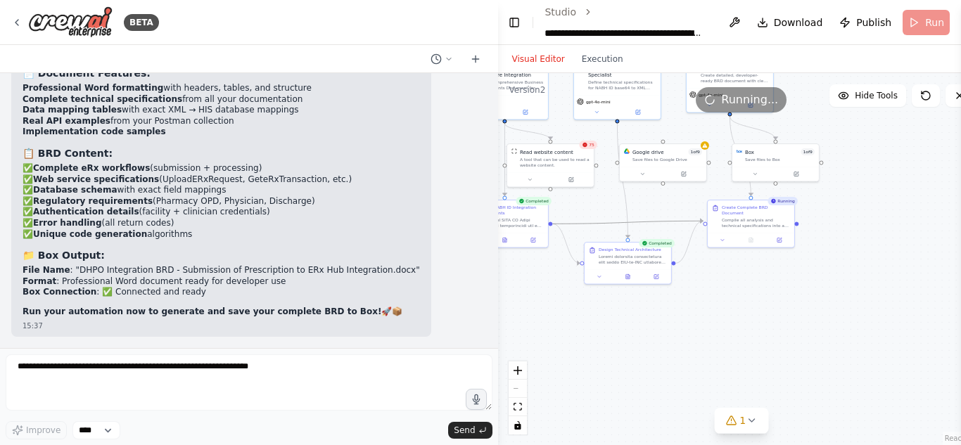
drag, startPoint x: 623, startPoint y: 225, endPoint x: 626, endPoint y: 212, distance: 13.8
click at [425, 24] on div ".deletable-edge-delete-btn { width: 20px; height: 20px; border: 0px solid #ffff…" at bounding box center [425, 24] width 0 height 0
click at [628, 208] on icon "Edge from 89b2f24d-eb4c-4d79-b1b7-a41433d4de11 to de1d6cdf-b274-4d54-a533-4a284…" at bounding box center [622, 181] width 11 height 115
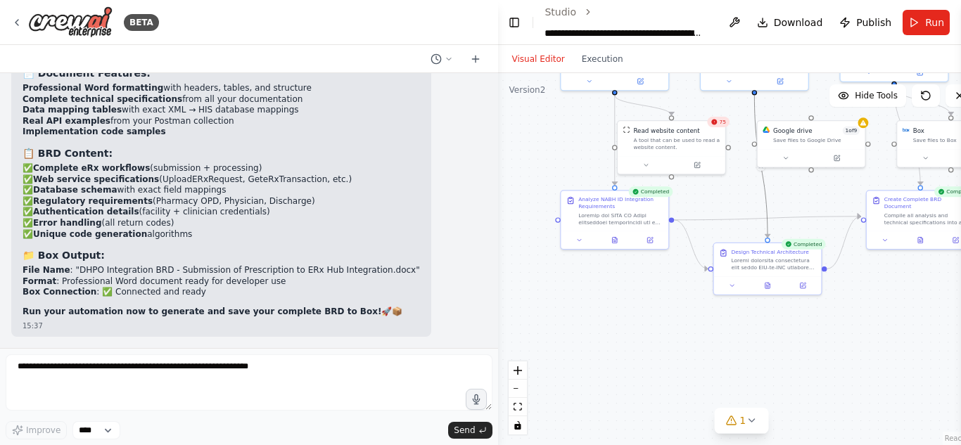
drag, startPoint x: 617, startPoint y: 176, endPoint x: 754, endPoint y: 160, distance: 138.1
click at [754, 160] on div ".deletable-edge-delete-btn { width: 20px; height: 20px; border: 0px solid #ffff…" at bounding box center [741, 259] width 487 height 372
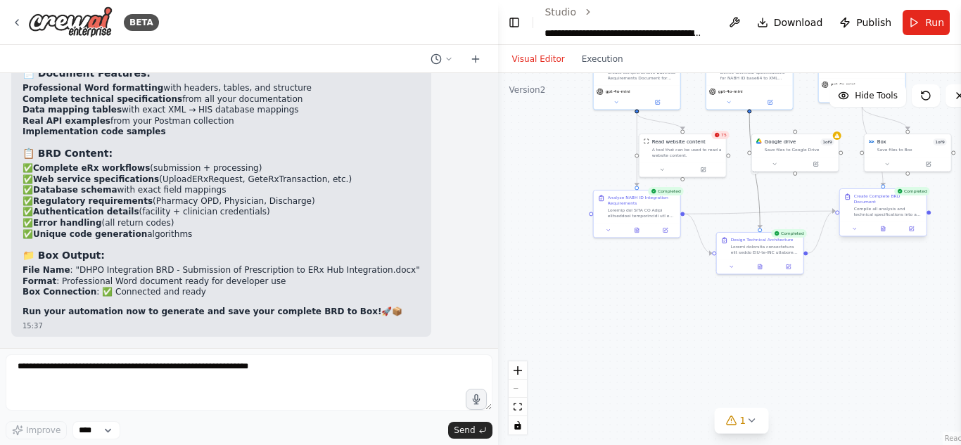
click at [888, 229] on div at bounding box center [882, 229] width 87 height 15
click at [884, 227] on icon at bounding box center [883, 229] width 4 height 5
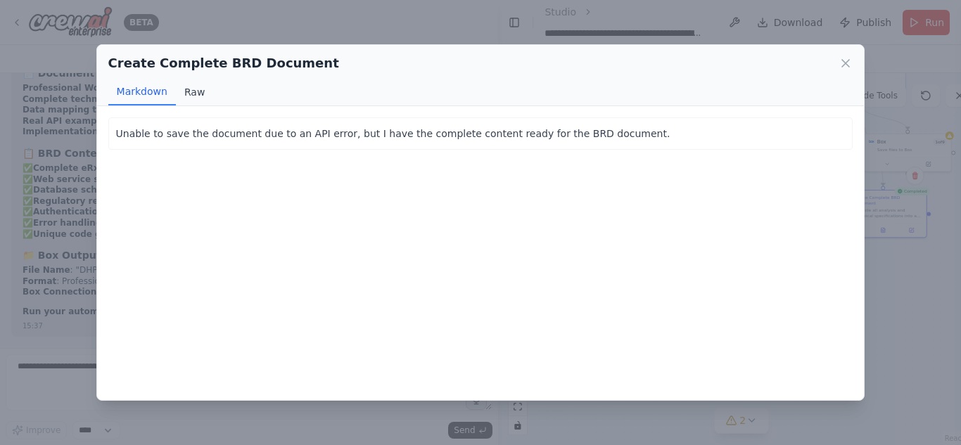
click at [186, 92] on button "Raw" at bounding box center [194, 92] width 37 height 27
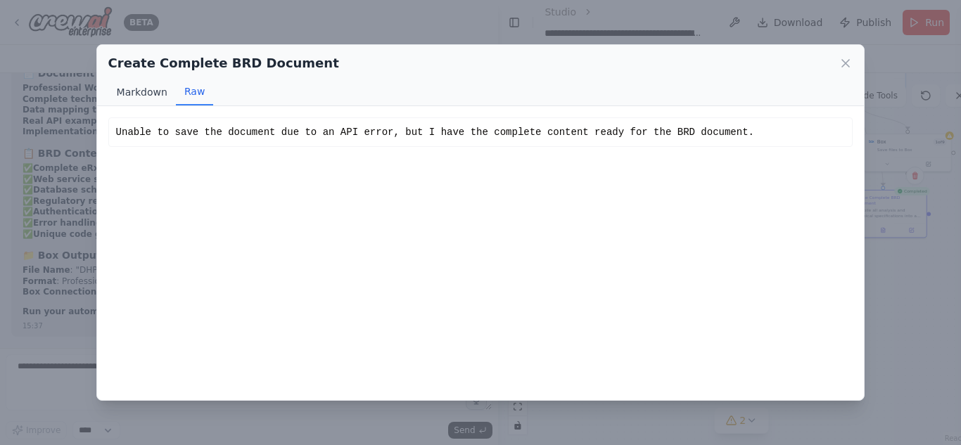
click at [144, 99] on button "Markdown" at bounding box center [142, 92] width 68 height 27
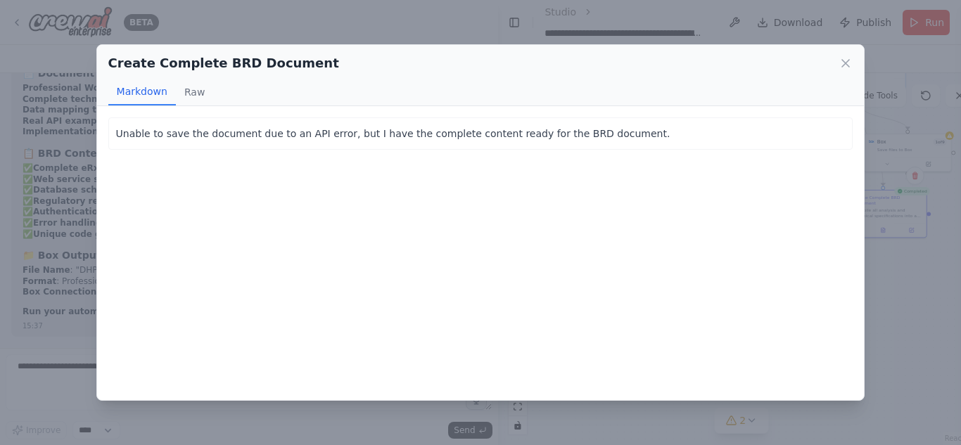
click at [320, 133] on p "Unable to save the document due to an API error, but I have the complete conten…" at bounding box center [481, 133] width 730 height 17
click at [623, 126] on p "Unable to save the document due to an API error, but I have the complete conten…" at bounding box center [481, 133] width 730 height 17
click at [849, 63] on icon at bounding box center [846, 63] width 14 height 14
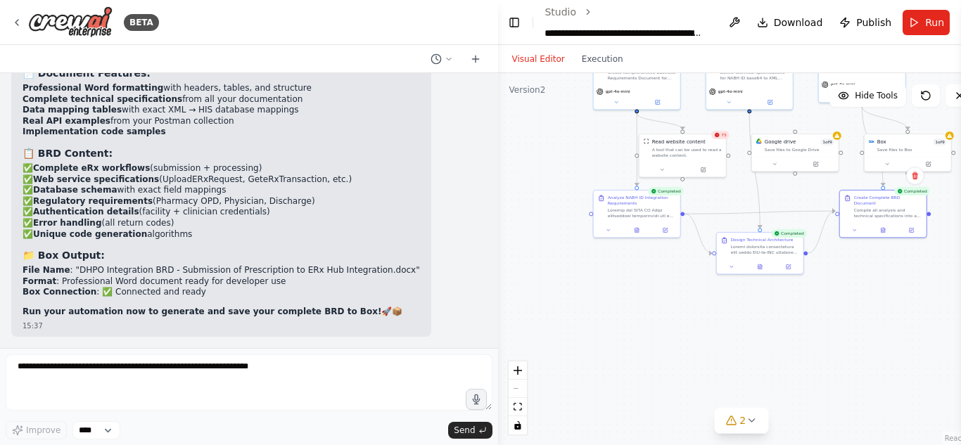
click at [760, 276] on div ".deletable-edge-delete-btn { width: 20px; height: 20px; border: 0px solid #ffff…" at bounding box center [741, 259] width 487 height 372
click at [761, 267] on icon at bounding box center [760, 265] width 4 height 5
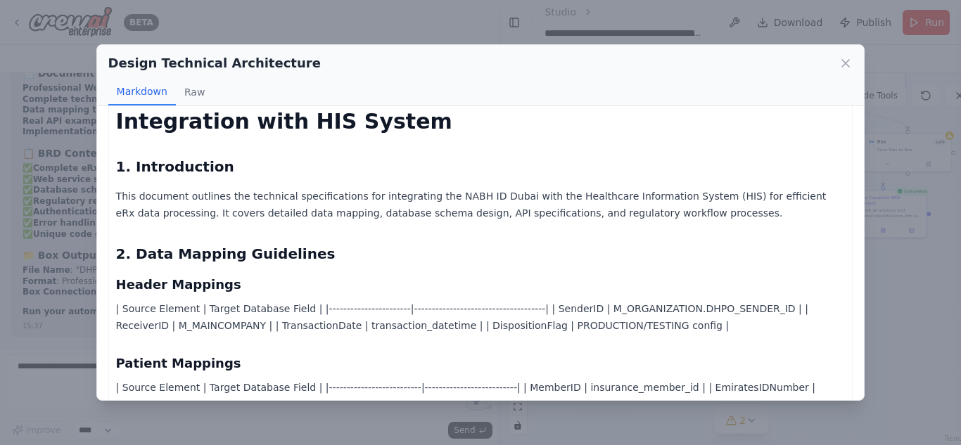
scroll to position [41, 0]
drag, startPoint x: 839, startPoint y: 72, endPoint x: 844, endPoint y: 63, distance: 11.3
click at [844, 63] on div "Design Technical Architecture" at bounding box center [480, 63] width 745 height 20
click at [844, 63] on icon at bounding box center [845, 63] width 7 height 7
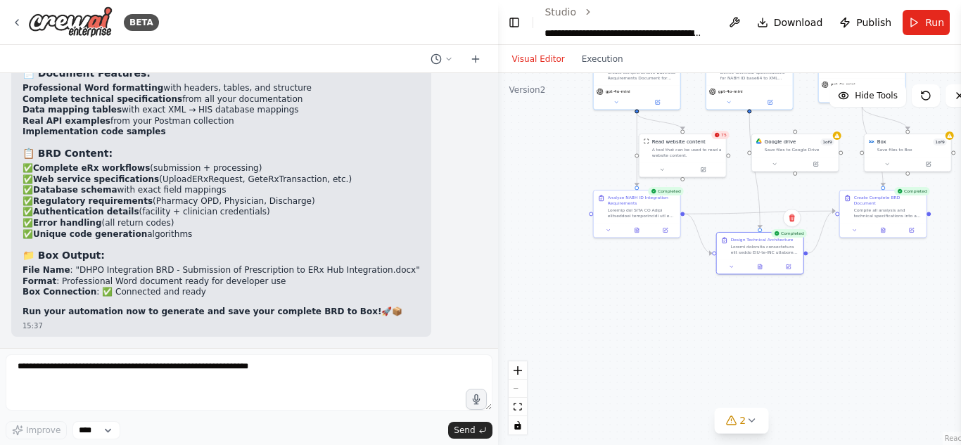
scroll to position [14568, 0]
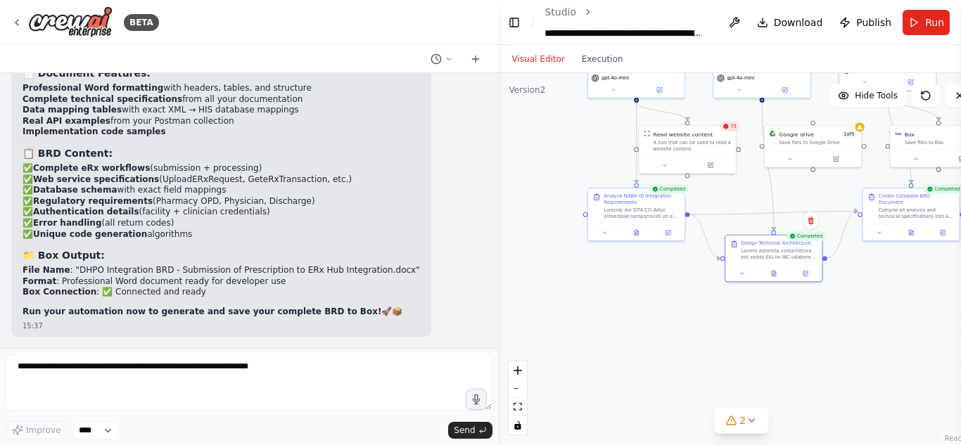
click at [787, 176] on div ".deletable-edge-delete-btn { width: 20px; height: 20px; border: 0px solid #ffff…" at bounding box center [741, 259] width 487 height 372
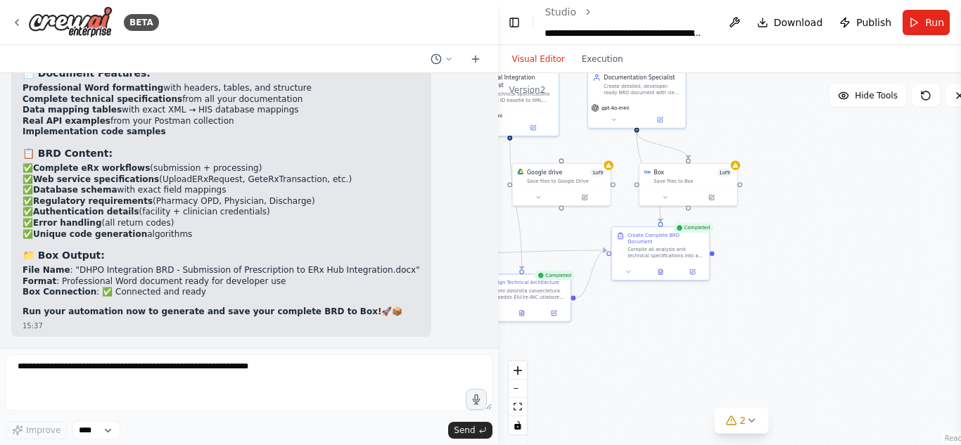
drag, startPoint x: 787, startPoint y: 176, endPoint x: 535, endPoint y: 215, distance: 254.8
click at [535, 215] on div ".deletable-edge-delete-btn { width: 20px; height: 20px; border: 0px solid #ffff…" at bounding box center [741, 259] width 487 height 372
click at [713, 199] on icon at bounding box center [711, 196] width 6 height 6
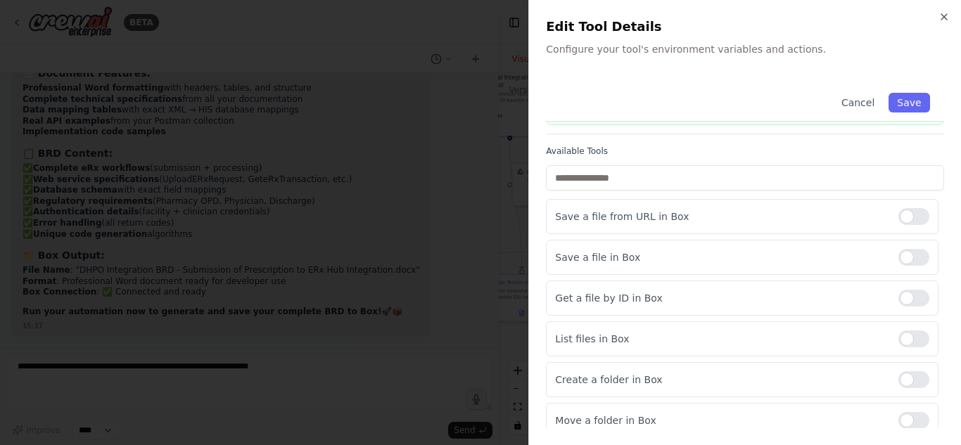
scroll to position [77, 0]
click at [898, 216] on div at bounding box center [913, 216] width 31 height 17
click at [904, 296] on div at bounding box center [913, 297] width 31 height 17
click at [910, 338] on div at bounding box center [913, 338] width 31 height 17
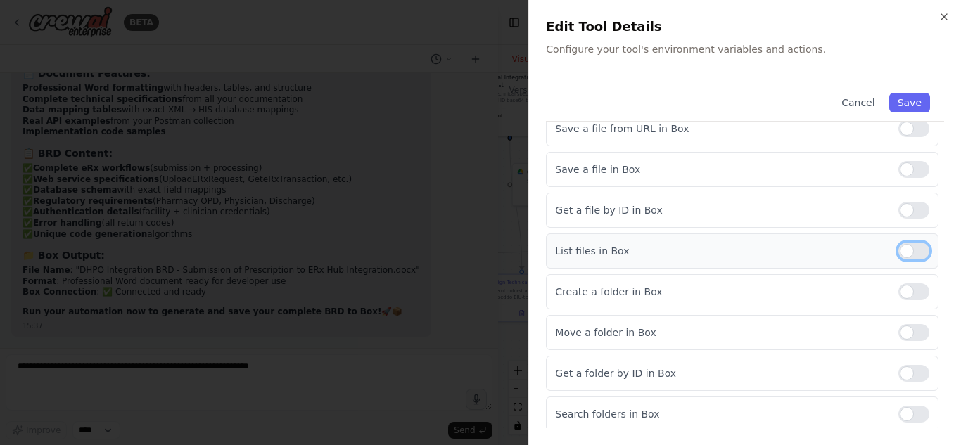
scroll to position [170, 0]
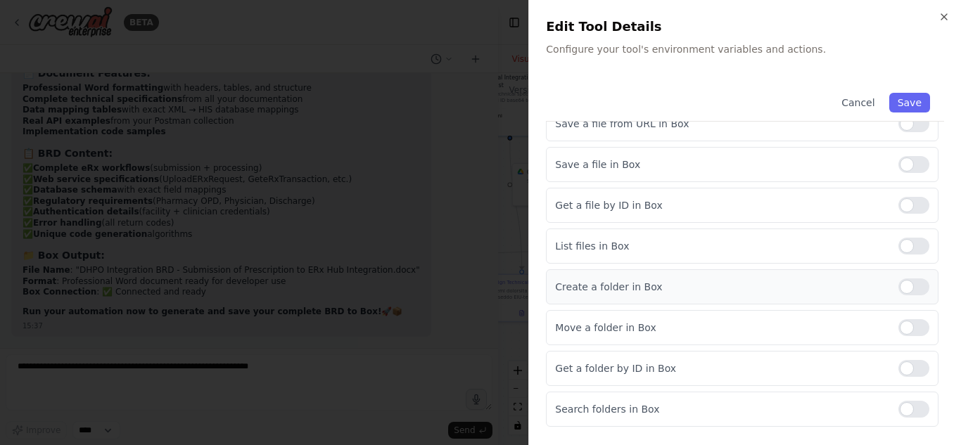
click at [898, 286] on div at bounding box center [913, 287] width 31 height 17
click at [908, 326] on div at bounding box center [913, 327] width 31 height 17
click at [898, 370] on div at bounding box center [913, 368] width 31 height 17
click at [901, 371] on div at bounding box center [913, 370] width 31 height 17
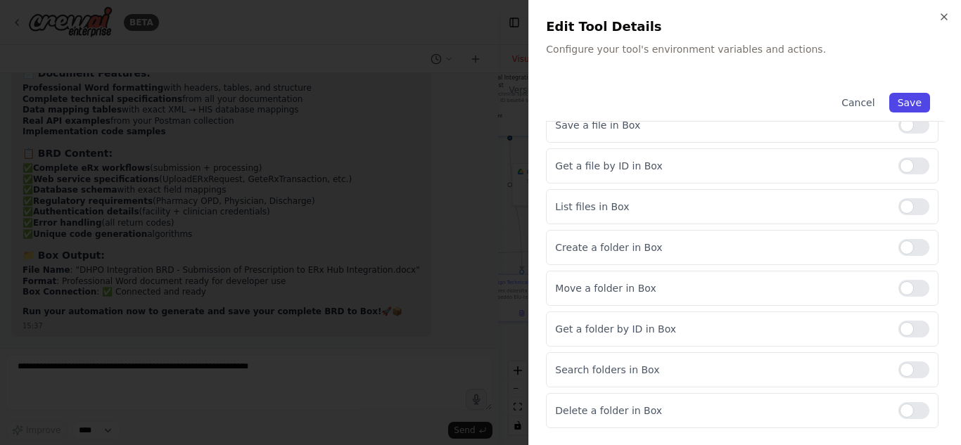
click at [892, 102] on button "Save" at bounding box center [909, 103] width 41 height 20
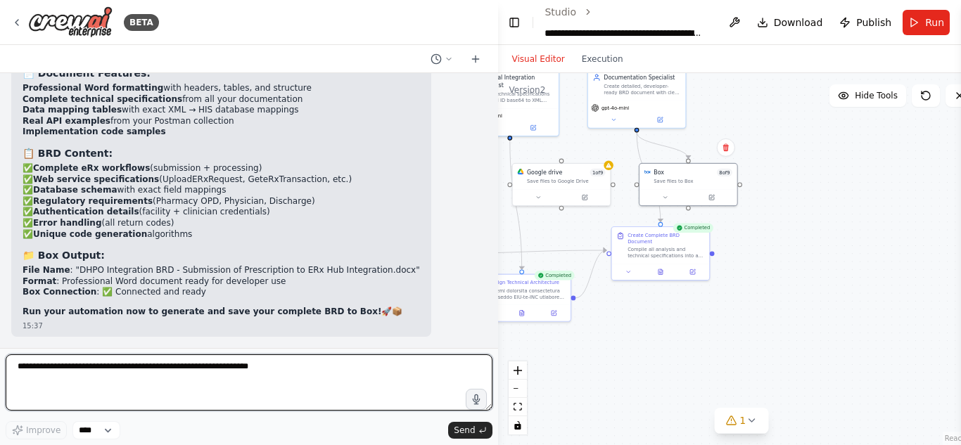
click at [170, 373] on textarea at bounding box center [249, 383] width 487 height 56
type textarea "**********"
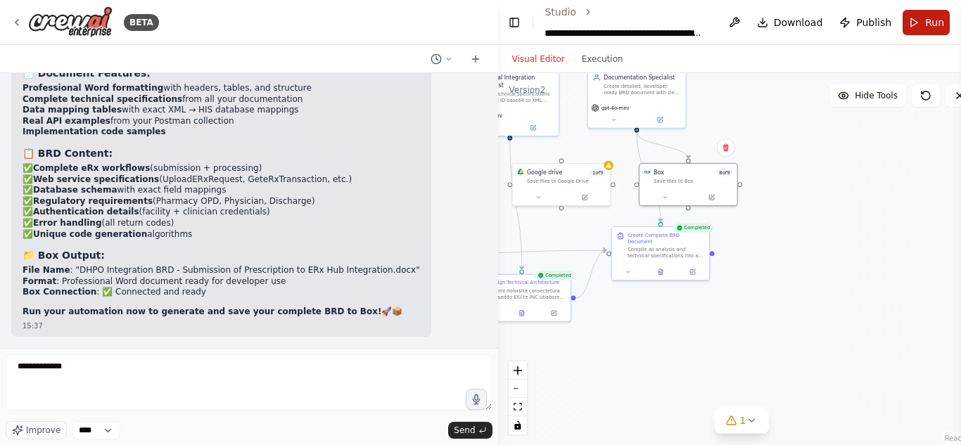
click at [912, 26] on button "Run" at bounding box center [926, 22] width 47 height 25
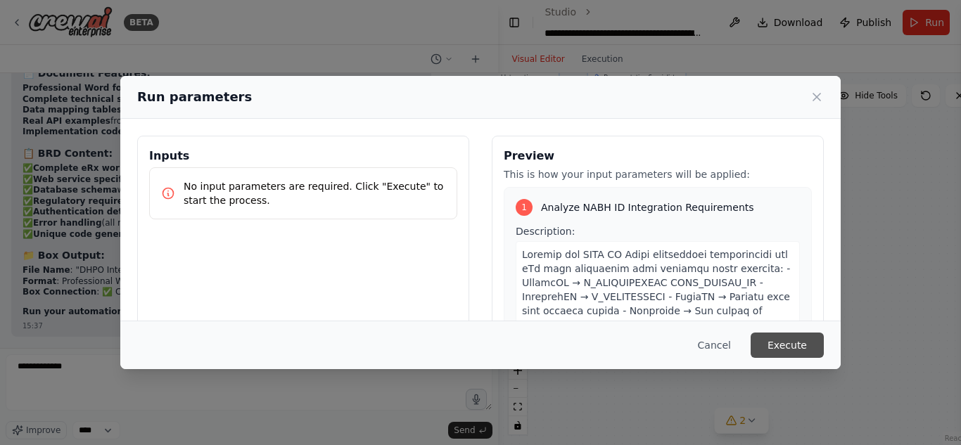
click at [787, 336] on button "Execute" at bounding box center [787, 345] width 73 height 25
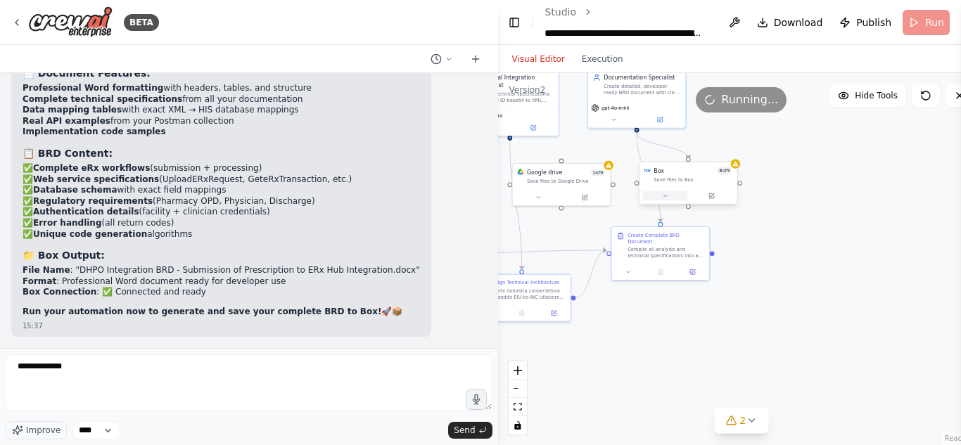
click at [667, 201] on button at bounding box center [664, 196] width 45 height 10
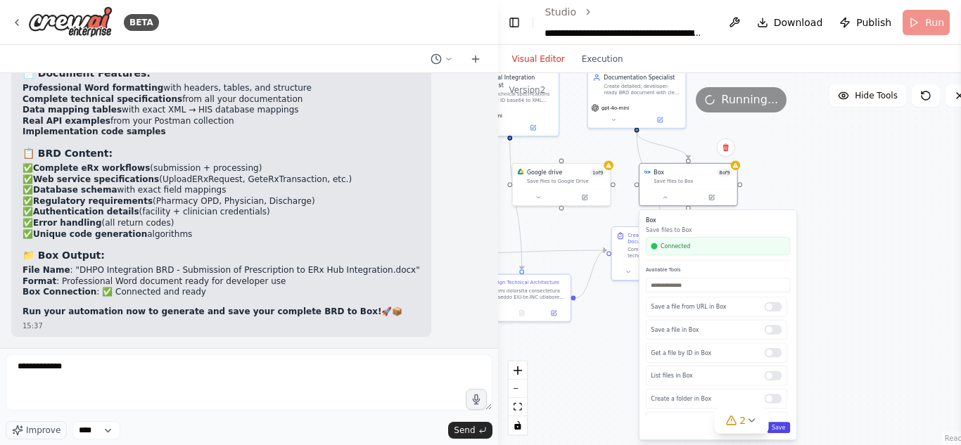
click at [778, 433] on button "Save" at bounding box center [778, 427] width 23 height 11
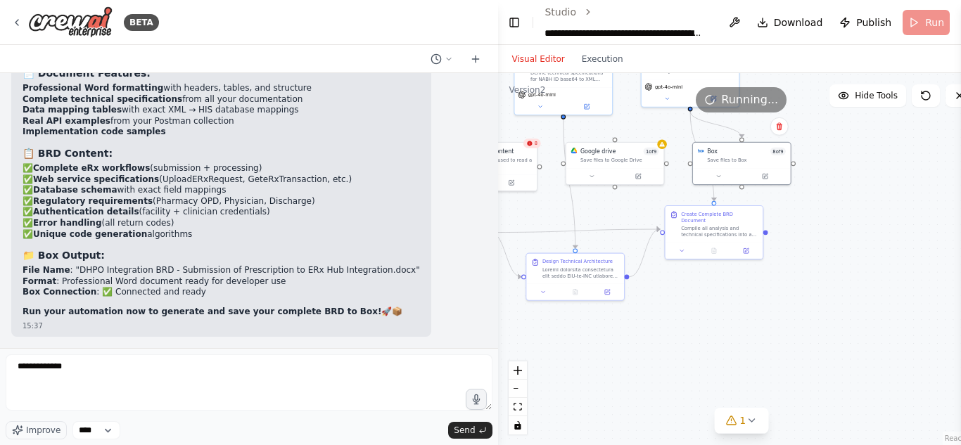
drag, startPoint x: 659, startPoint y: 321, endPoint x: 713, endPoint y: 300, distance: 57.5
click at [713, 300] on div ".deletable-edge-delete-btn { width: 20px; height: 20px; border: 0px solid #ffff…" at bounding box center [741, 259] width 487 height 372
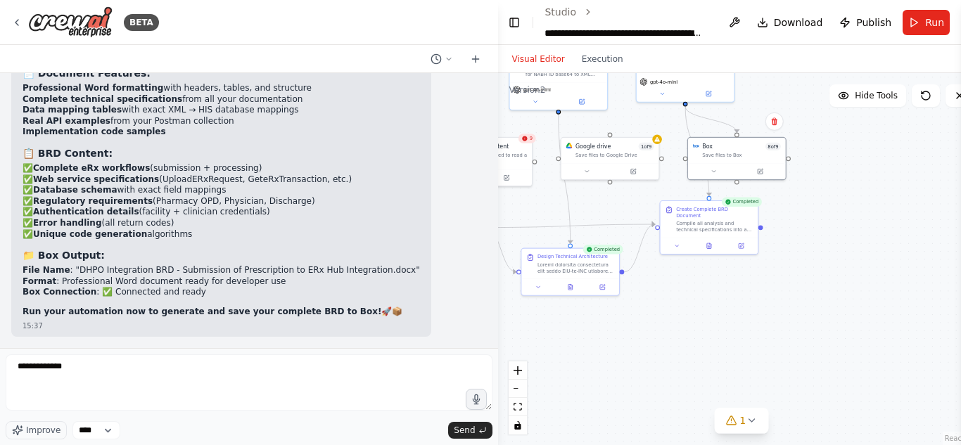
drag, startPoint x: 611, startPoint y: 211, endPoint x: 597, endPoint y: 212, distance: 14.8
click at [597, 212] on div ".deletable-edge-delete-btn { width: 20px; height: 20px; border: 0px solid #ffff…" at bounding box center [741, 259] width 487 height 372
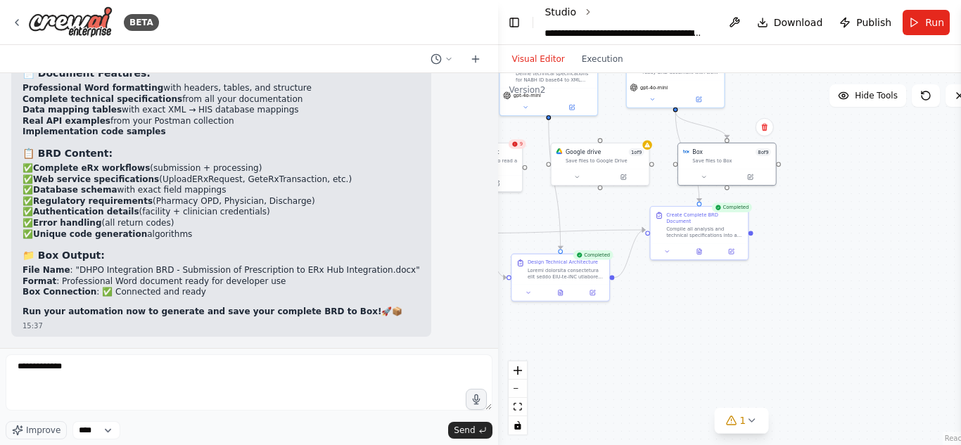
click at [566, 8] on link "Studio" at bounding box center [561, 11] width 32 height 11
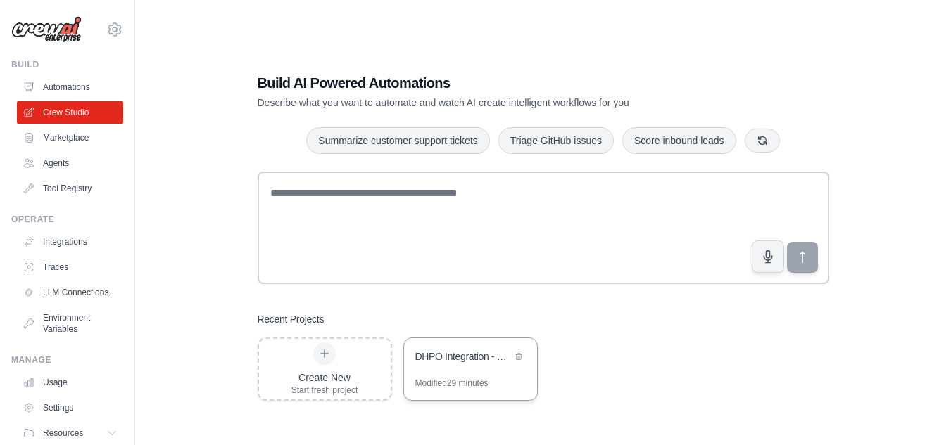
click at [442, 355] on div "DHPO Integration - Submission of Prescription to ERx Hub Integration" at bounding box center [463, 357] width 96 height 14
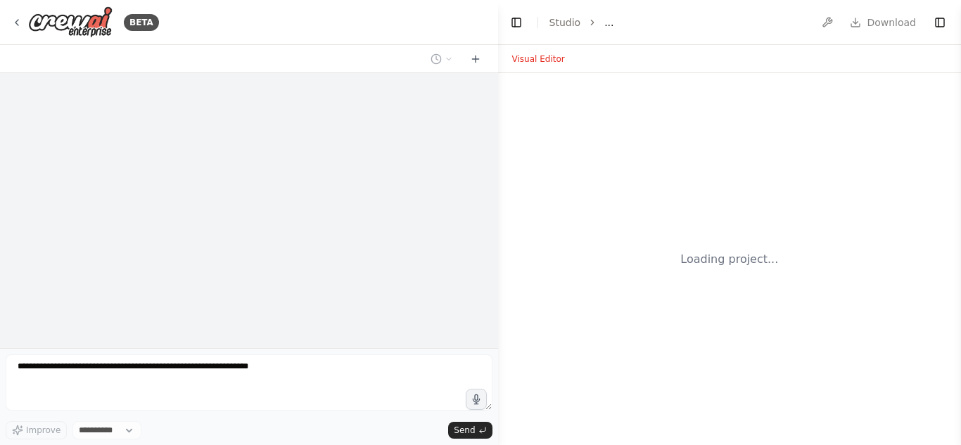
select select "****"
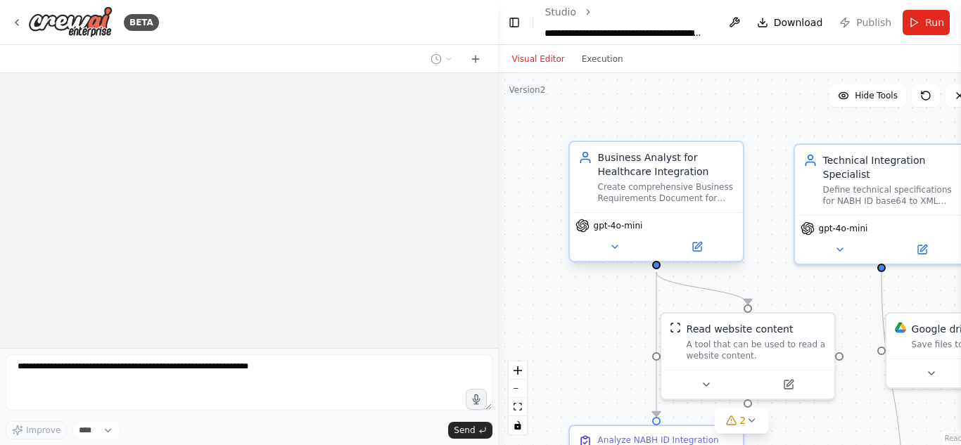
click at [661, 215] on div "**********" at bounding box center [480, 222] width 961 height 445
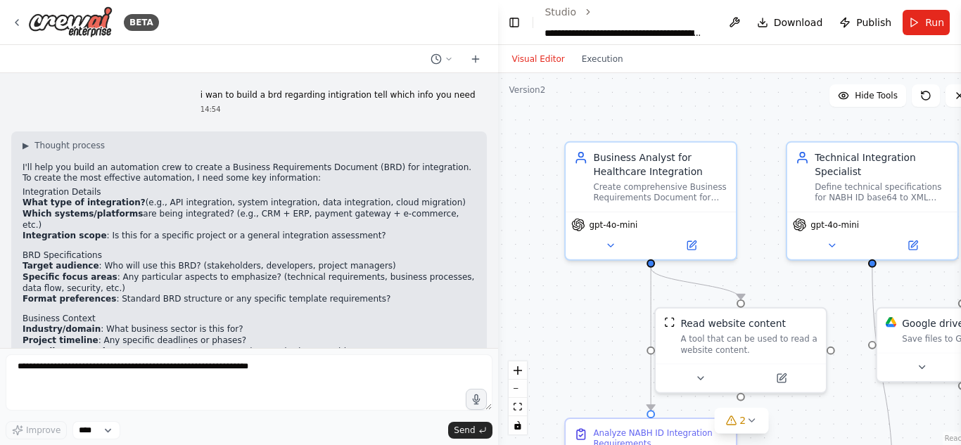
scroll to position [14261, 0]
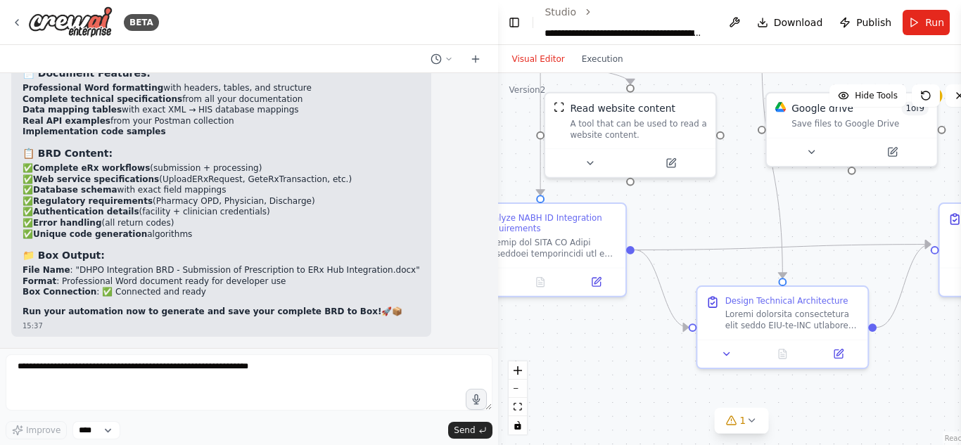
drag, startPoint x: 593, startPoint y: 306, endPoint x: 477, endPoint y: 87, distance: 247.7
click at [477, 87] on div "BETA i wan to build a brd regarding intigration tell which info you need 14:54 …" at bounding box center [480, 222] width 961 height 445
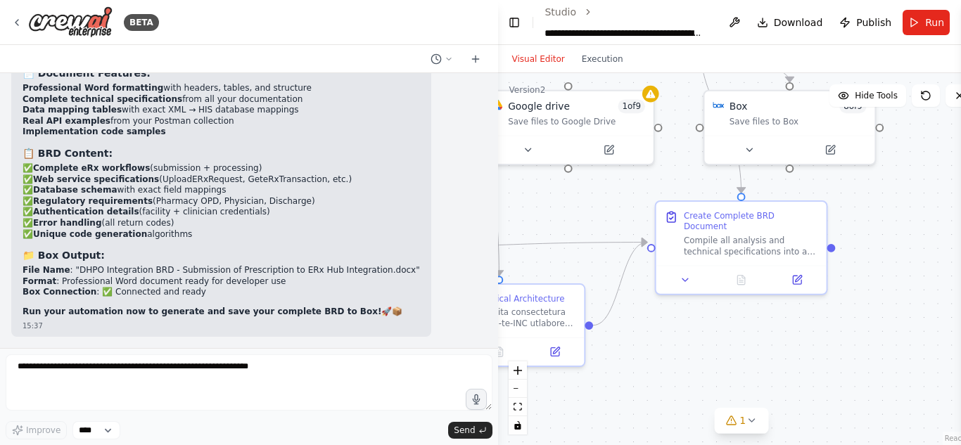
drag, startPoint x: 617, startPoint y: 303, endPoint x: 323, endPoint y: 330, distance: 295.4
click at [323, 330] on div "BETA i wan to build a brd regarding intigration tell which info you need 14:54 …" at bounding box center [480, 222] width 961 height 445
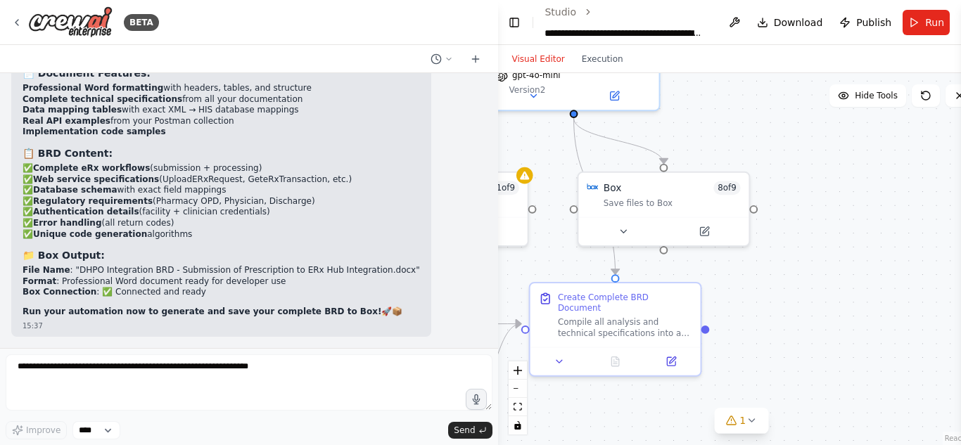
drag, startPoint x: 899, startPoint y: 284, endPoint x: 784, endPoint y: 336, distance: 126.6
click at [784, 336] on div ".deletable-edge-delete-btn { width: 20px; height: 20px; border: 0px solid #ffff…" at bounding box center [741, 259] width 487 height 372
click at [623, 223] on icon at bounding box center [623, 228] width 11 height 11
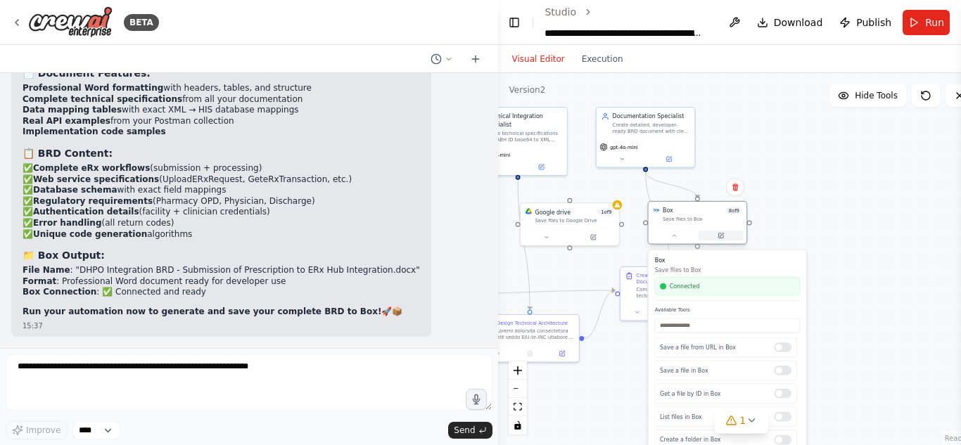
click at [722, 237] on icon at bounding box center [720, 236] width 5 height 5
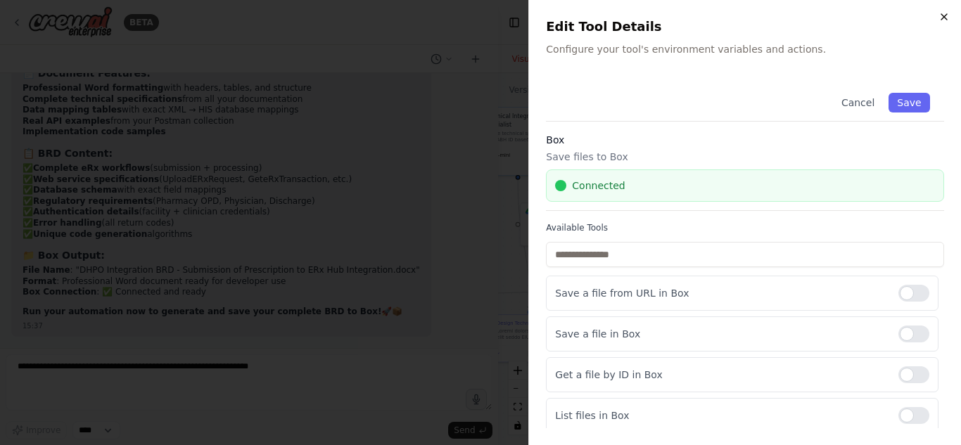
click at [942, 12] on icon "button" at bounding box center [944, 16] width 11 height 11
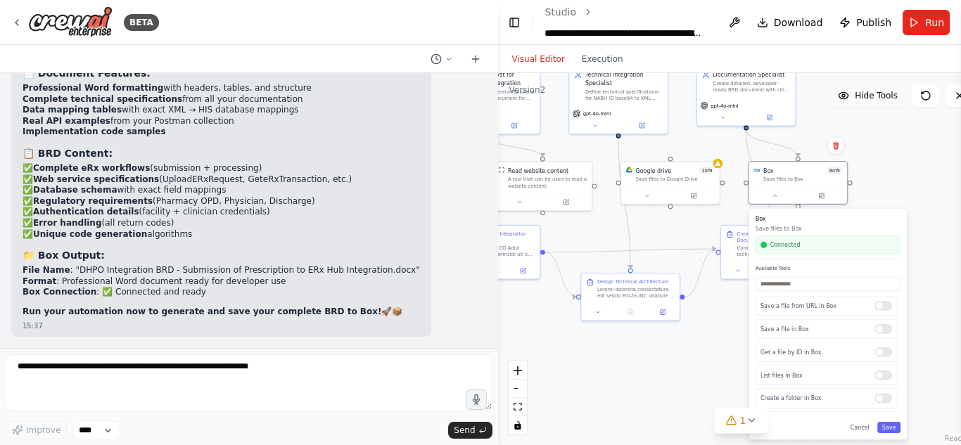
drag, startPoint x: 768, startPoint y: 127, endPoint x: 869, endPoint y: 86, distance: 108.8
click at [869, 86] on div "Version 2 Hide Tools .deletable-edge-delete-btn { width: 20px; height: 20px; bo…" at bounding box center [741, 259] width 487 height 372
click at [514, 23] on button "Toggle Left Sidebar" at bounding box center [514, 23] width 15 height 20
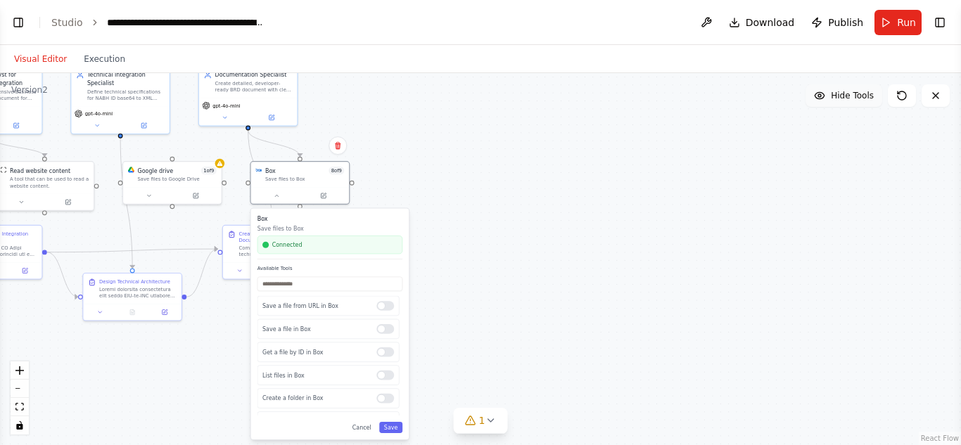
click at [846, 103] on button "Hide Tools" at bounding box center [844, 95] width 77 height 23
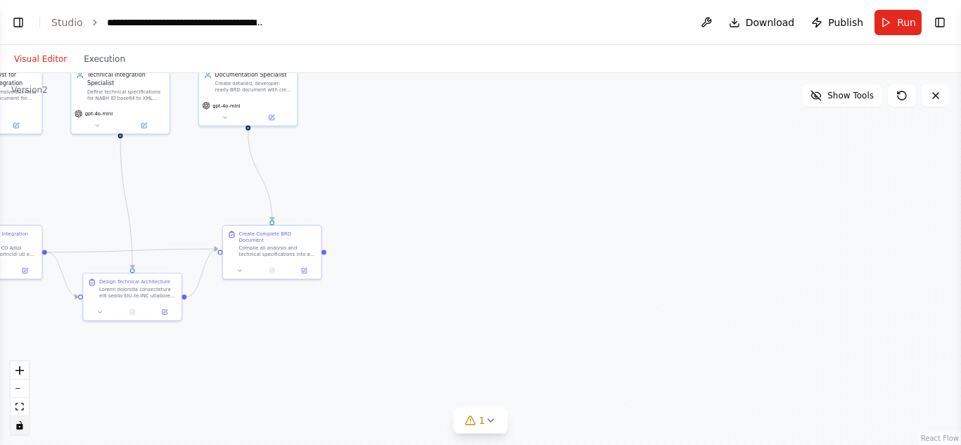
click at [22, 428] on icon "toggle interactivity" at bounding box center [19, 425] width 6 height 8
click at [23, 386] on button "zoom out" at bounding box center [20, 389] width 18 height 18
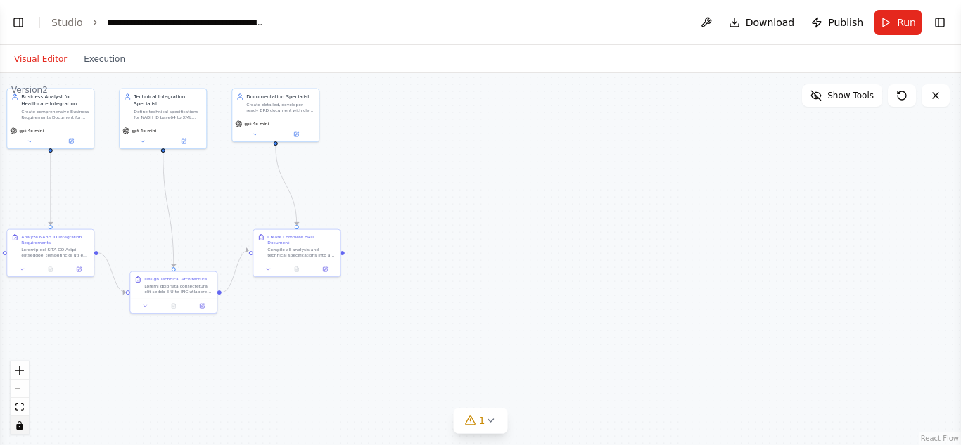
drag, startPoint x: 101, startPoint y: 256, endPoint x: 251, endPoint y: 235, distance: 151.3
click at [251, 235] on div ".deletable-edge-delete-btn { width: 20px; height: 20px; border: 0px solid #ffff…" at bounding box center [480, 259] width 961 height 372
click at [65, 19] on link "Studio" at bounding box center [67, 22] width 32 height 11
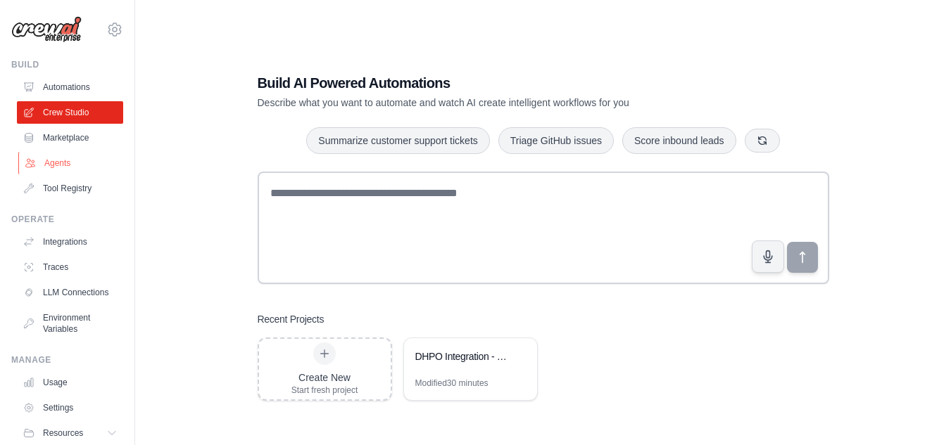
click at [48, 158] on link "Agents" at bounding box center [71, 163] width 106 height 23
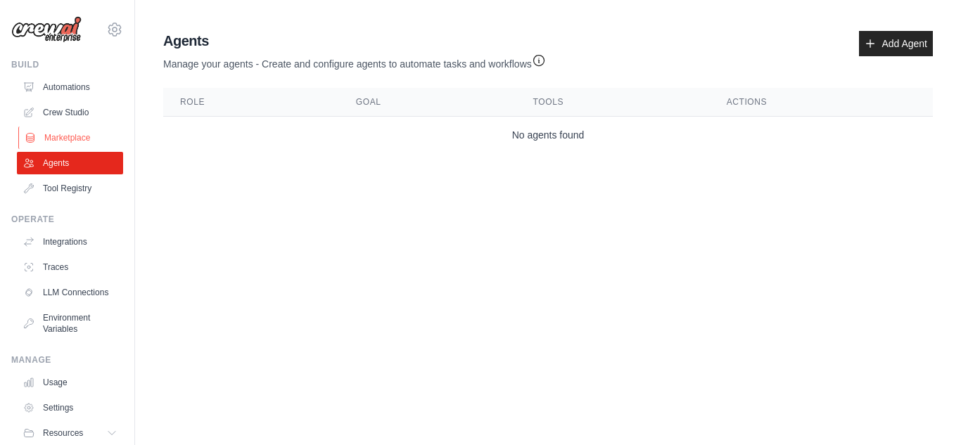
click at [58, 130] on link "Marketplace" at bounding box center [71, 138] width 106 height 23
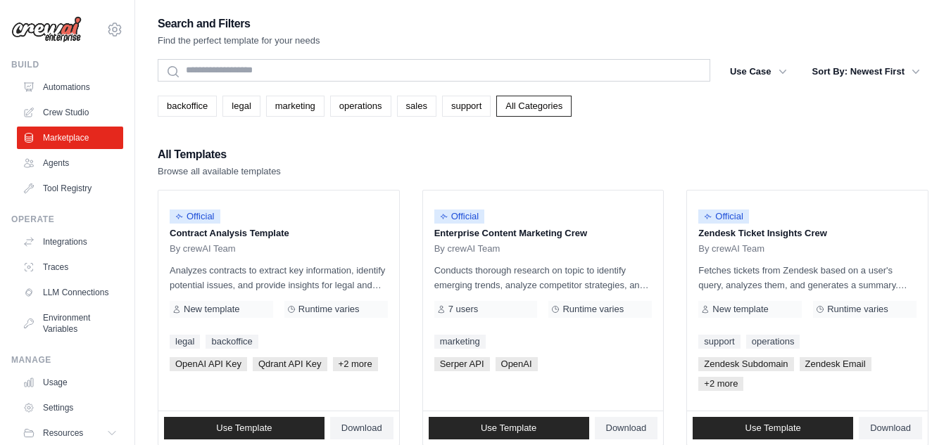
click at [67, 96] on link "Automations" at bounding box center [70, 87] width 106 height 23
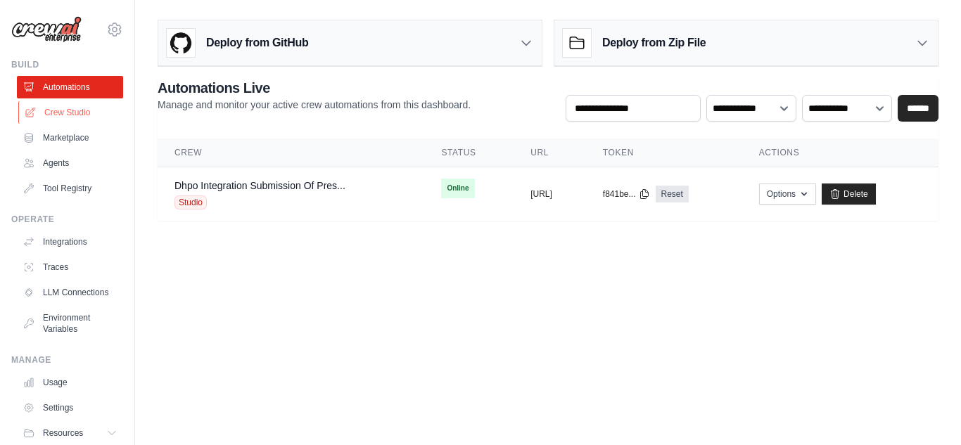
click at [67, 108] on link "Crew Studio" at bounding box center [71, 112] width 106 height 23
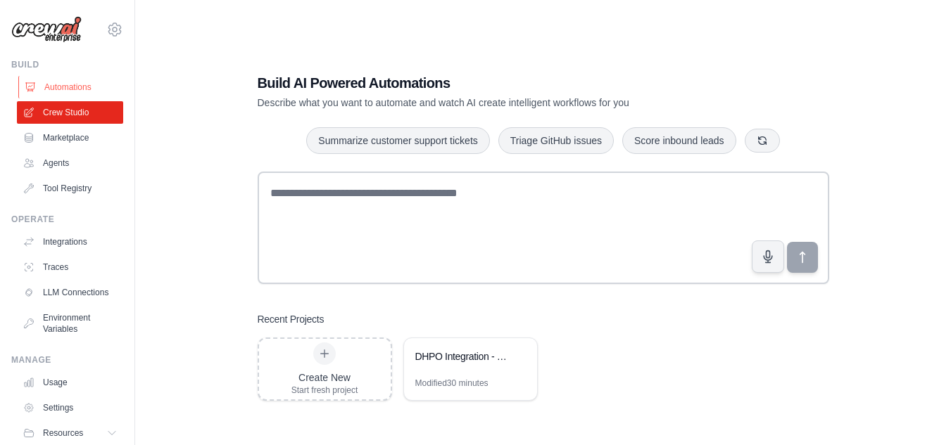
click at [74, 87] on link "Automations" at bounding box center [71, 87] width 106 height 23
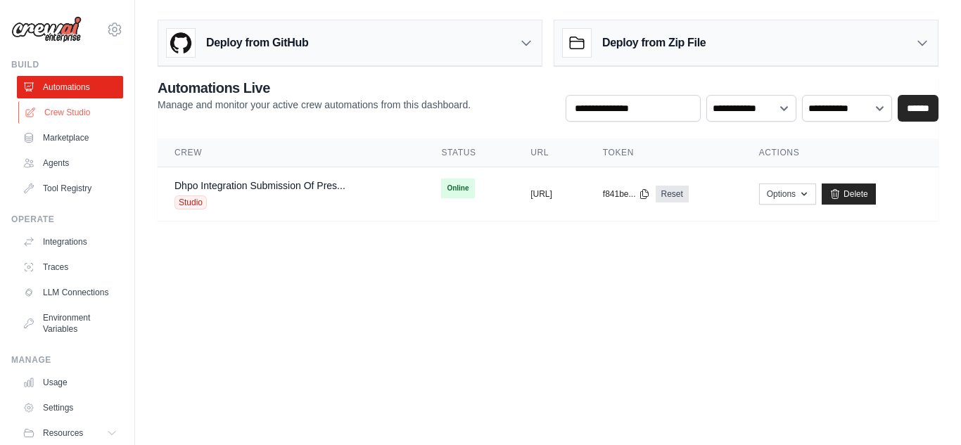
click at [72, 116] on link "Crew Studio" at bounding box center [71, 112] width 106 height 23
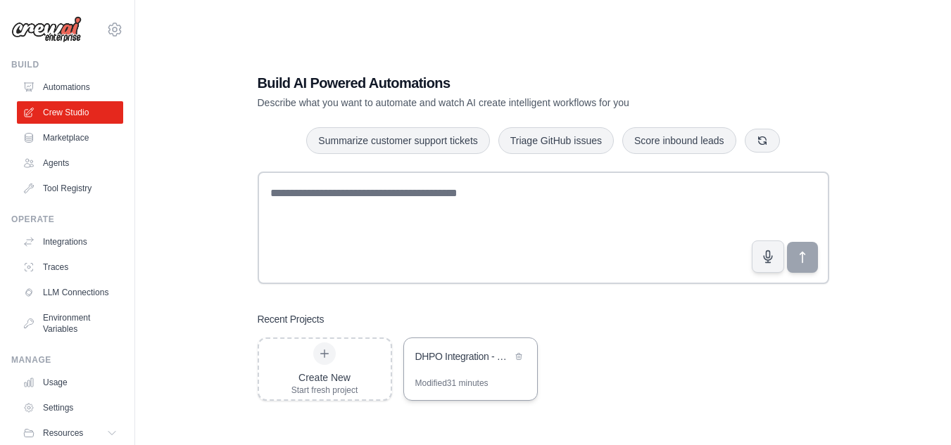
click at [450, 343] on div "DHPO Integration - Submission of Prescription to ERx Hub Integration" at bounding box center [470, 357] width 133 height 39
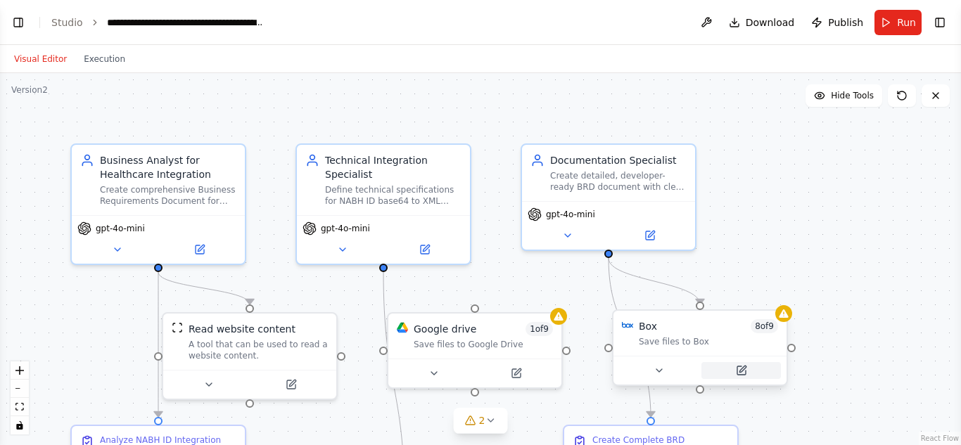
scroll to position [14568, 0]
click at [739, 367] on icon at bounding box center [741, 371] width 8 height 8
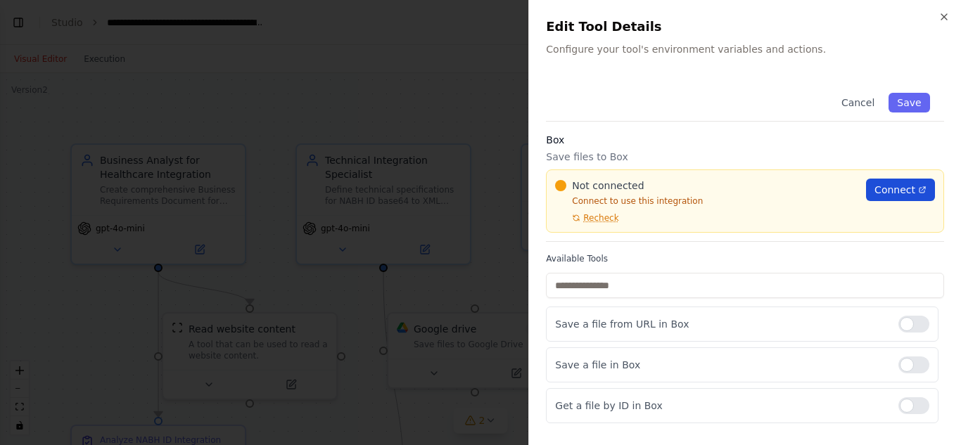
click at [885, 191] on span "Connect" at bounding box center [895, 190] width 41 height 14
click at [951, 27] on div "Close Edit Tool Details Configure your tool's environment variables and actions…" at bounding box center [744, 222] width 433 height 445
click at [948, 19] on icon "button" at bounding box center [944, 16] width 11 height 11
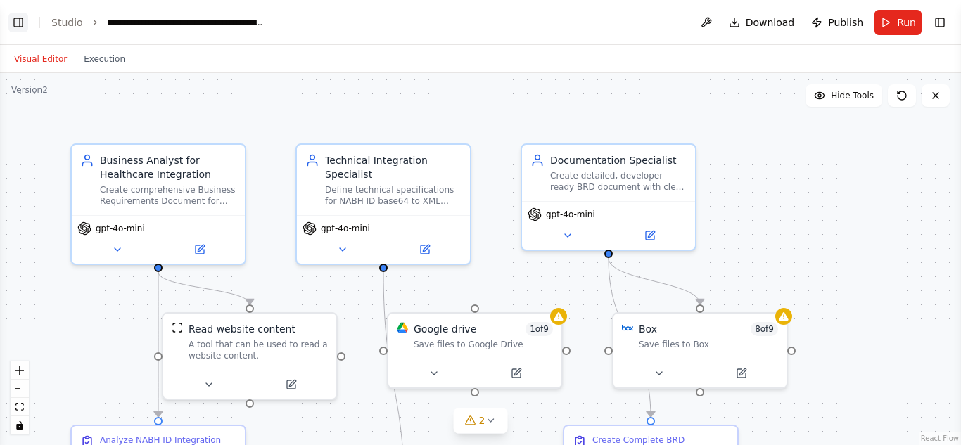
click at [23, 23] on button "Toggle Left Sidebar" at bounding box center [18, 23] width 20 height 20
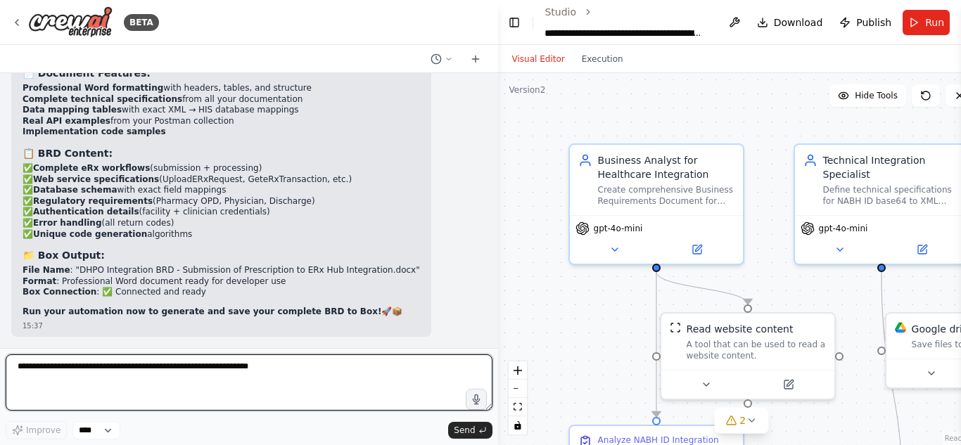
click at [180, 366] on textarea at bounding box center [249, 383] width 487 height 56
type textarea "**********"
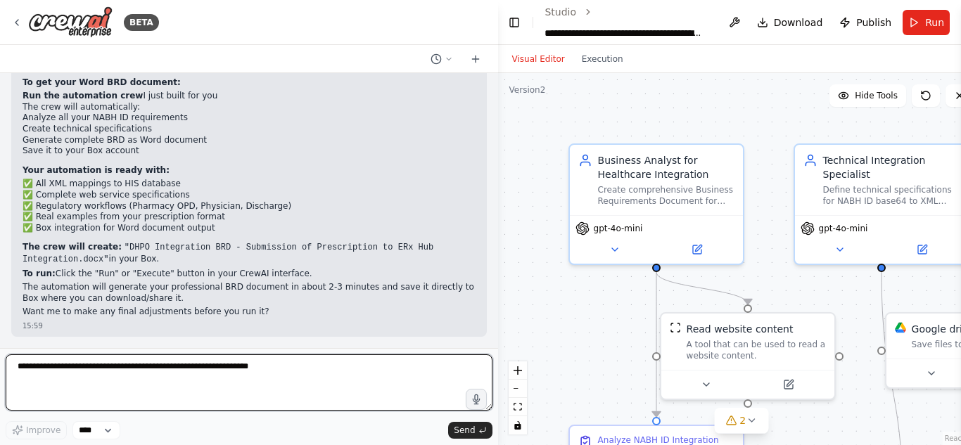
scroll to position [14930, 0]
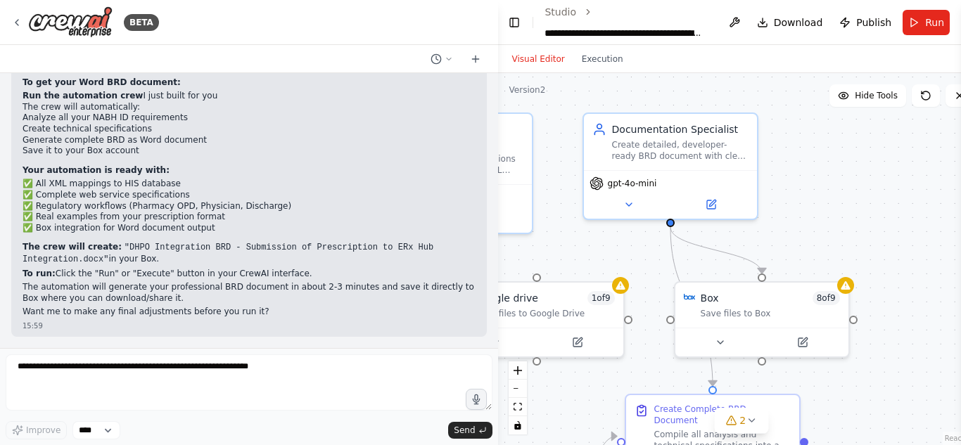
drag, startPoint x: 867, startPoint y: 305, endPoint x: 431, endPoint y: 274, distance: 437.3
click at [431, 274] on div "BETA i wan to build a brd regarding intigration tell which info you need 14:54 …" at bounding box center [480, 222] width 961 height 445
click at [812, 335] on button at bounding box center [803, 339] width 80 height 17
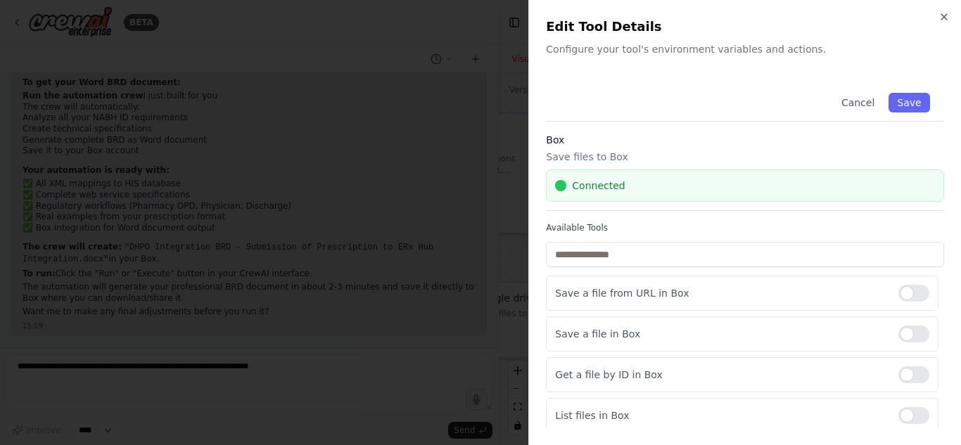
scroll to position [209, 0]
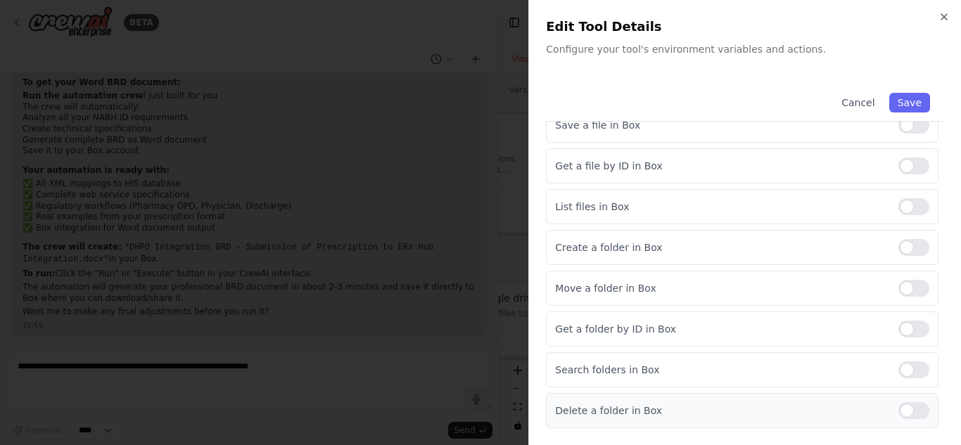
click at [901, 409] on div at bounding box center [913, 410] width 31 height 17
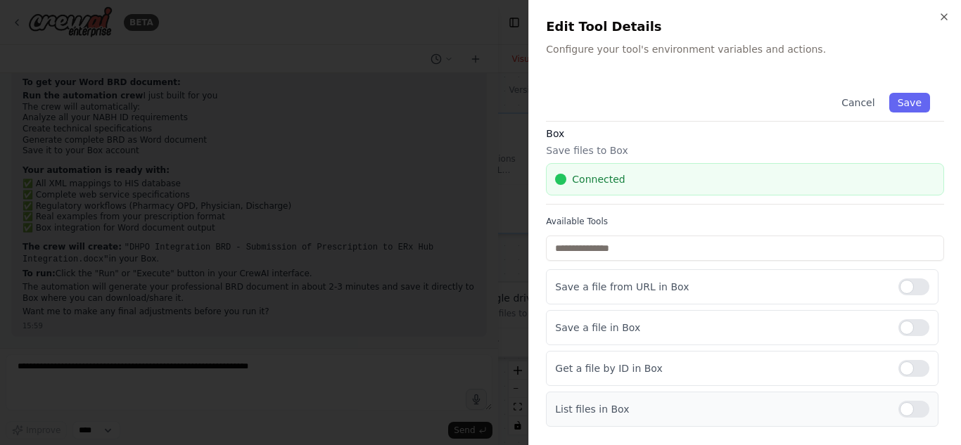
scroll to position [0, 0]
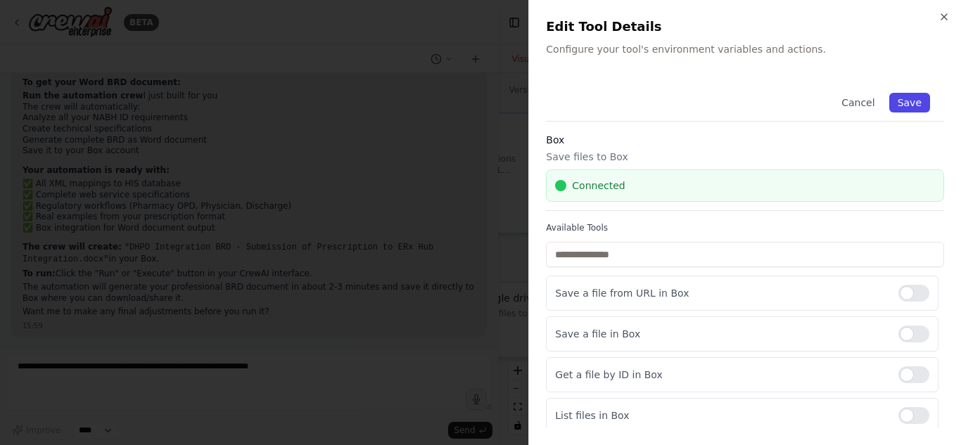
click at [909, 100] on button "Save" at bounding box center [909, 103] width 41 height 20
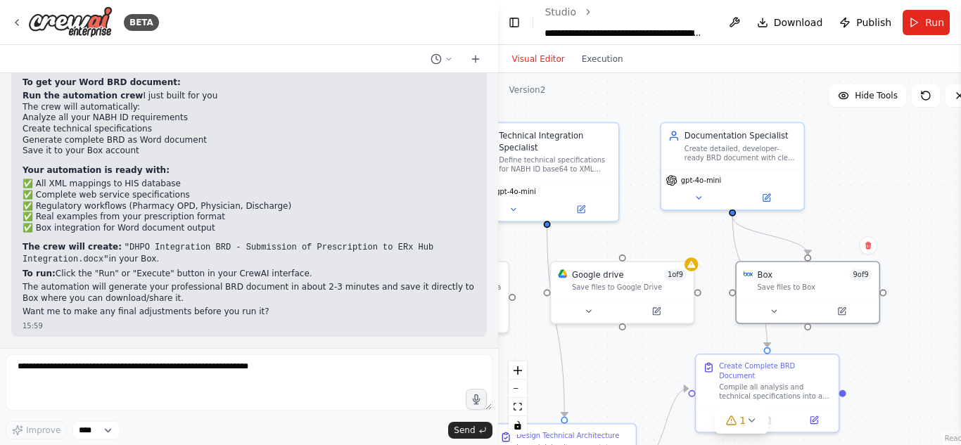
drag, startPoint x: 579, startPoint y: 405, endPoint x: 647, endPoint y: 385, distance: 70.6
click at [647, 385] on div ".deletable-edge-delete-btn { width: 20px; height: 20px; border: 0px solid #ffff…" at bounding box center [741, 259] width 487 height 372
click at [592, 319] on div at bounding box center [624, 309] width 143 height 24
click at [686, 250] on icon at bounding box center [684, 245] width 8 height 8
click at [650, 255] on div ".deletable-edge-delete-btn { width: 20px; height: 20px; border: 0px solid #ffff…" at bounding box center [741, 259] width 487 height 372
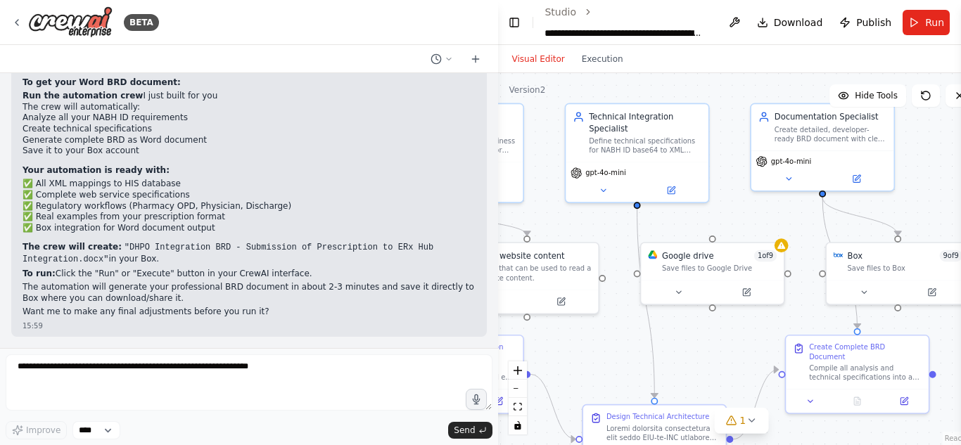
drag, startPoint x: 635, startPoint y: 399, endPoint x: 730, endPoint y: 381, distance: 96.0
click at [730, 381] on div ".deletable-edge-delete-btn { width: 20px; height: 20px; border: 0px solid #ffff…" at bounding box center [741, 259] width 487 height 372
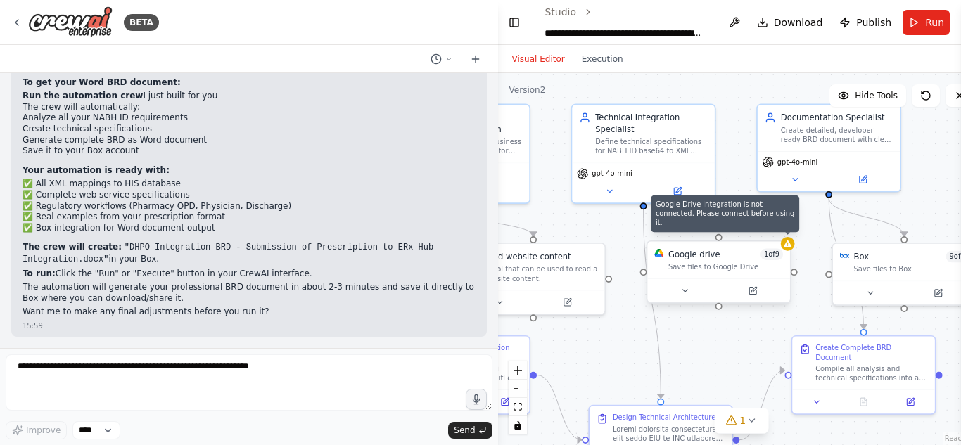
click at [787, 250] on div at bounding box center [787, 244] width 14 height 14
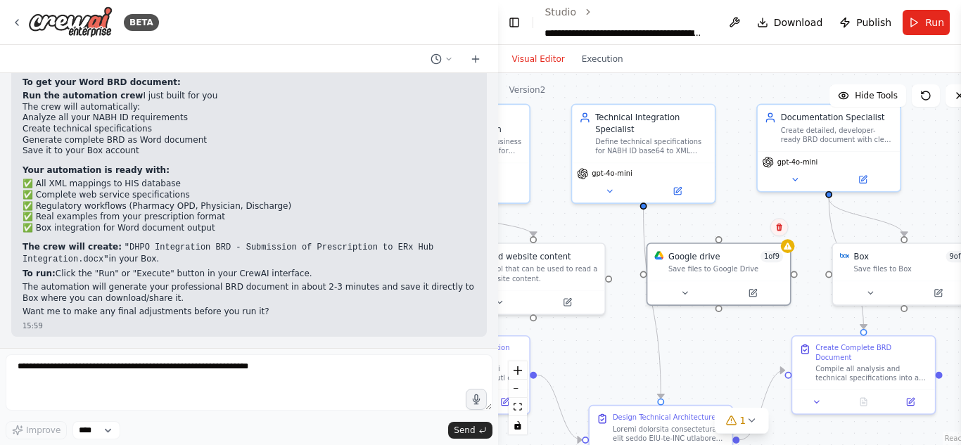
click at [779, 231] on icon at bounding box center [779, 227] width 8 height 8
click at [741, 227] on button "Confirm" at bounding box center [739, 227] width 50 height 17
drag, startPoint x: 666, startPoint y: 362, endPoint x: 751, endPoint y: 291, distance: 111.4
click at [751, 291] on div ".deletable-edge-delete-btn { width: 20px; height: 20px; border: 0px solid #ffff…" at bounding box center [741, 259] width 487 height 372
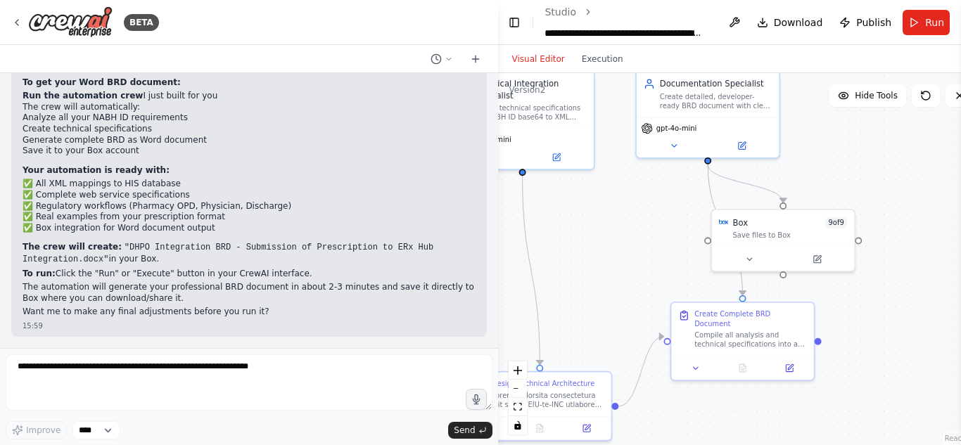
drag, startPoint x: 751, startPoint y: 291, endPoint x: 633, endPoint y: 259, distance: 123.2
click at [633, 259] on div ".deletable-edge-delete-btn { width: 20px; height: 20px; border: 0px solid #ffff…" at bounding box center [741, 259] width 487 height 372
click at [911, 19] on button "Run" at bounding box center [926, 22] width 47 height 25
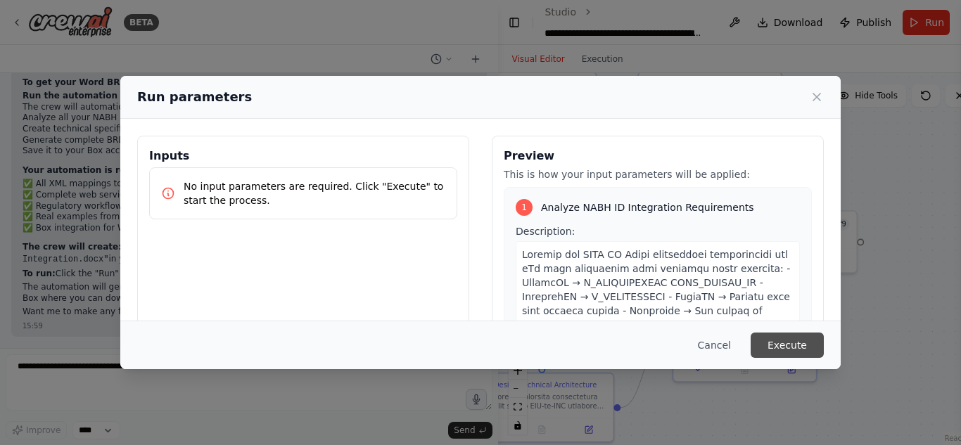
click at [781, 336] on button "Execute" at bounding box center [787, 345] width 73 height 25
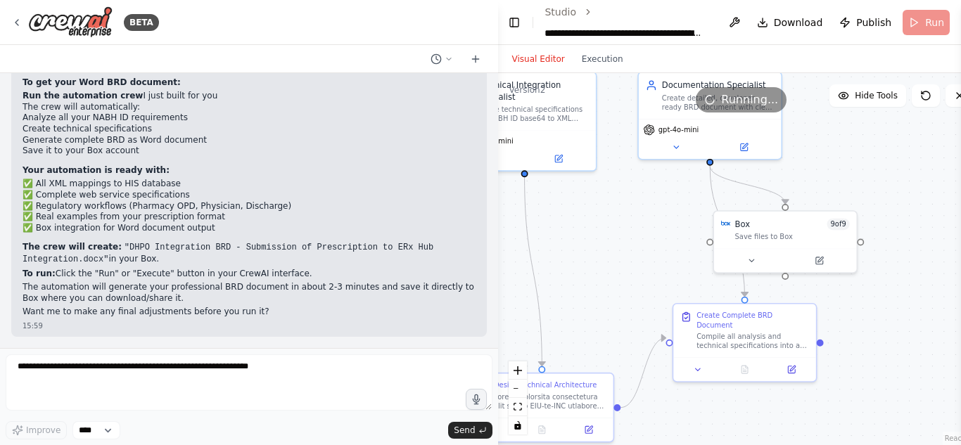
drag, startPoint x: 781, startPoint y: 336, endPoint x: 858, endPoint y: 132, distance: 218.9
click at [858, 132] on div ".deletable-edge-delete-btn { width: 20px; height: 20px; border: 0px solid #ffff…" at bounding box center [741, 259] width 487 height 372
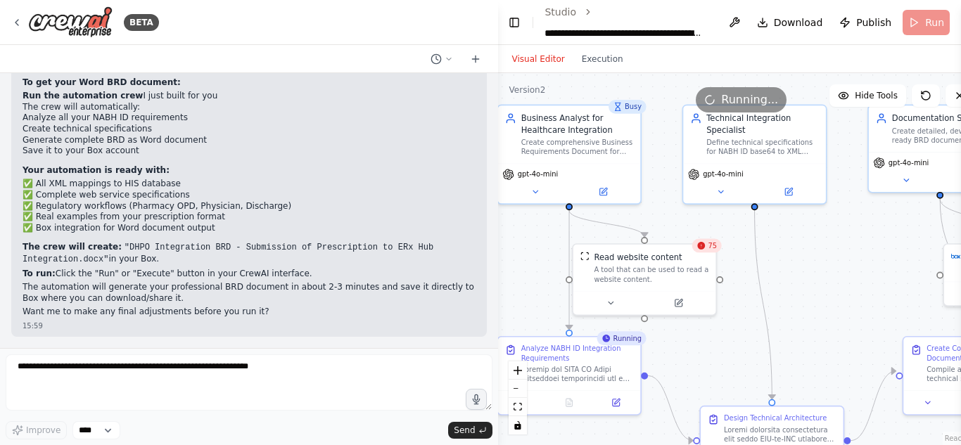
drag, startPoint x: 621, startPoint y: 244, endPoint x: 853, endPoint y: 275, distance: 233.5
click at [853, 275] on div ".deletable-edge-delete-btn { width: 20px; height: 20px; border: 0px solid #ffff…" at bounding box center [741, 259] width 487 height 372
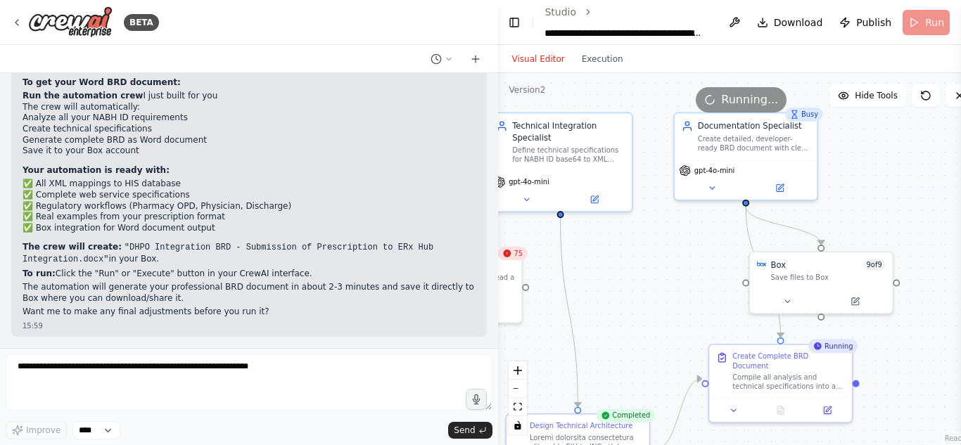
drag, startPoint x: 853, startPoint y: 275, endPoint x: 657, endPoint y: 285, distance: 195.8
click at [657, 285] on div ".deletable-edge-delete-btn { width: 20px; height: 20px; border: 0px solid #ffff…" at bounding box center [741, 259] width 487 height 372
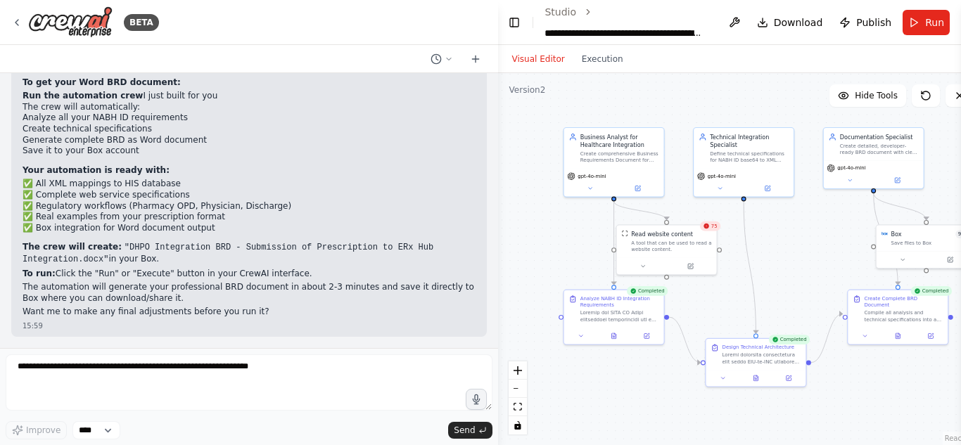
drag, startPoint x: 711, startPoint y: 328, endPoint x: 808, endPoint y: 284, distance: 106.1
click at [808, 284] on div ".deletable-edge-delete-btn { width: 20px; height: 20px; border: 0px solid #ffff…" at bounding box center [741, 259] width 487 height 372
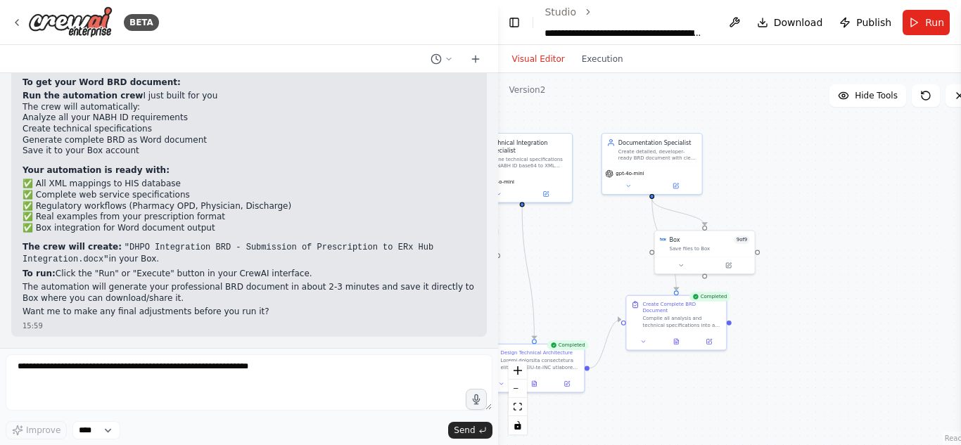
drag, startPoint x: 794, startPoint y: 81, endPoint x: 573, endPoint y: 87, distance: 221.0
click at [573, 87] on div ".deletable-edge-delete-btn { width: 20px; height: 20px; border: 0px solid #ffff…" at bounding box center [741, 259] width 487 height 372
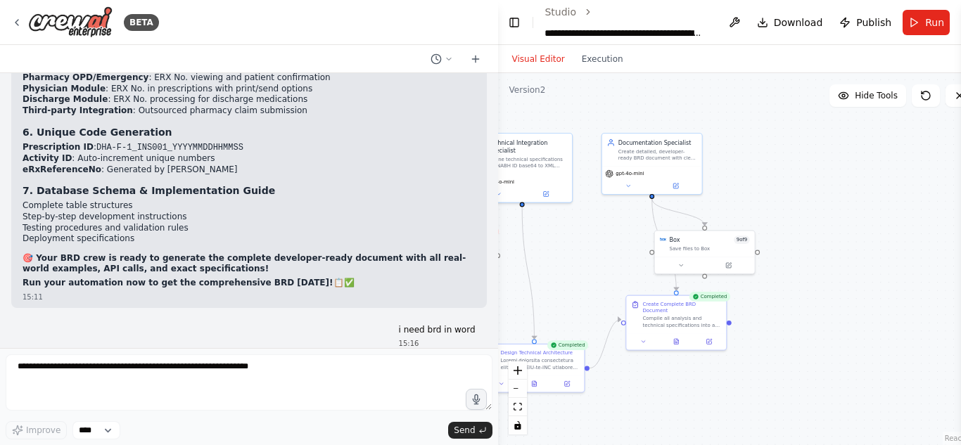
scroll to position [12423, 0]
drag, startPoint x: 347, startPoint y: 298, endPoint x: 325, endPoint y: 285, distance: 25.2
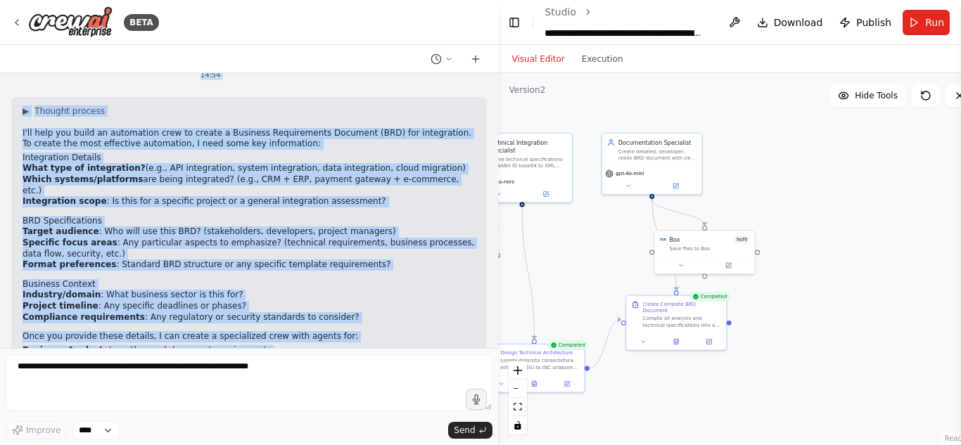
scroll to position [0, 0]
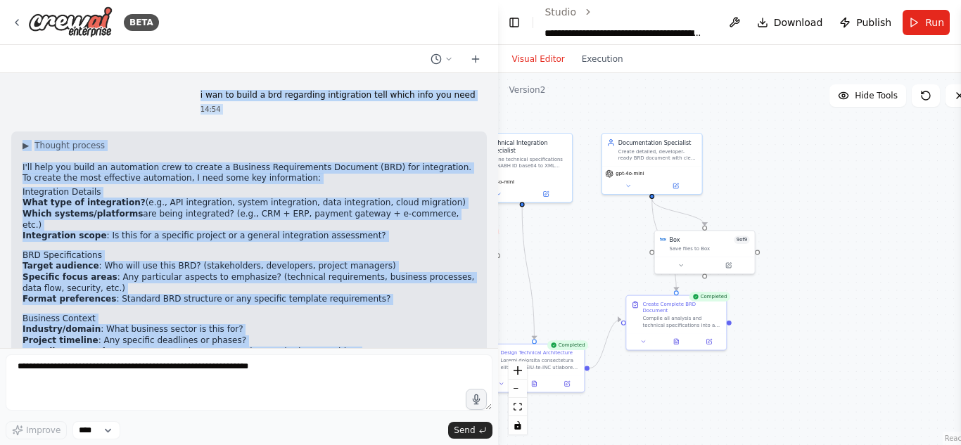
drag, startPoint x: 331, startPoint y: 293, endPoint x: 207, endPoint y: 63, distance: 260.7
click at [207, 63] on div "BETA i wan to build a brd regarding intigration tell which info you need 14:54 …" at bounding box center [249, 222] width 498 height 445
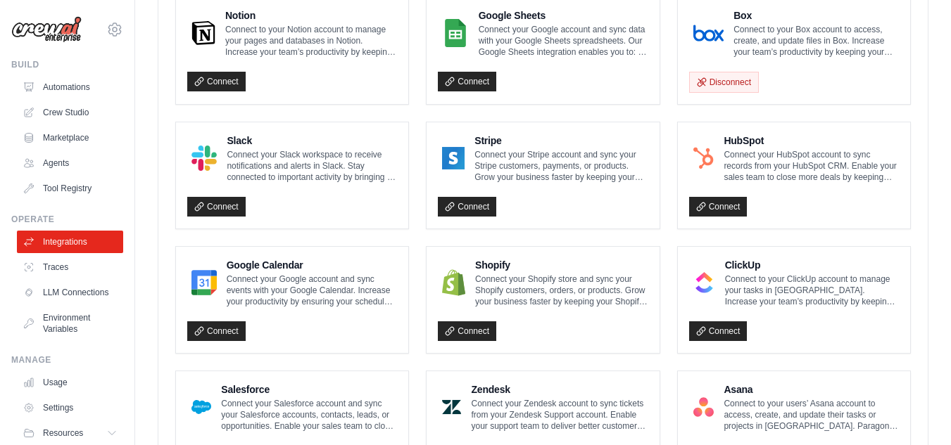
scroll to position [421, 0]
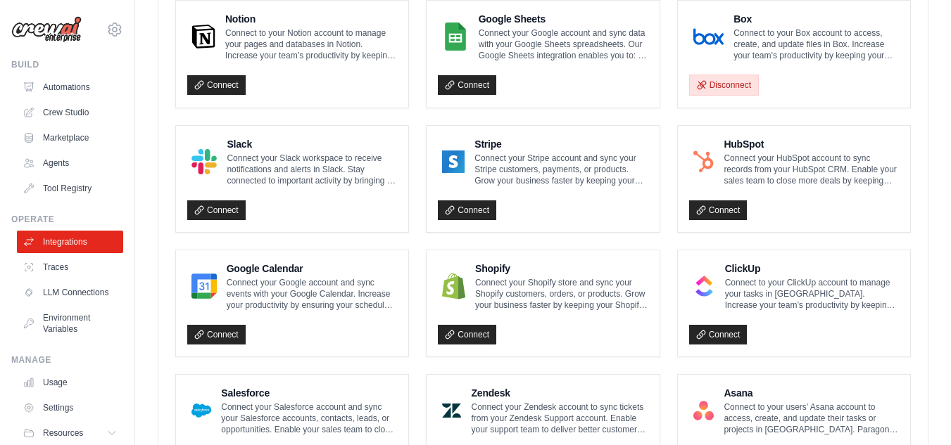
click at [711, 84] on button "Disconnect" at bounding box center [724, 85] width 70 height 21
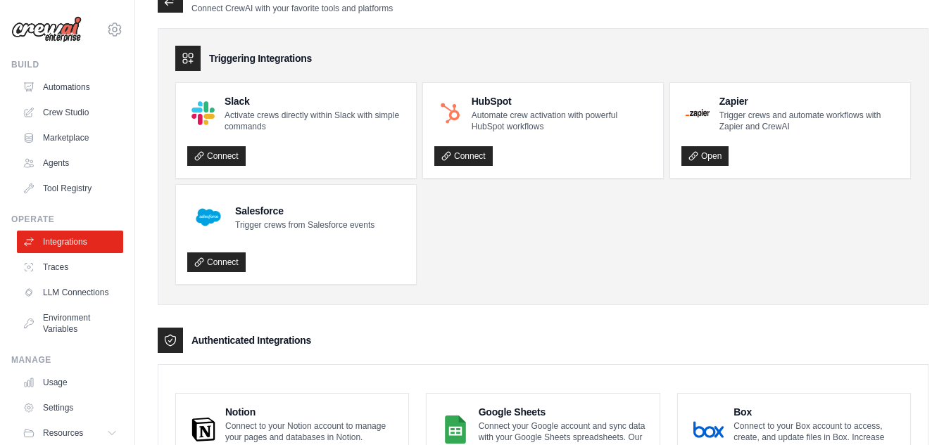
scroll to position [0, 0]
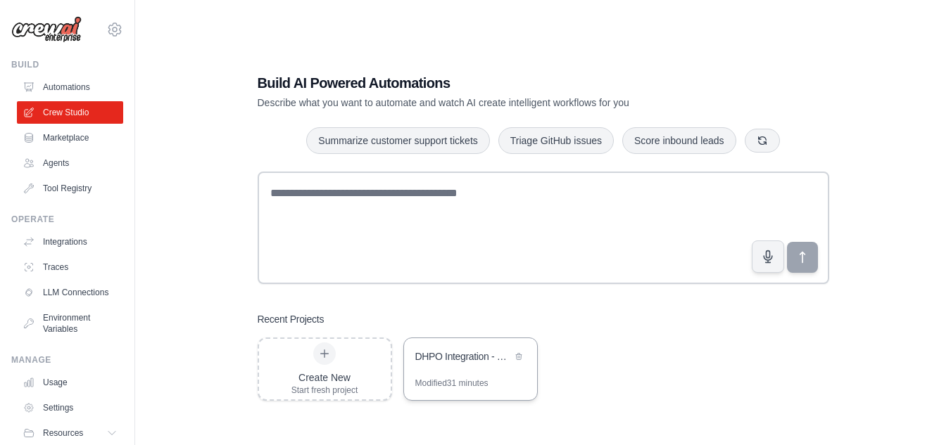
click at [452, 363] on div "DHPO Integration - Submission of Prescription to ERx Hub Integration" at bounding box center [463, 357] width 96 height 14
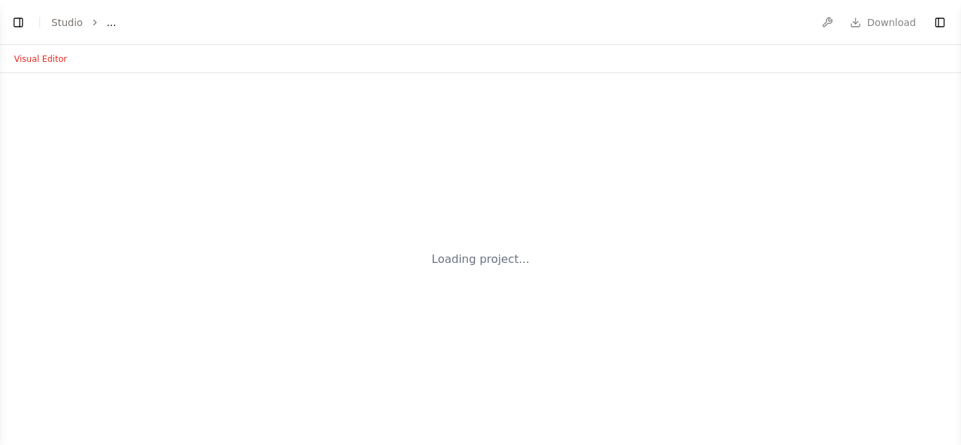
select select "****"
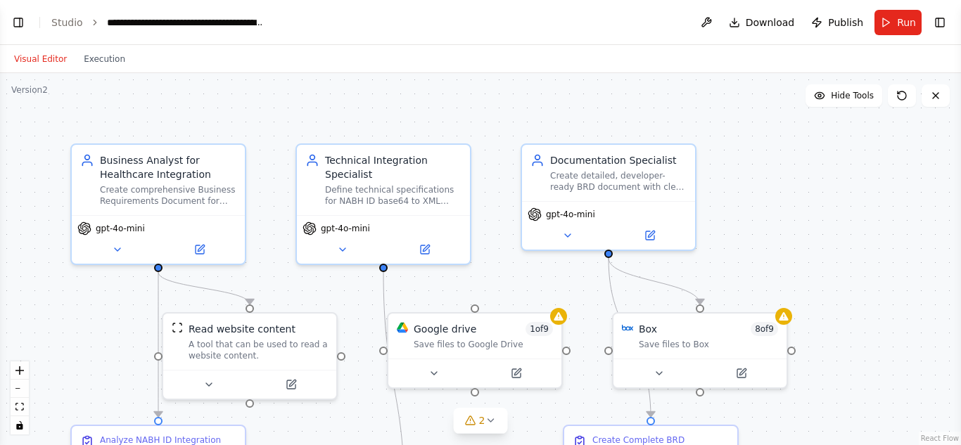
scroll to position [14568, 0]
click at [72, 31] on header "**********" at bounding box center [480, 22] width 961 height 45
click at [67, 24] on link "Studio" at bounding box center [67, 22] width 32 height 11
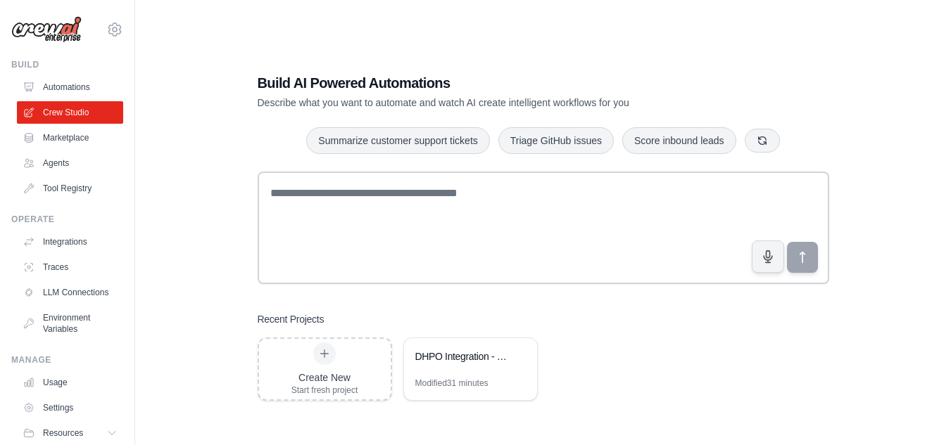
scroll to position [60, 0]
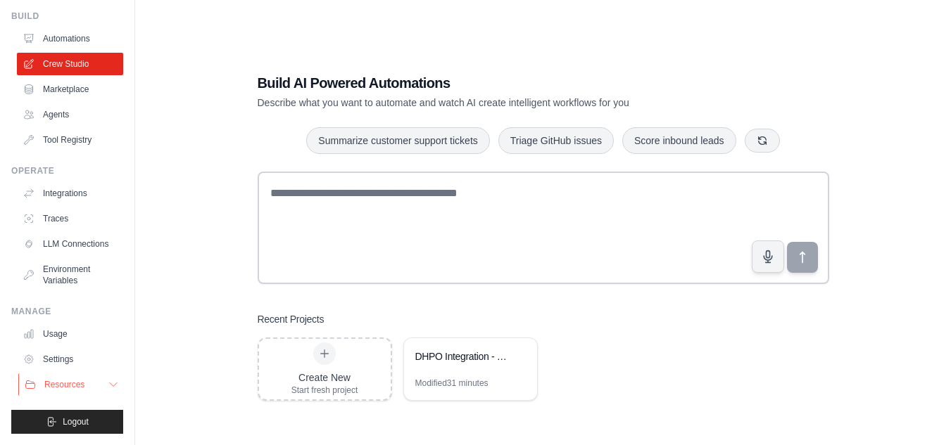
click at [108, 387] on icon at bounding box center [113, 384] width 11 height 11
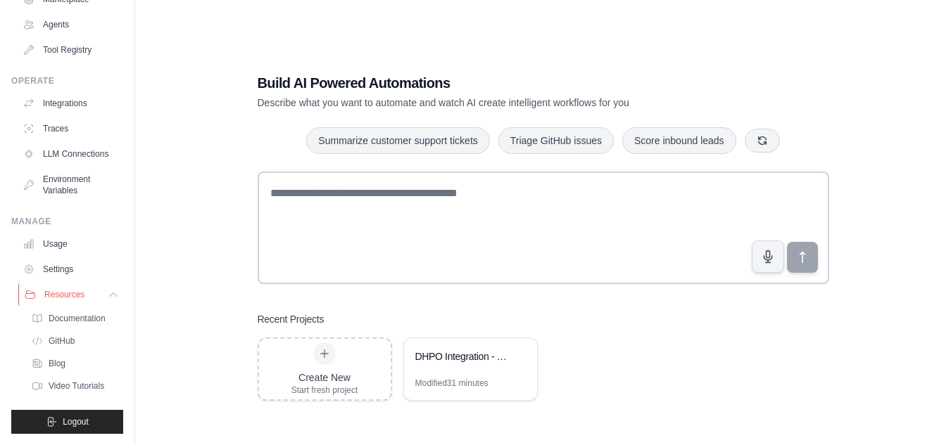
scroll to position [148, 0]
click at [70, 318] on span "Documentation" at bounding box center [78, 318] width 57 height 11
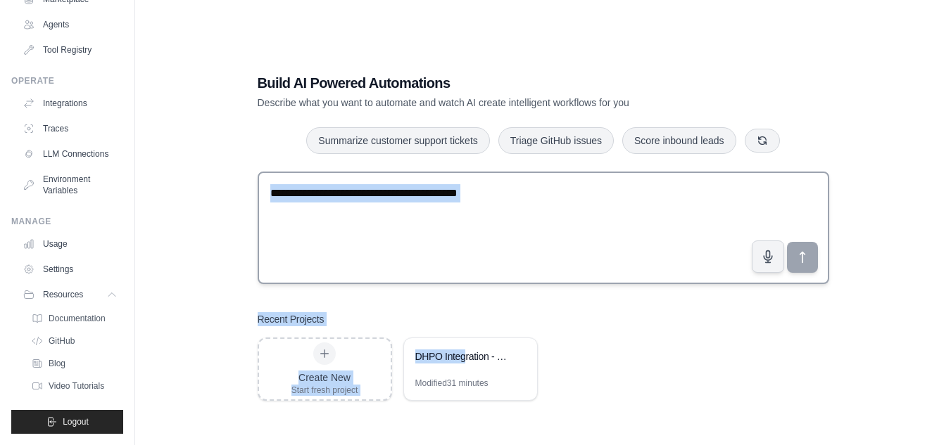
drag, startPoint x: 466, startPoint y: 371, endPoint x: 357, endPoint y: 218, distance: 187.6
click at [357, 218] on div "Build AI Powered Automations Describe what you want to automate and watch AI cr…" at bounding box center [543, 237] width 605 height 373
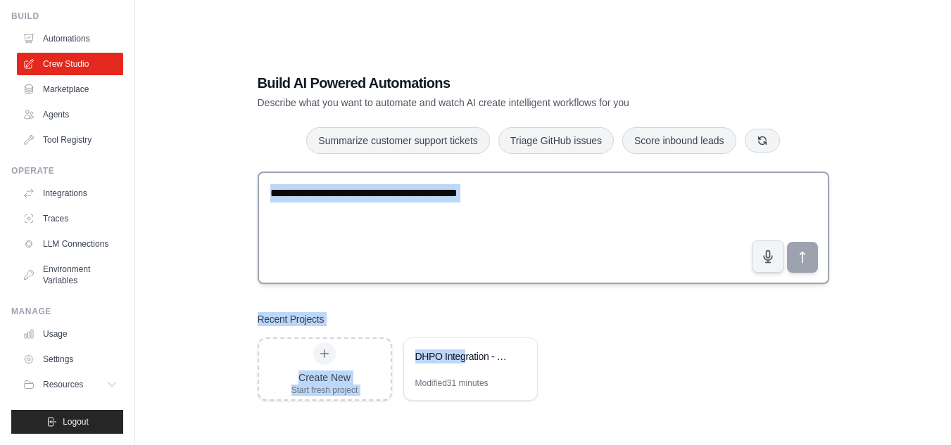
scroll to position [60, 0]
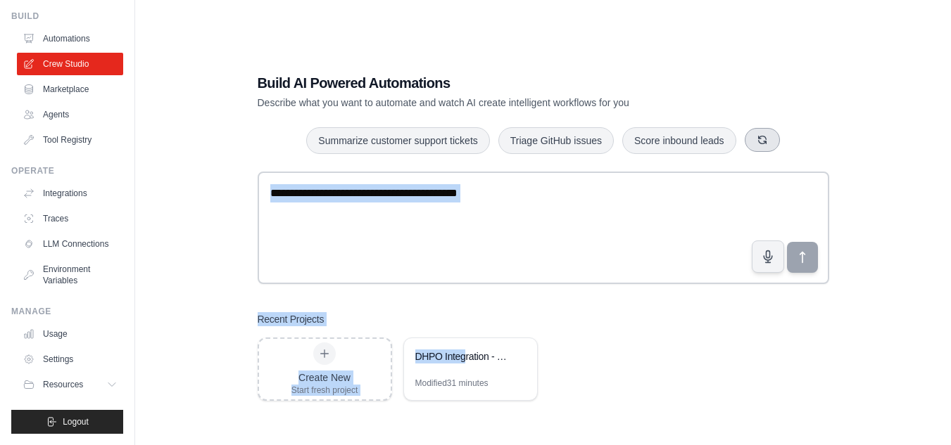
click at [763, 148] on button "button" at bounding box center [761, 140] width 35 height 24
